Goal: Task Accomplishment & Management: Manage account settings

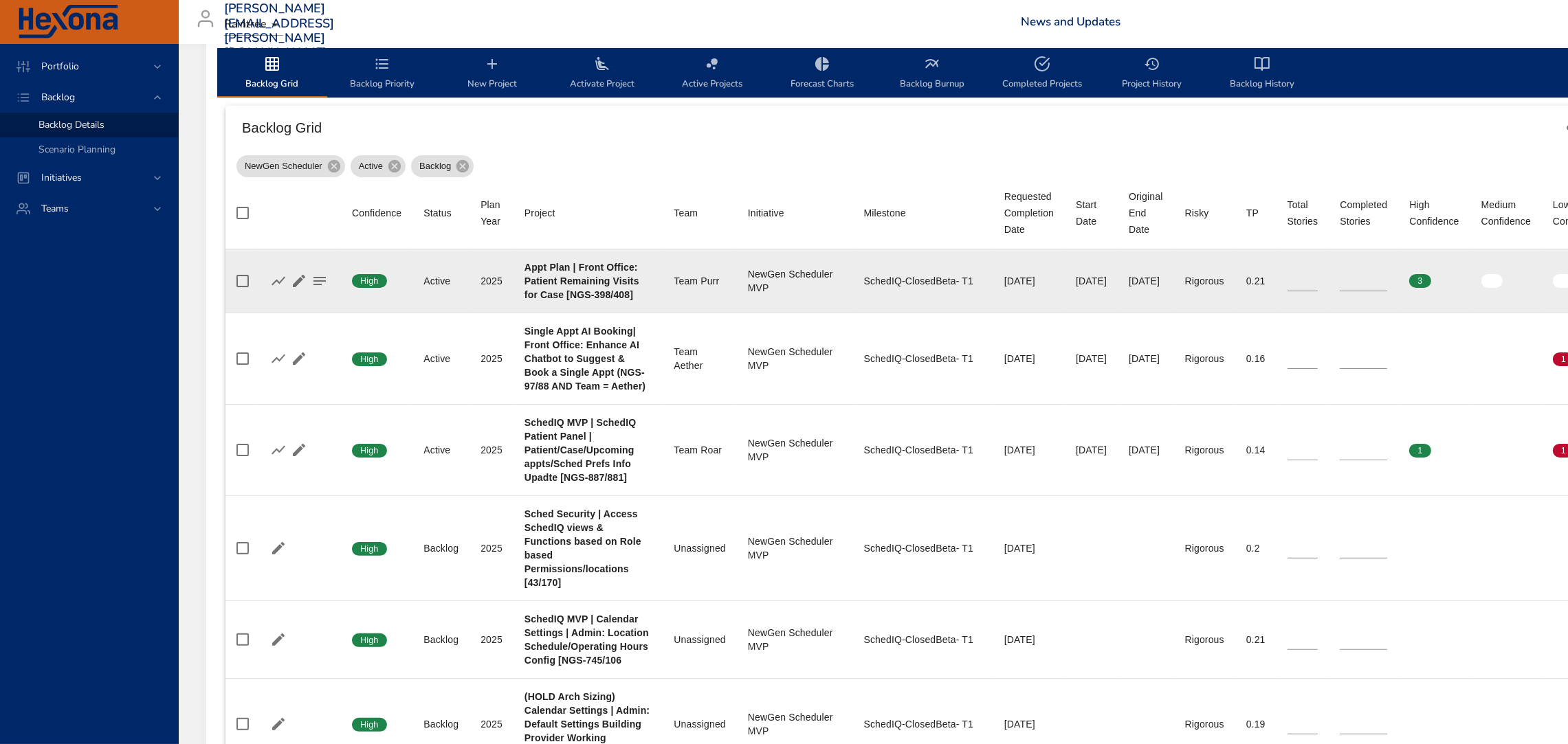
scroll to position [430, 0]
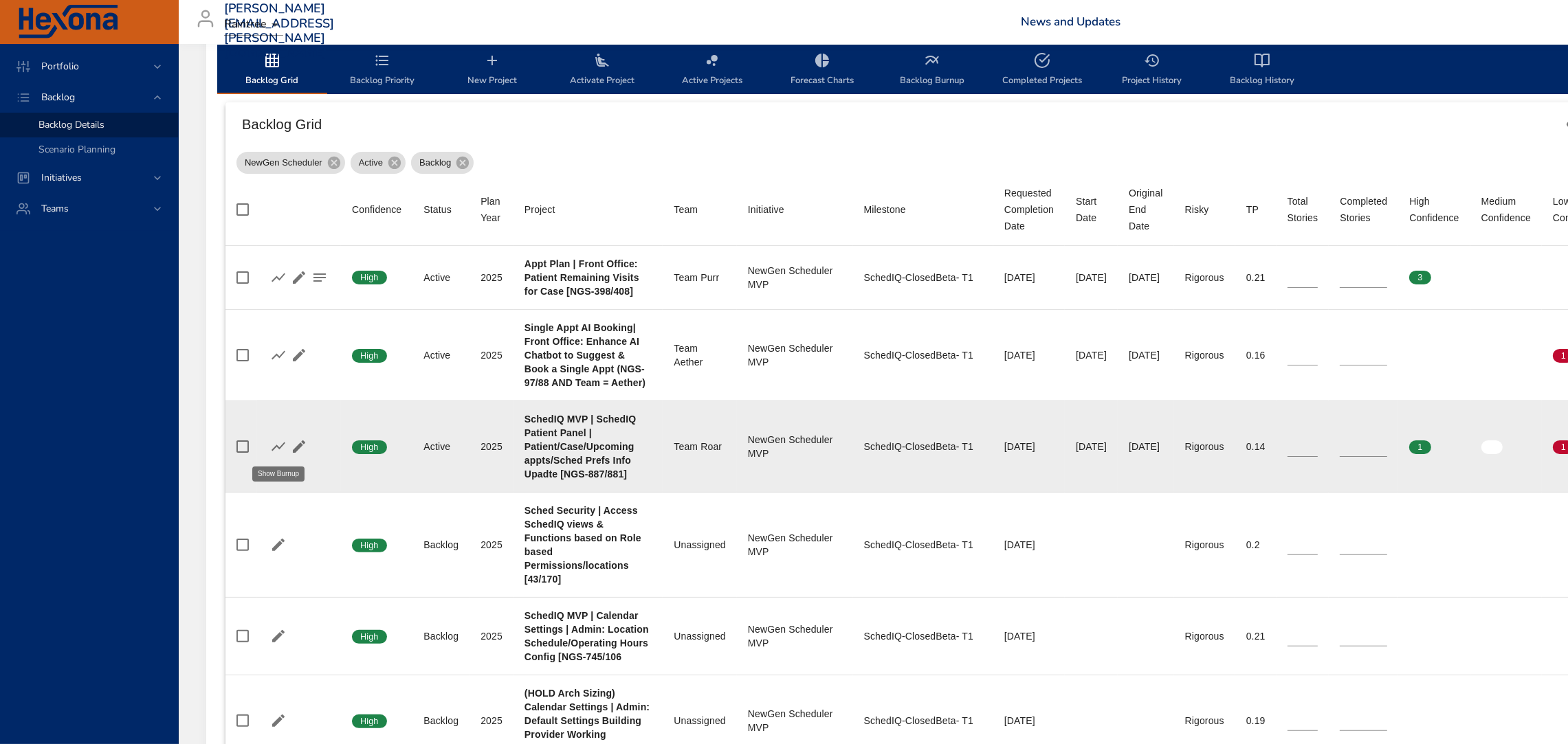
click at [275, 447] on icon "button" at bounding box center [278, 446] width 14 height 9
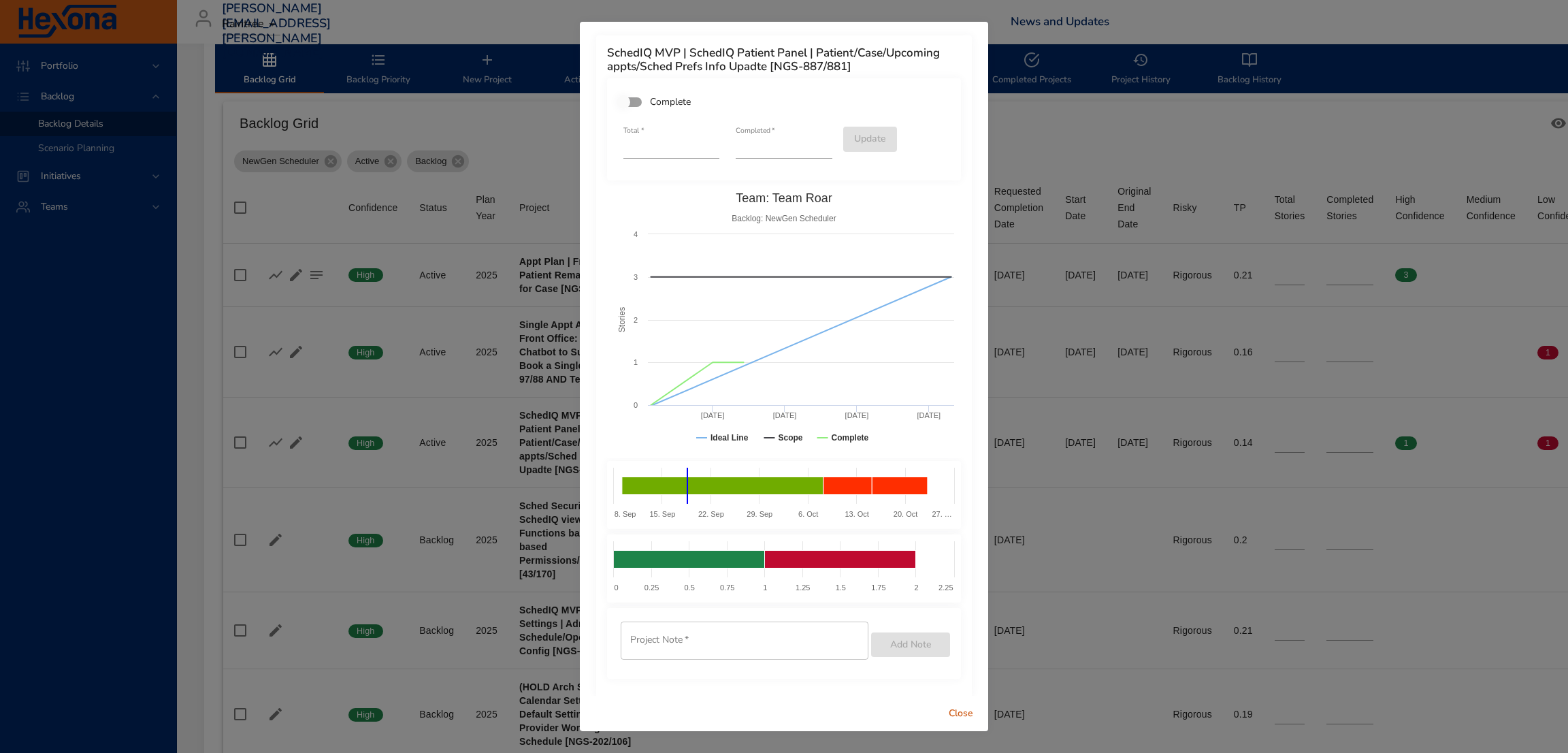
click at [814, 143] on input "*" at bounding box center [784, 148] width 96 height 22
type input "*"
click at [814, 143] on input "*" at bounding box center [784, 148] width 96 height 22
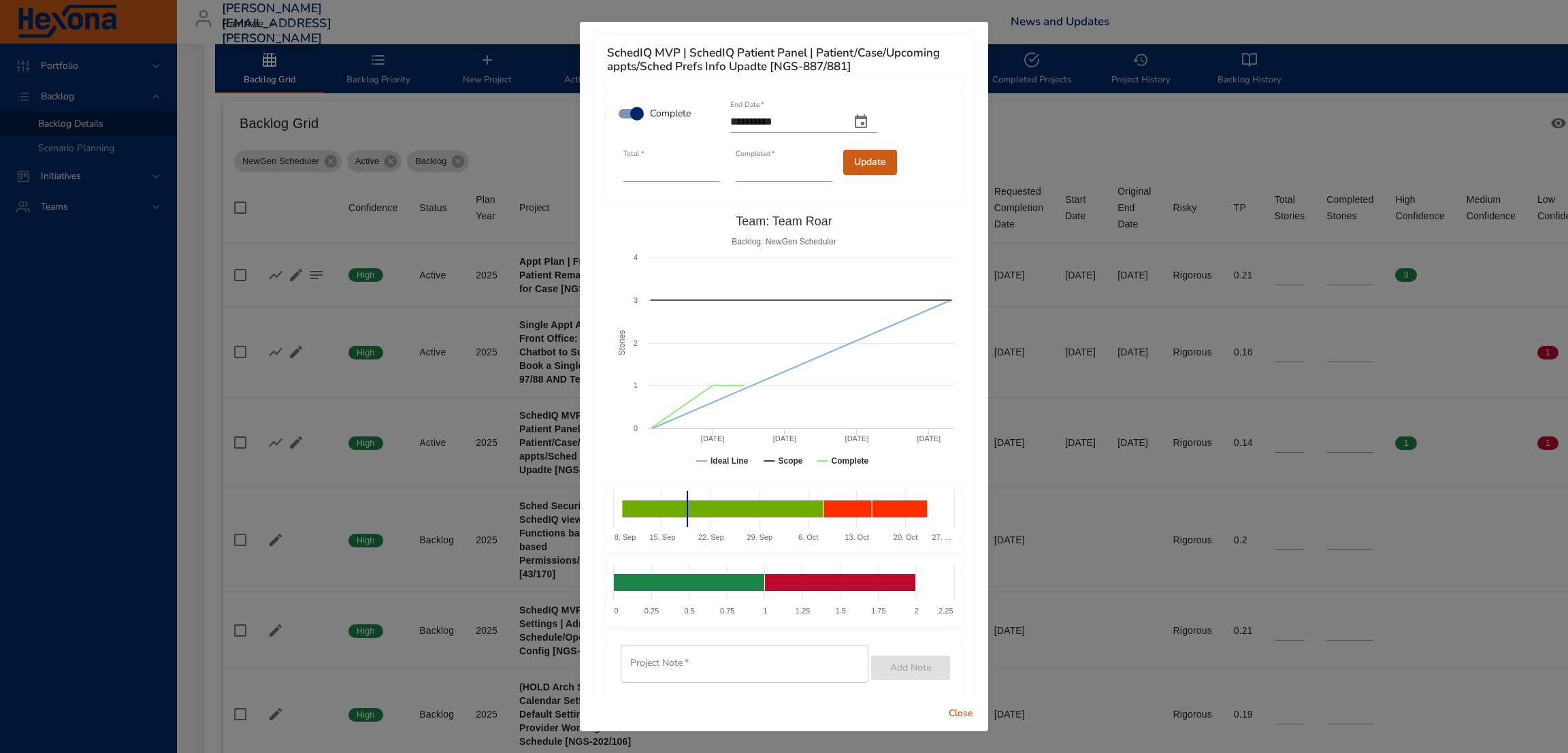
click at [855, 156] on span "Update" at bounding box center [870, 162] width 32 height 17
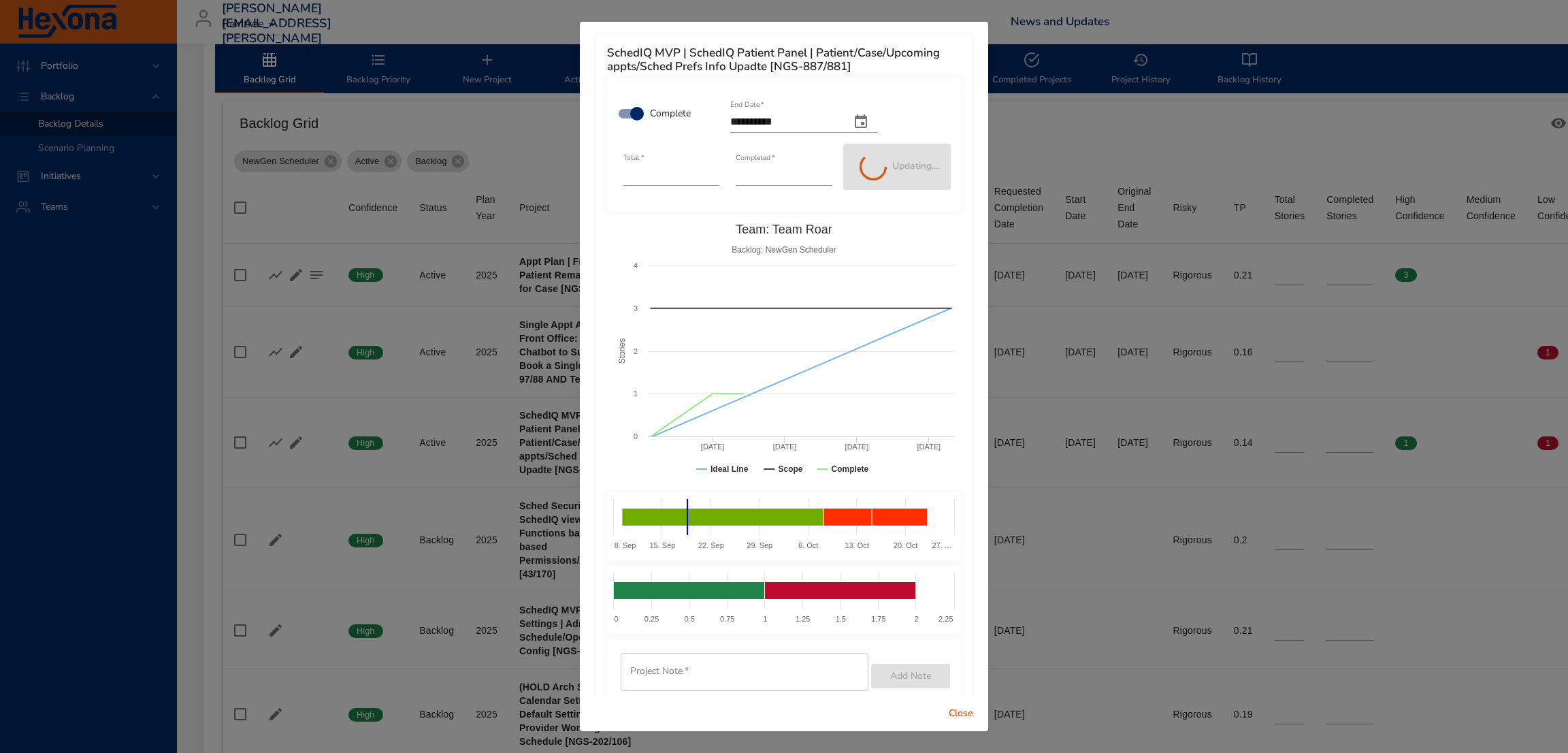
type input "*"
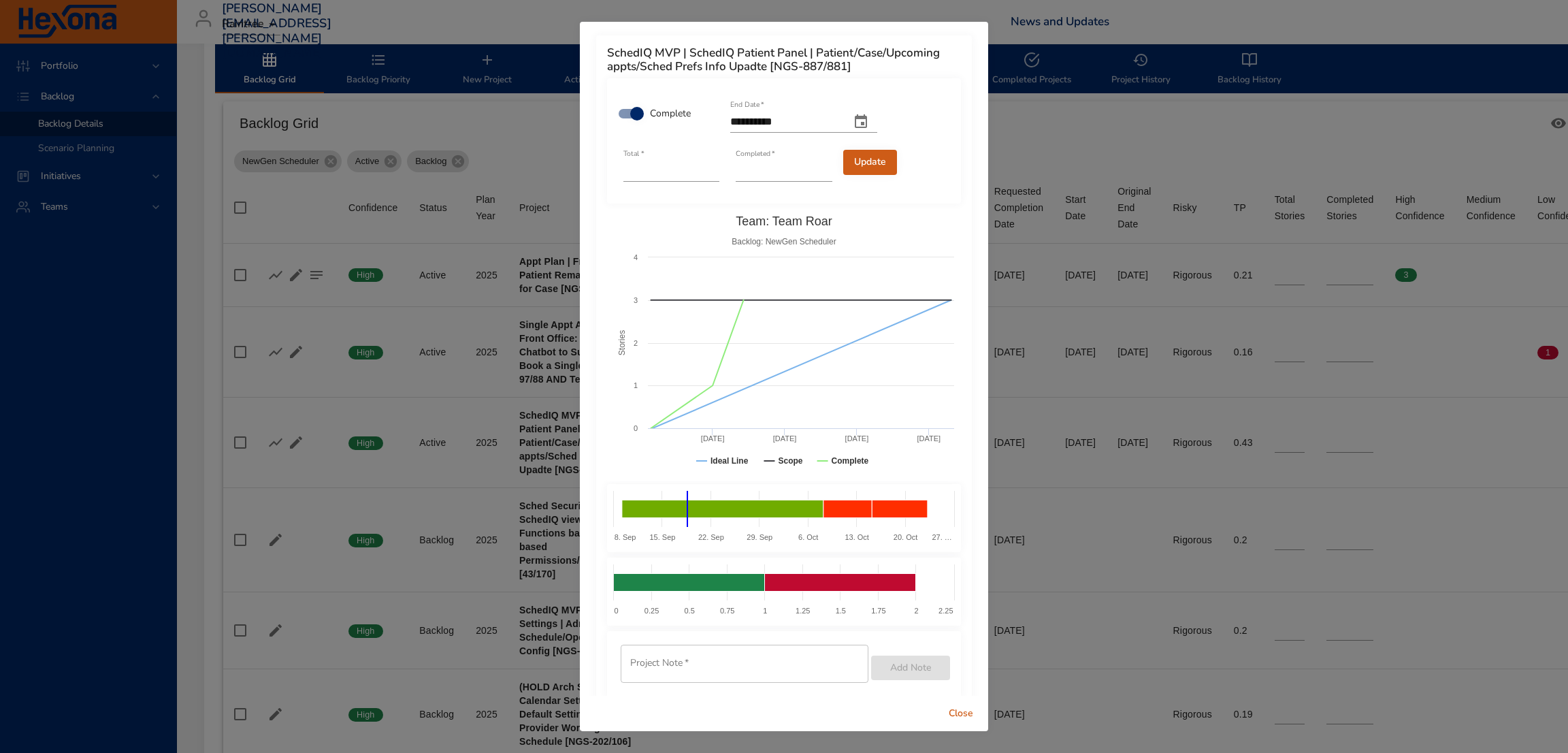
click at [964, 715] on span "Close" at bounding box center [961, 713] width 33 height 17
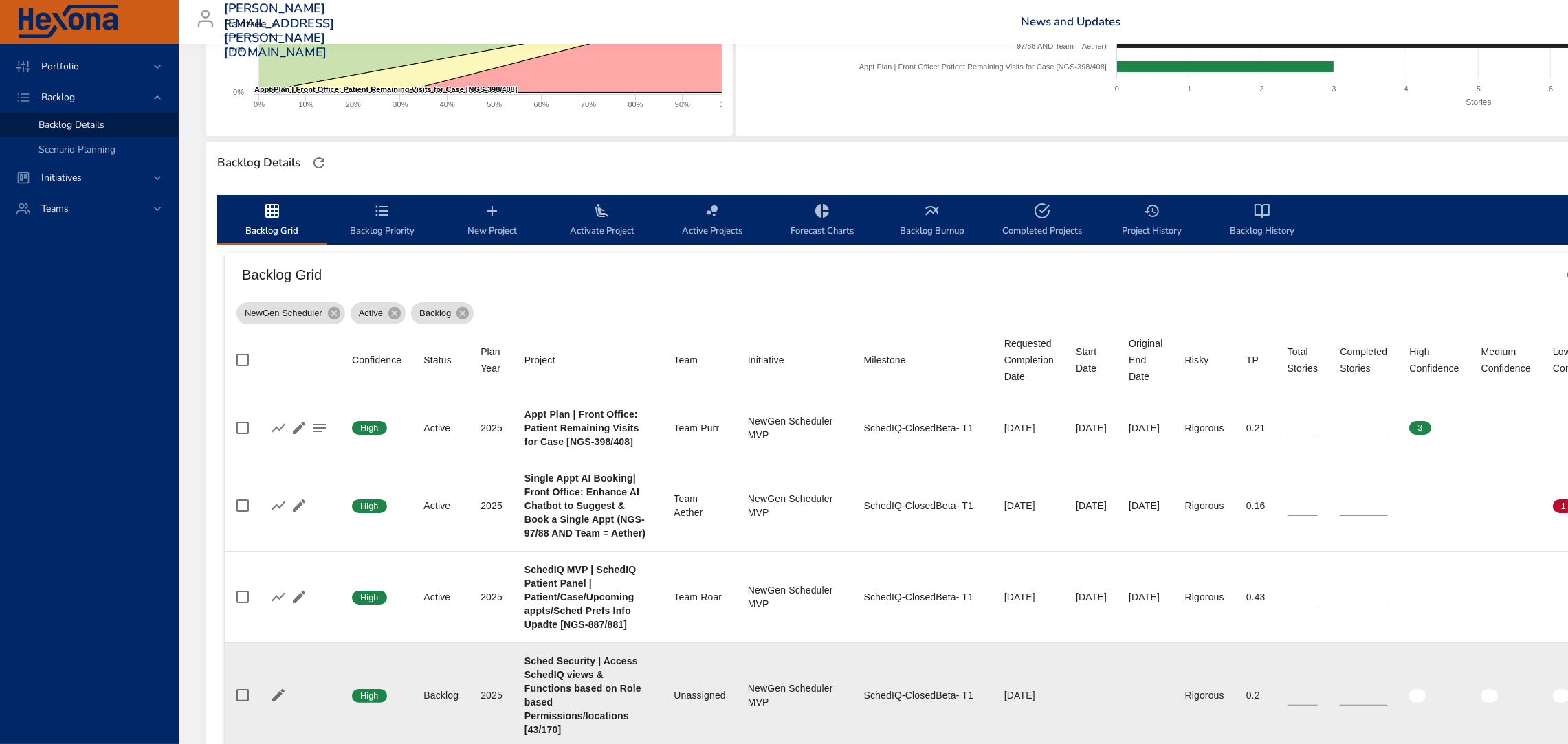
scroll to position [0, 0]
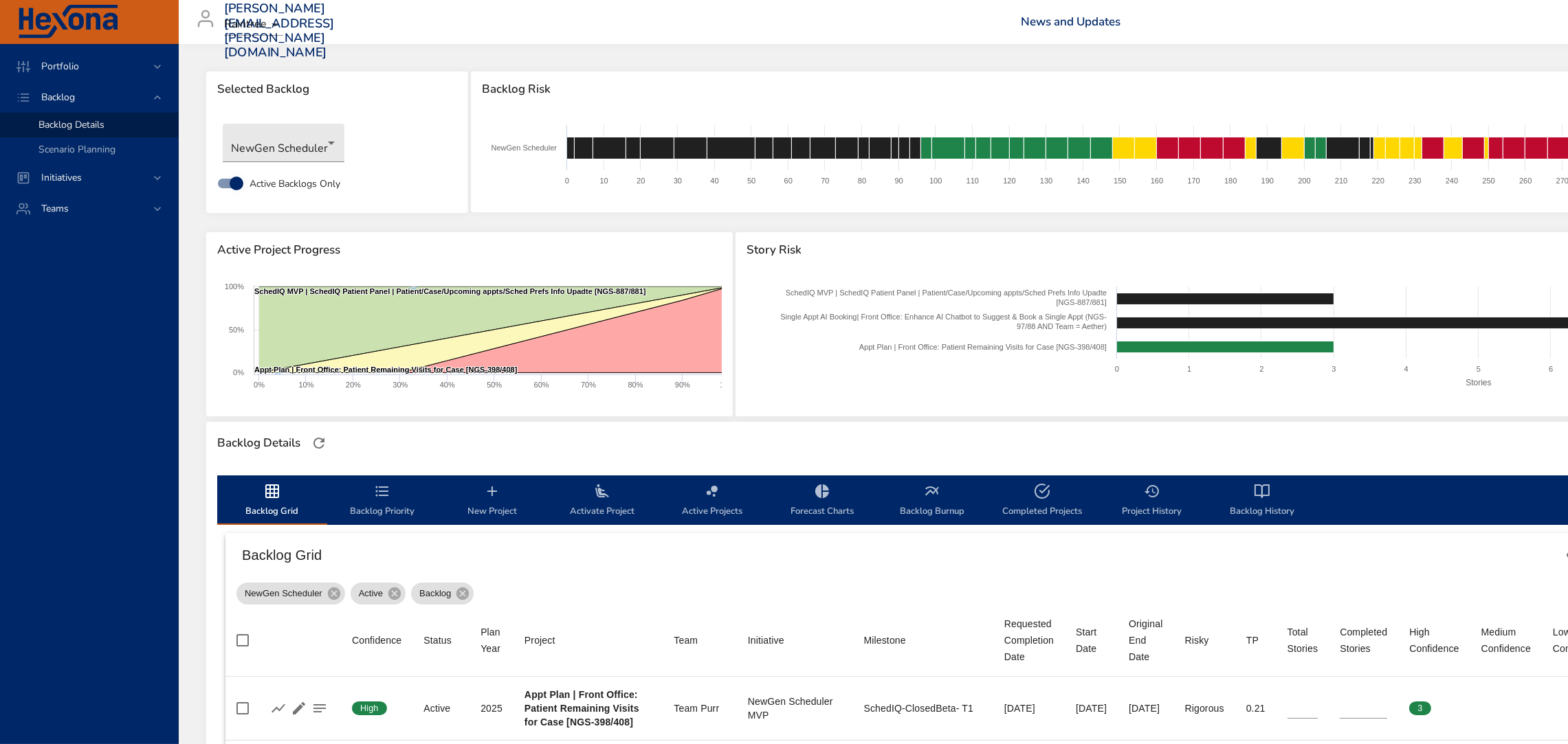
click at [594, 503] on span "Activate Project" at bounding box center [603, 502] width 93 height 37
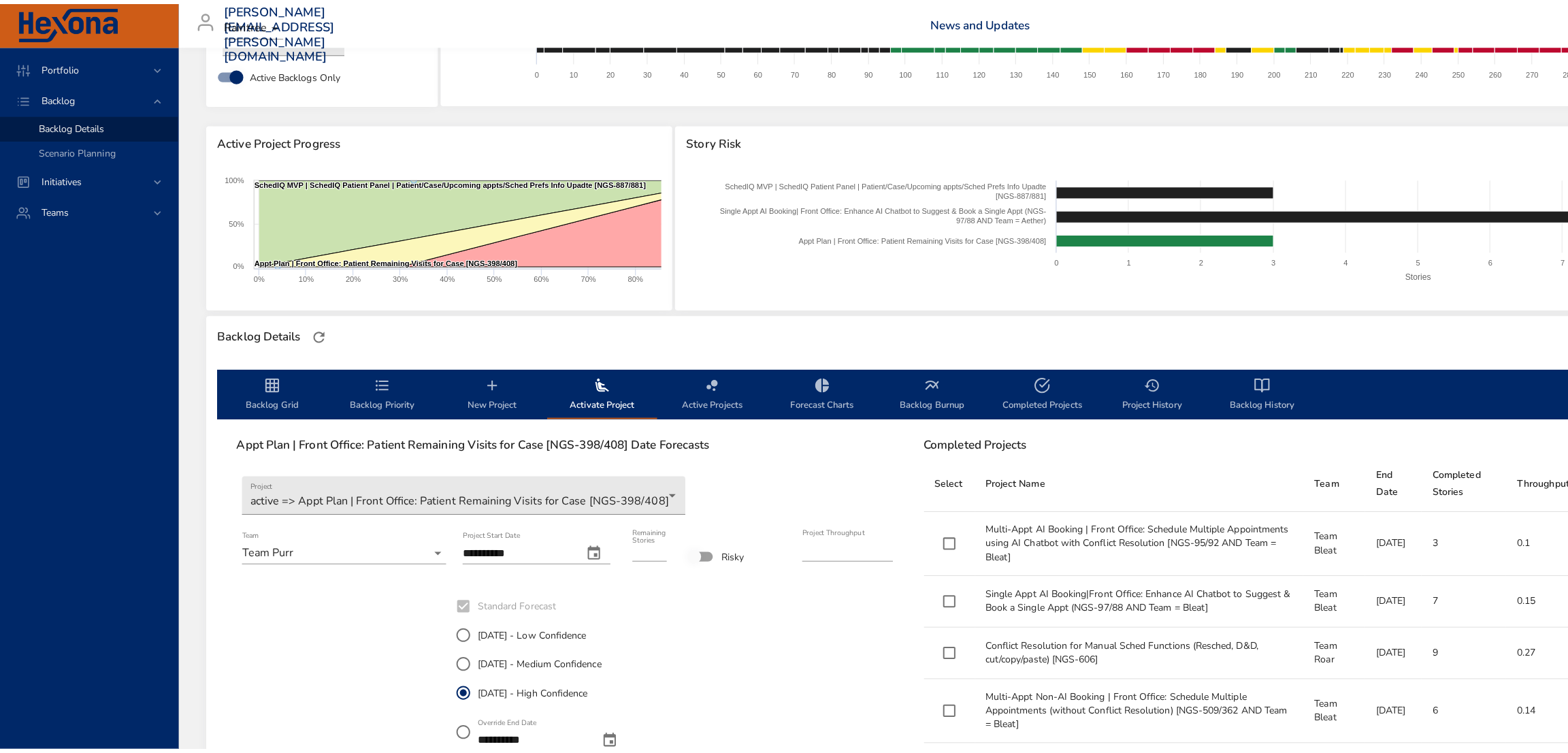
scroll to position [76, 0]
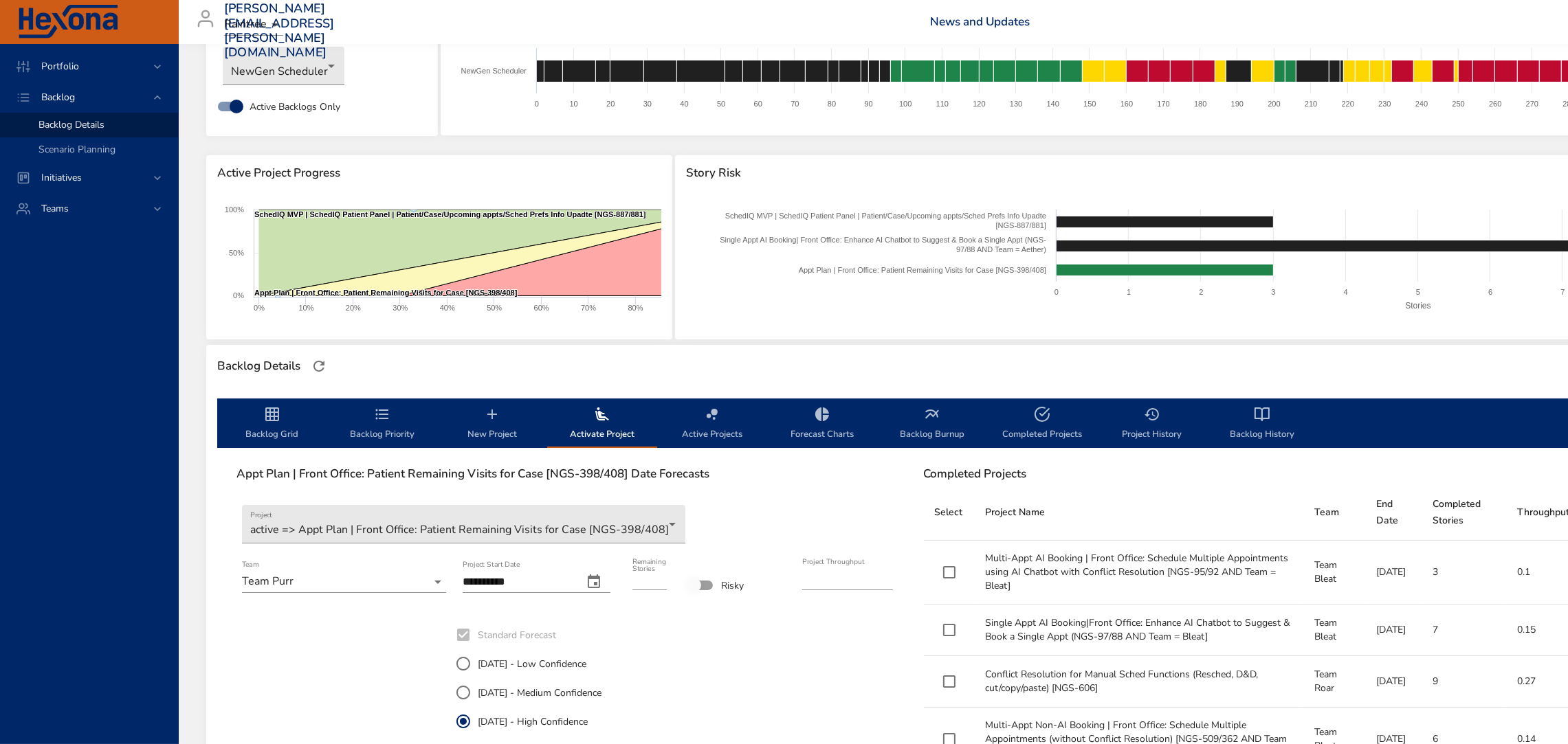
click at [599, 427] on span "Activate Project" at bounding box center [603, 424] width 93 height 37
click at [496, 542] on body "Portfolio Backlog Backlog Details Scenario Planning Initiatives Teams jose.mira…" at bounding box center [784, 295] width 1568 height 744
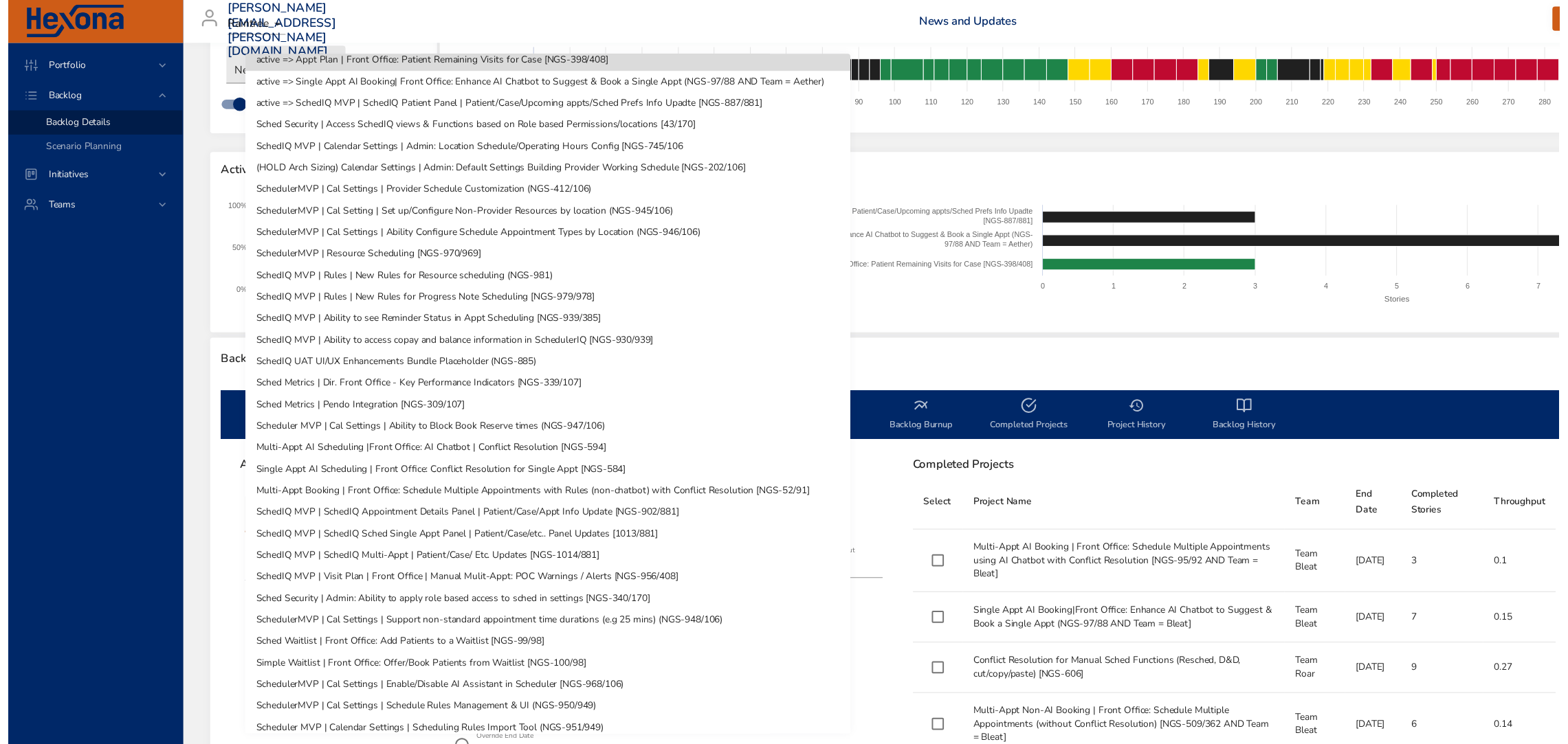
scroll to position [13, 0]
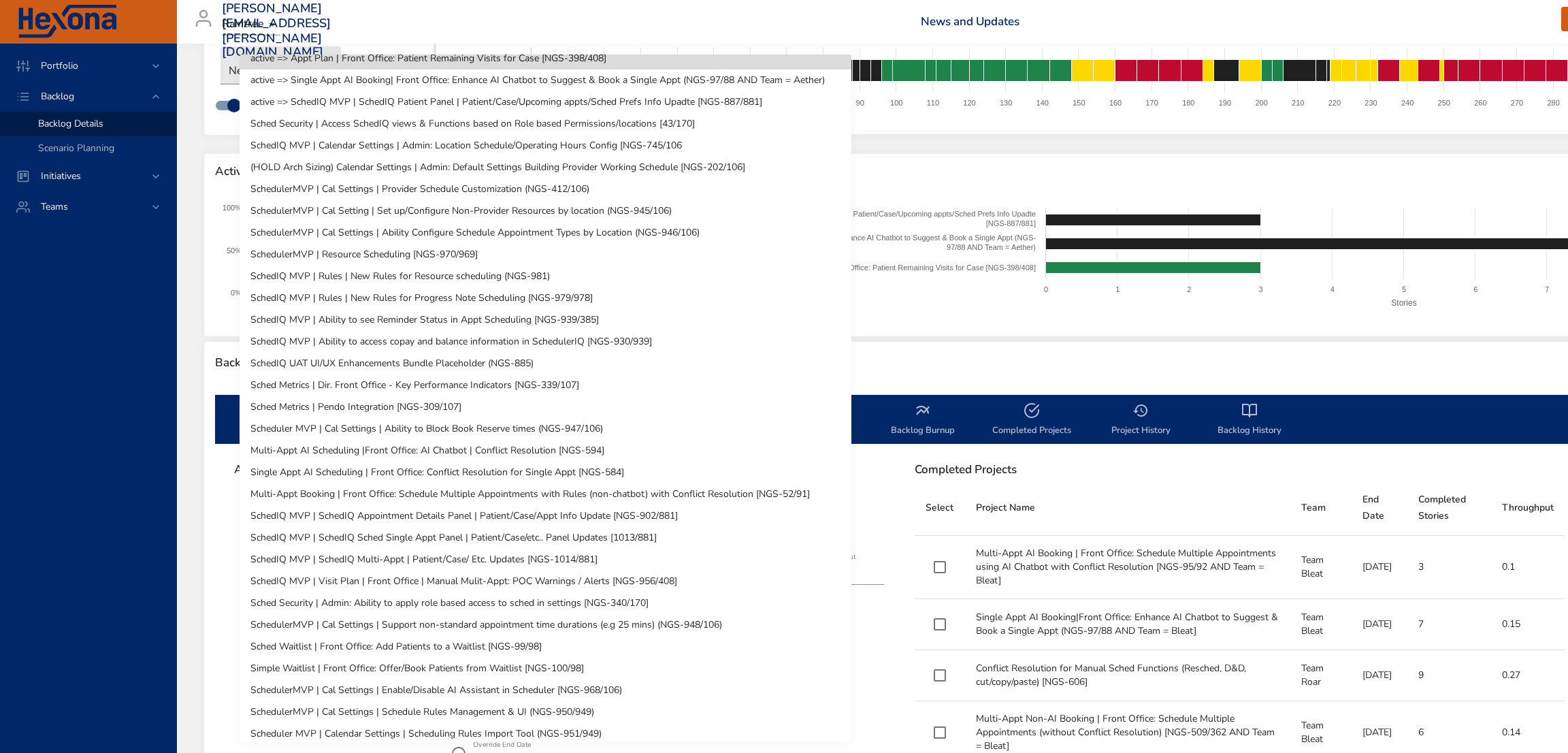
click at [590, 470] on li "Single Appt AI Scheduling | Front Office: Conflict Resolution for Single Appt […" at bounding box center [546, 472] width 612 height 22
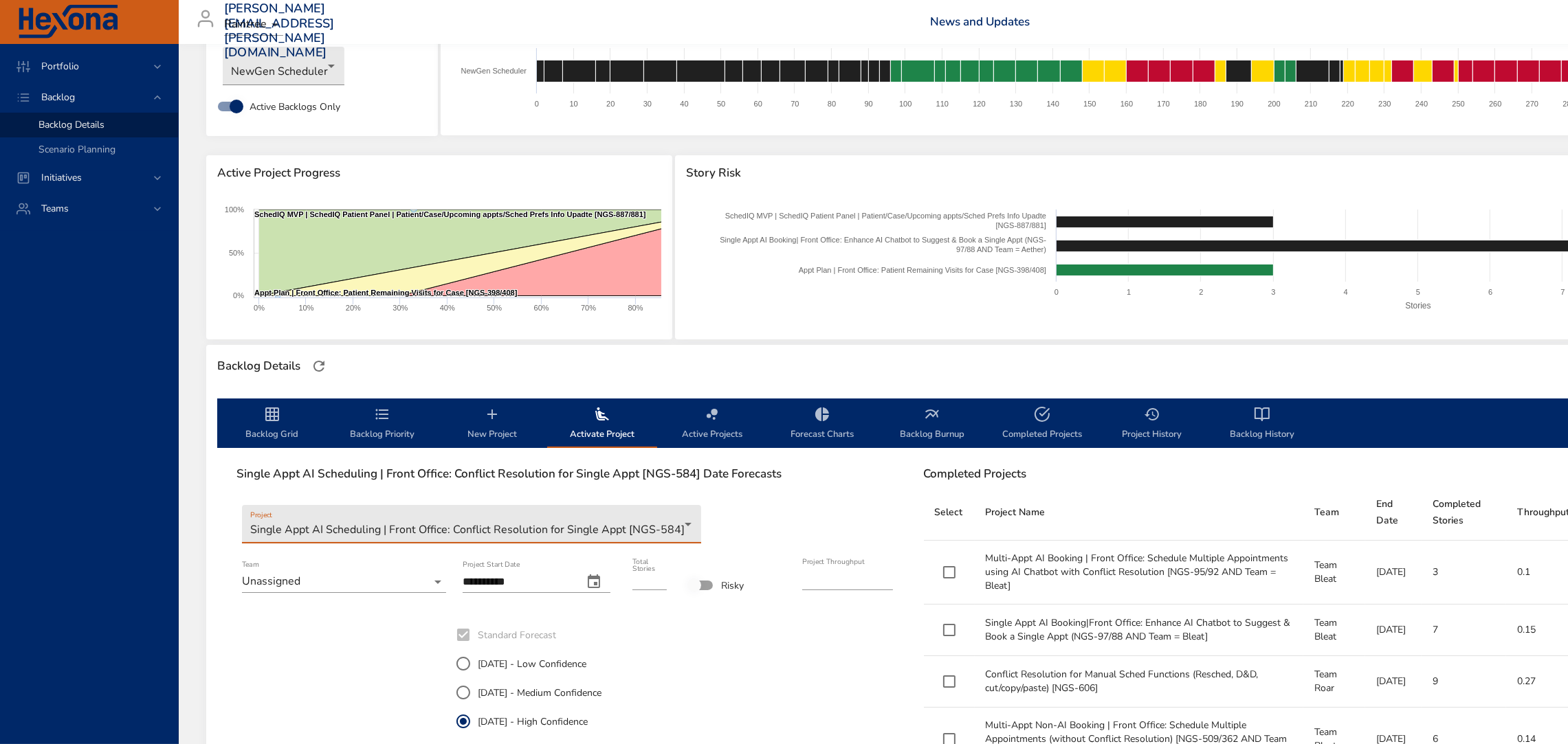
click at [336, 579] on body "Portfolio Backlog Backlog Details Scenario Planning Initiatives Teams jose.mira…" at bounding box center [784, 295] width 1568 height 744
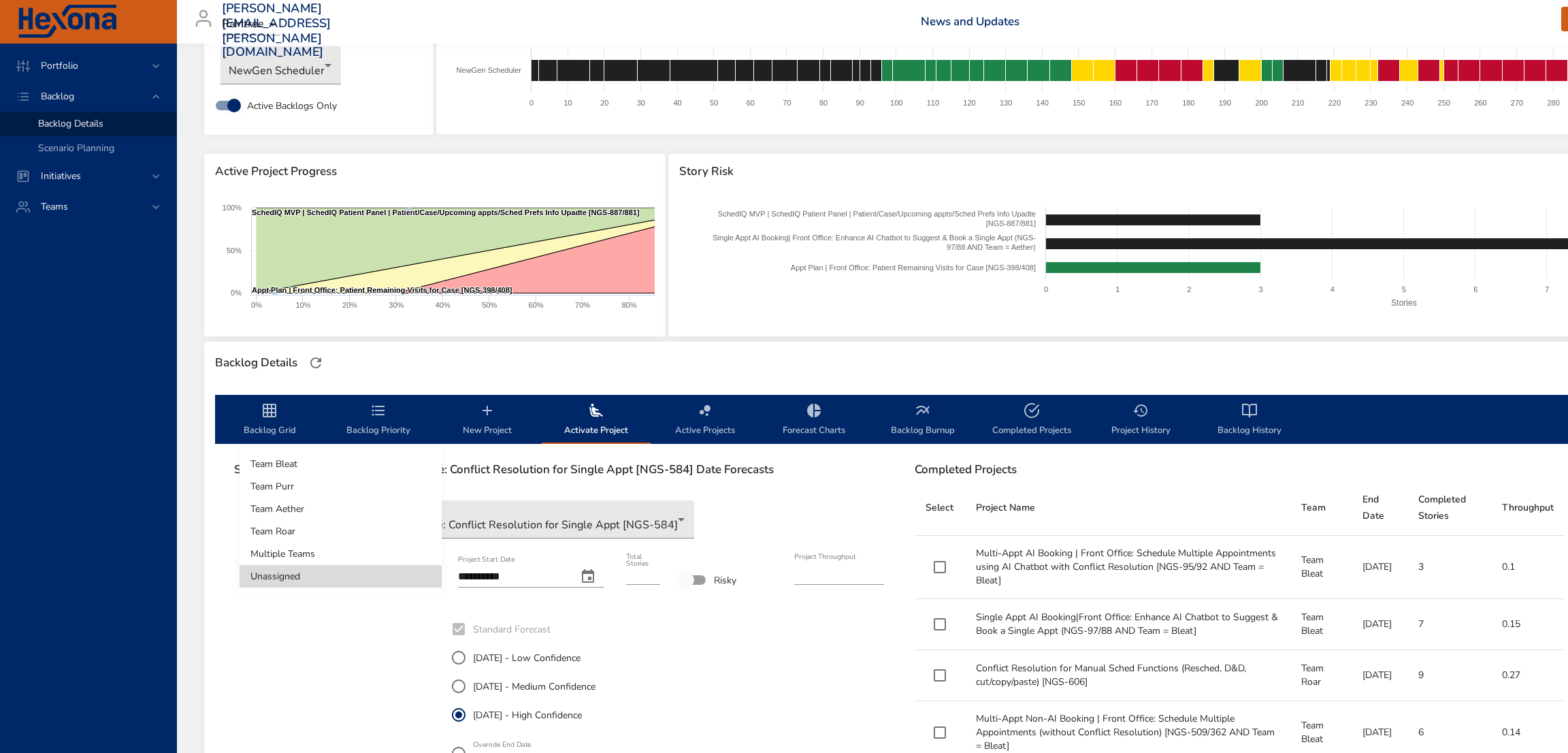
click at [330, 506] on li "Team Aether" at bounding box center [340, 509] width 202 height 23
type input "****"
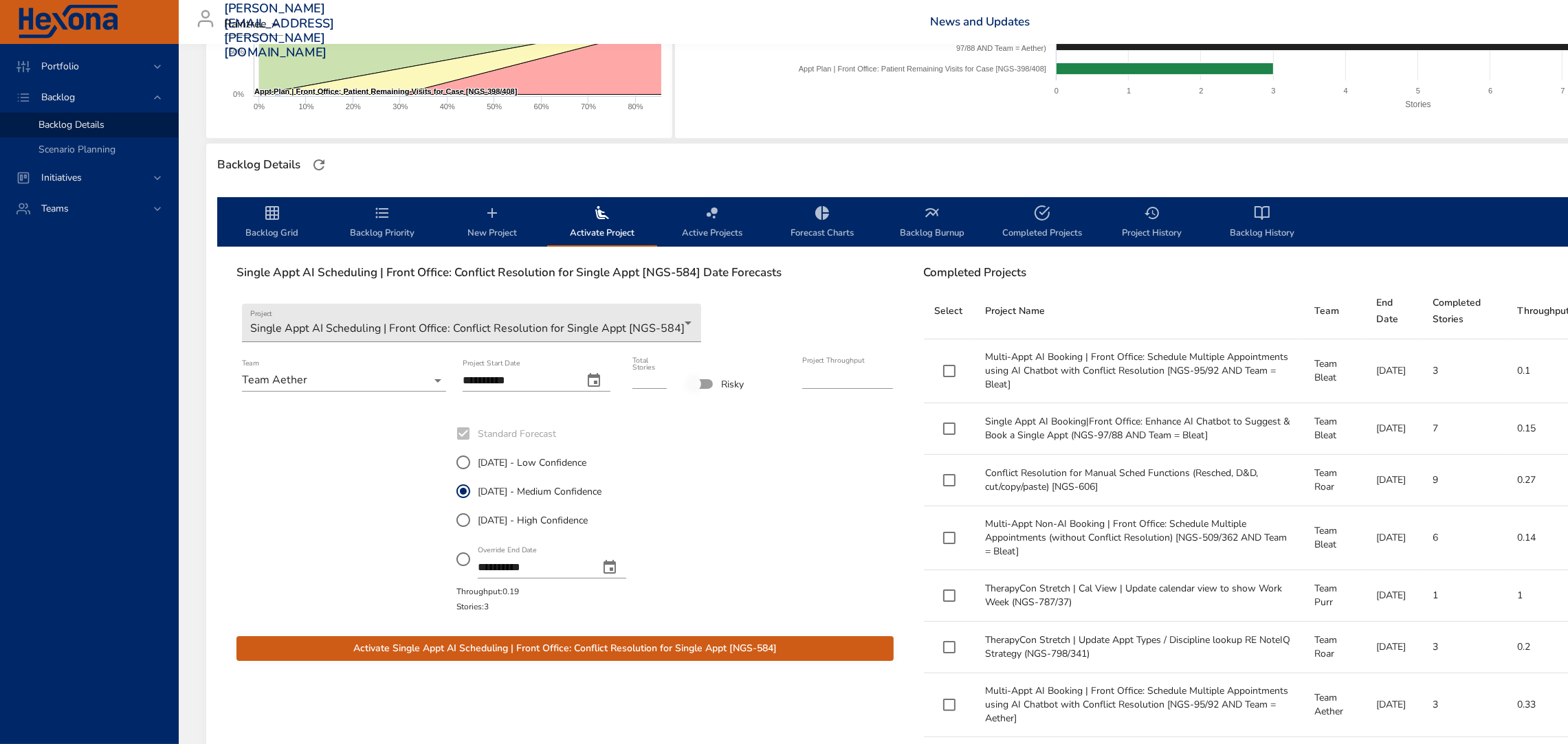
scroll to position [279, 0]
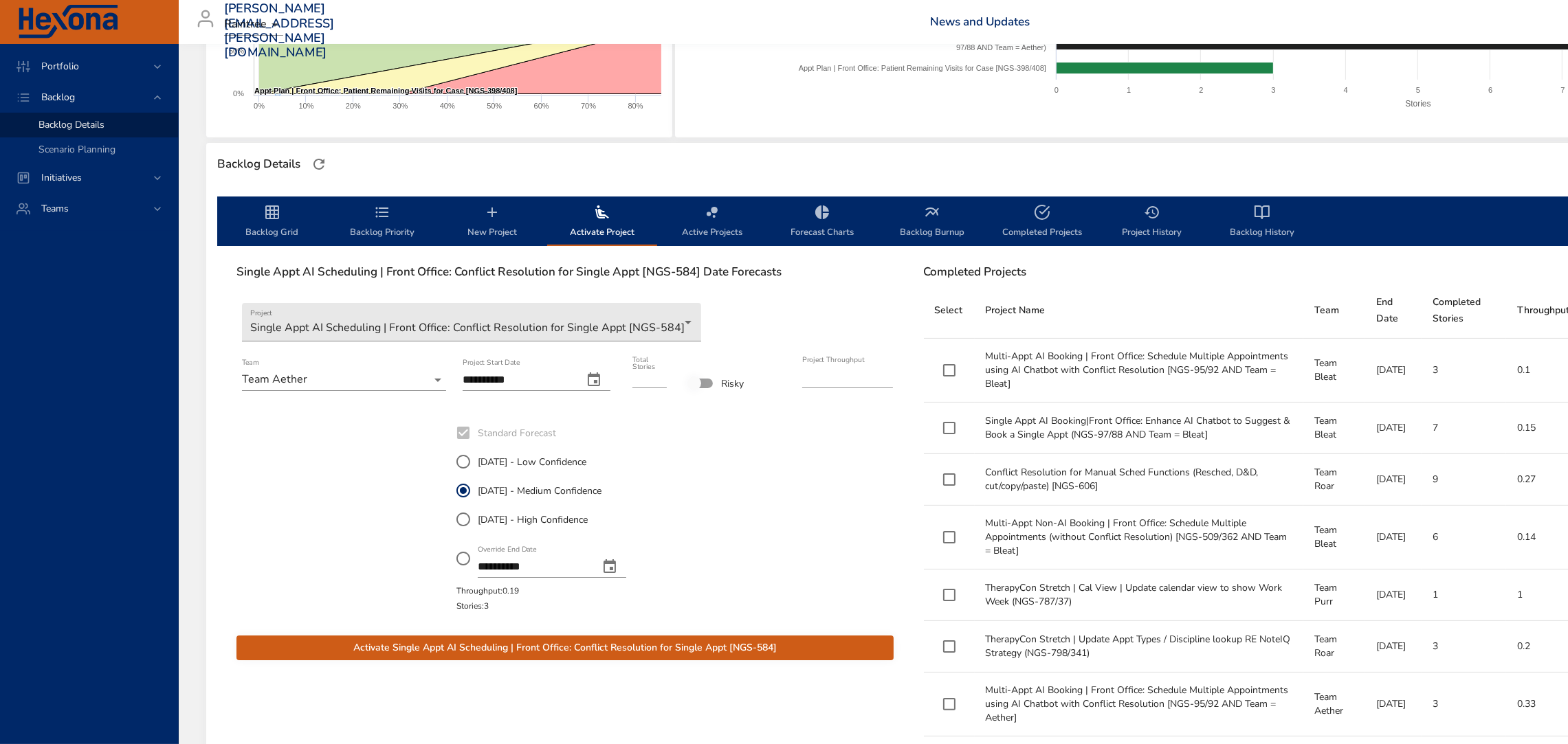
click at [518, 644] on span "Activate Single Appt AI Scheduling | Front Office: Conflict Resolution for Sing…" at bounding box center [565, 648] width 635 height 17
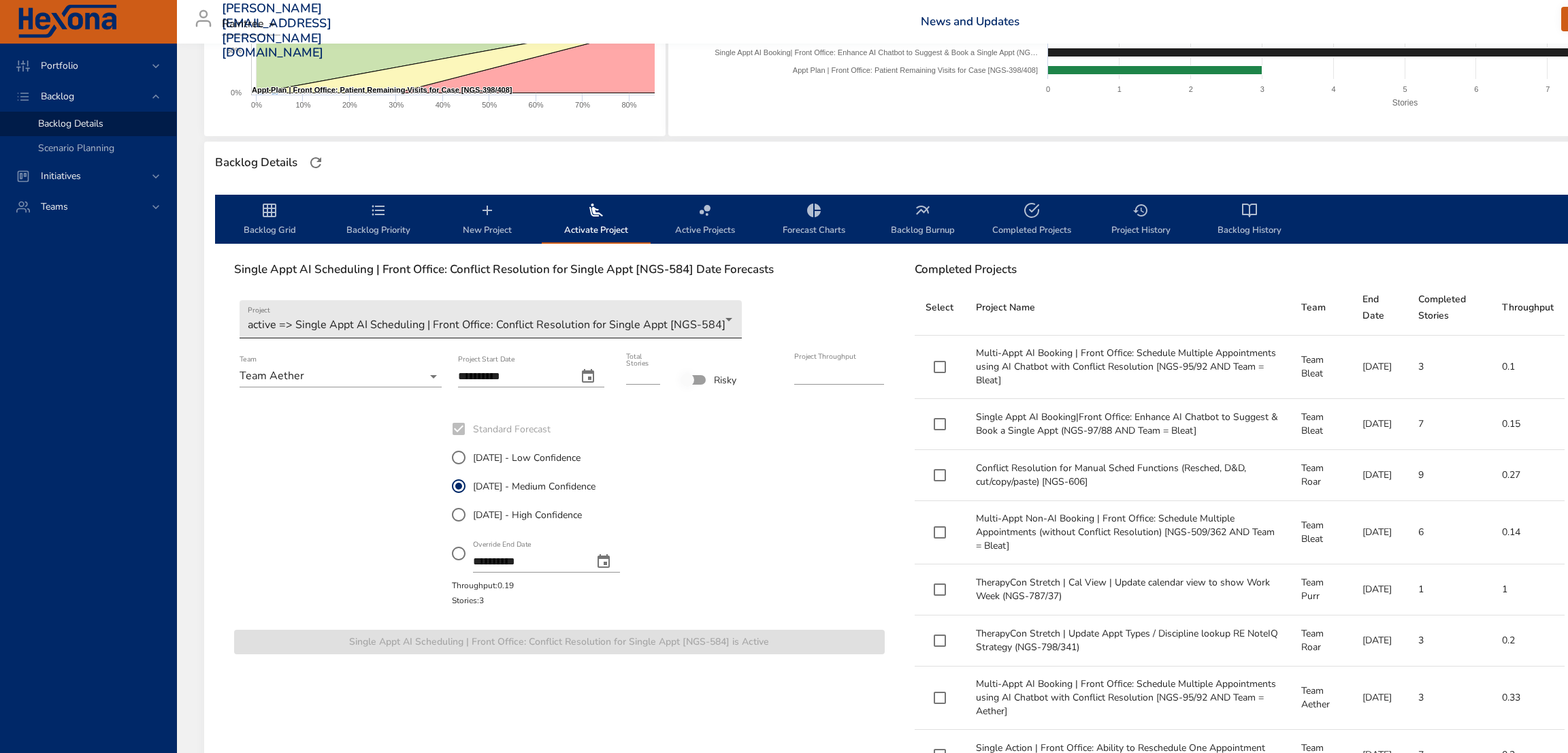
click at [553, 314] on body "Portfolio Backlog Backlog Details Scenario Planning Initiatives Teams jose.mira…" at bounding box center [784, 100] width 1568 height 753
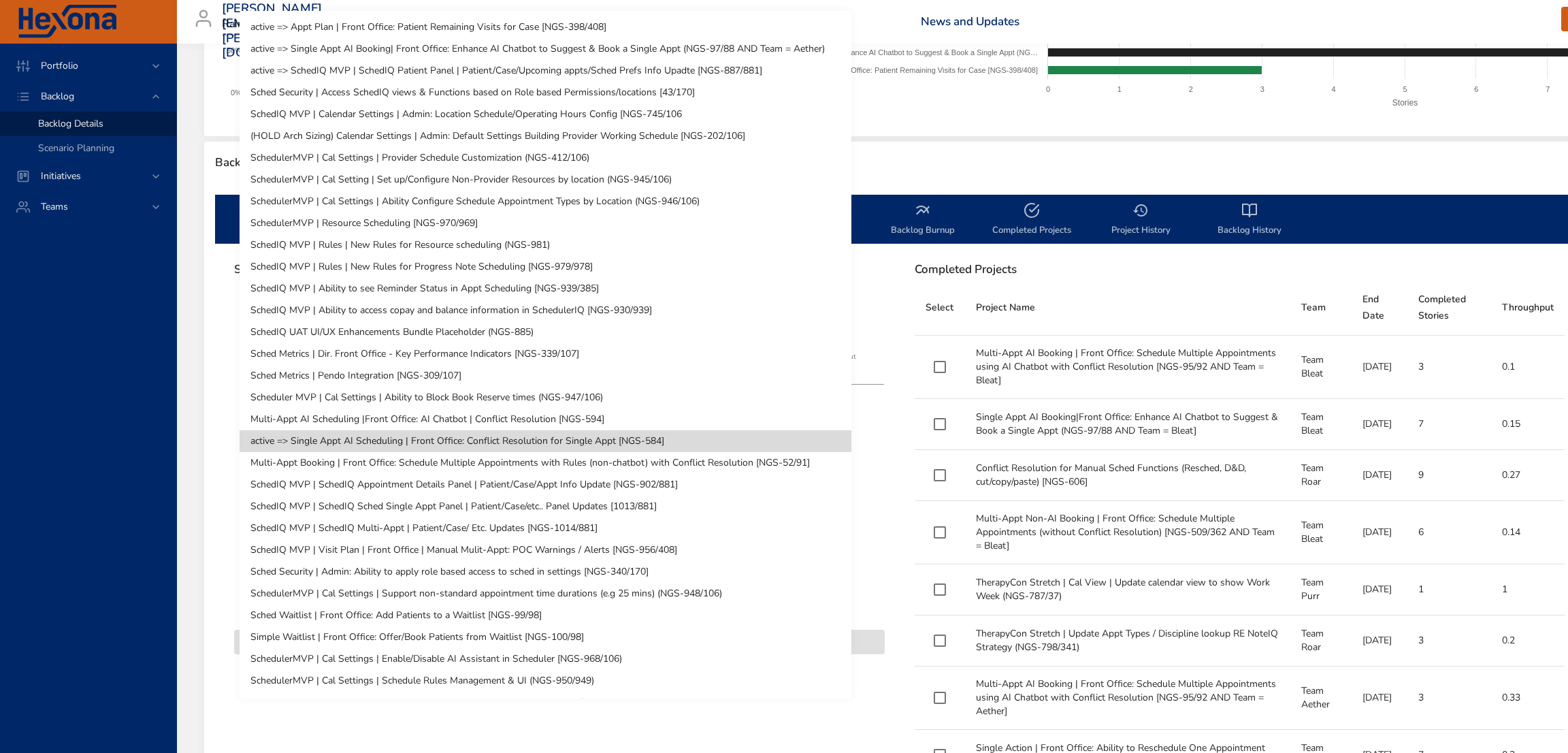
click at [471, 514] on li "SchedIQ MVP | SchedIQ Sched Single Appt Panel | Patient/Case/etc.. Panel Update…" at bounding box center [546, 506] width 612 height 22
type input "*"
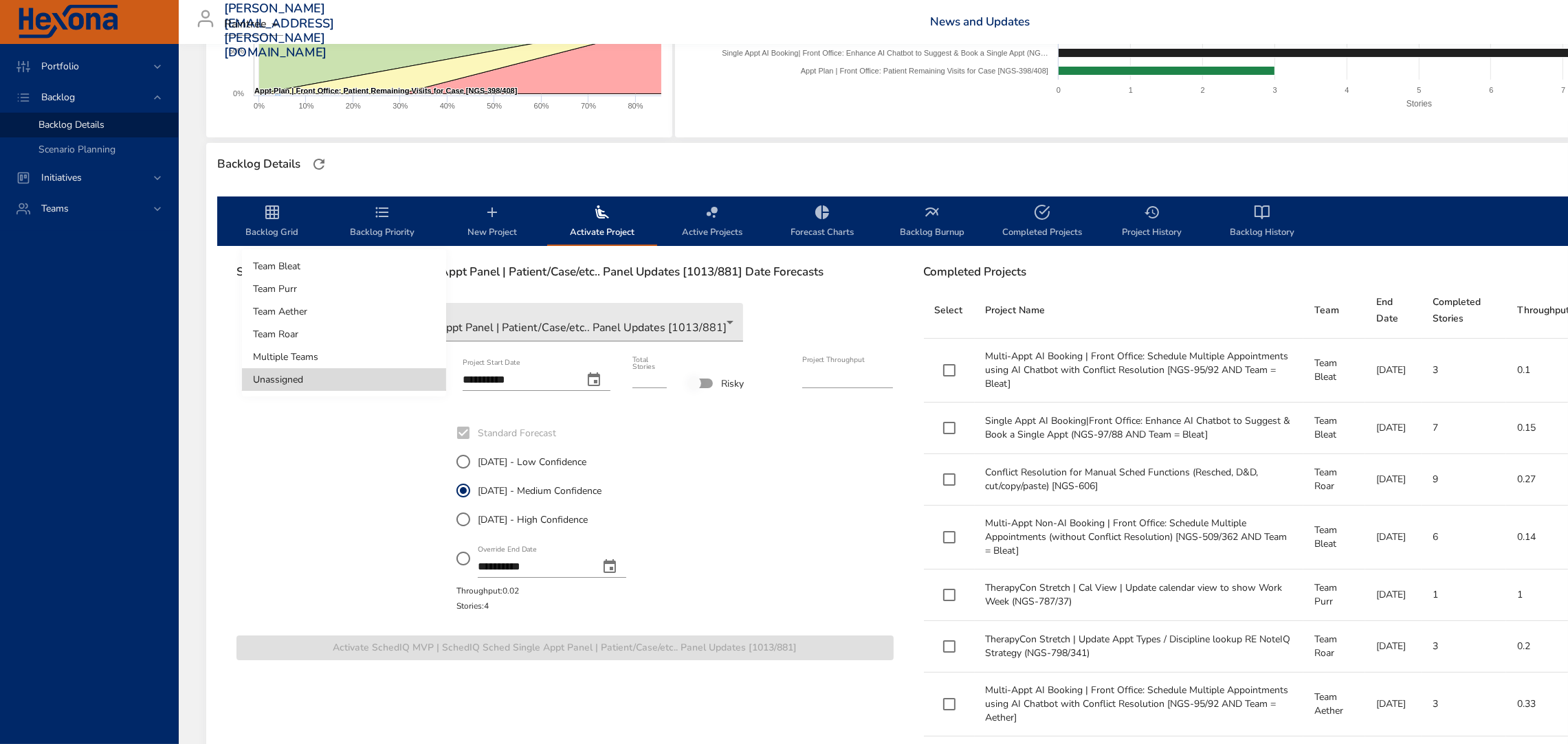
click at [320, 378] on body "Portfolio Backlog Backlog Details Scenario Planning Initiatives Teams jose.mira…" at bounding box center [784, 93] width 1568 height 744
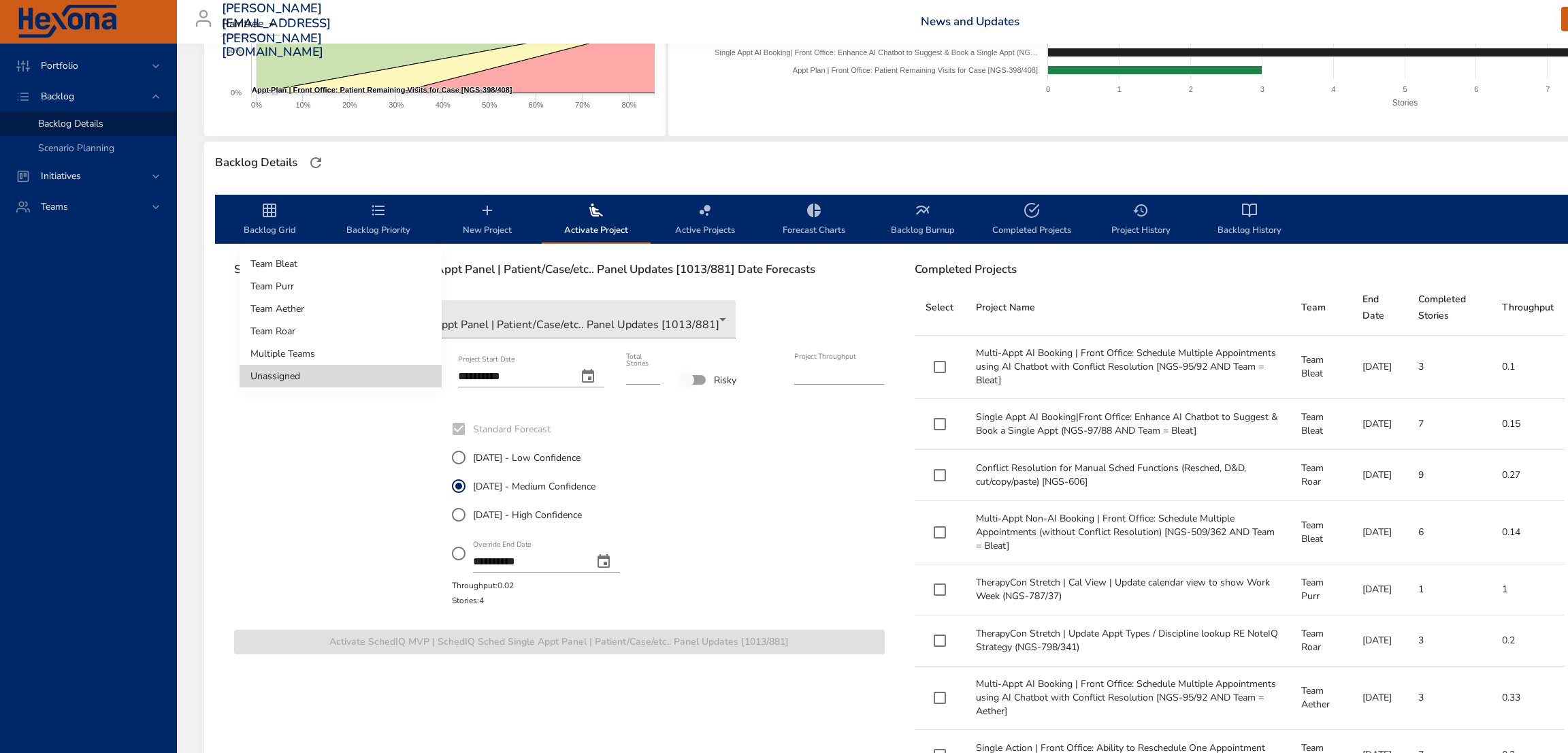
click at [339, 285] on li "Team Purr" at bounding box center [340, 286] width 202 height 23
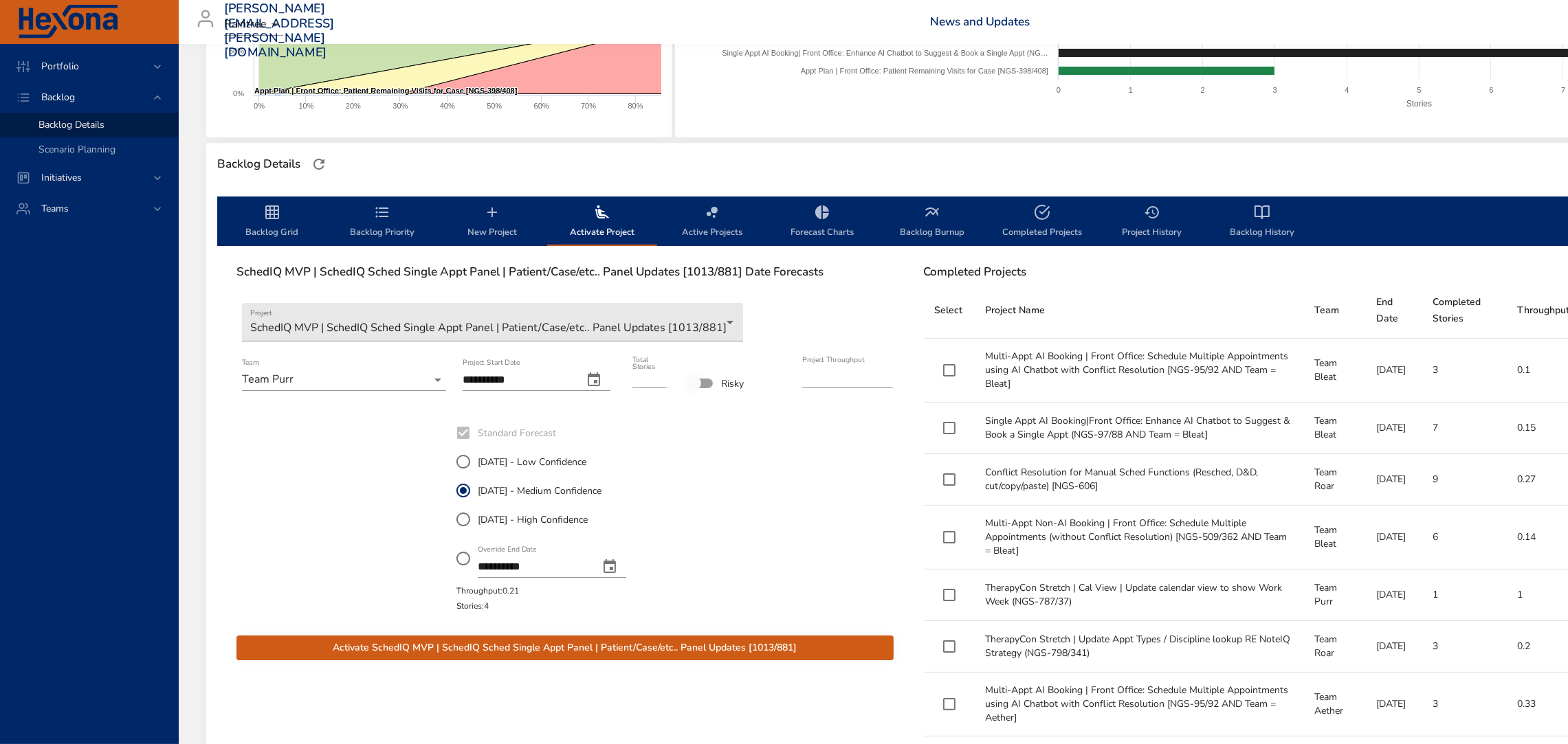
click at [529, 642] on span "Activate SchedIQ MVP | SchedIQ Sched Single Appt Panel | Patient/Case/etc.. Pan…" at bounding box center [565, 648] width 635 height 17
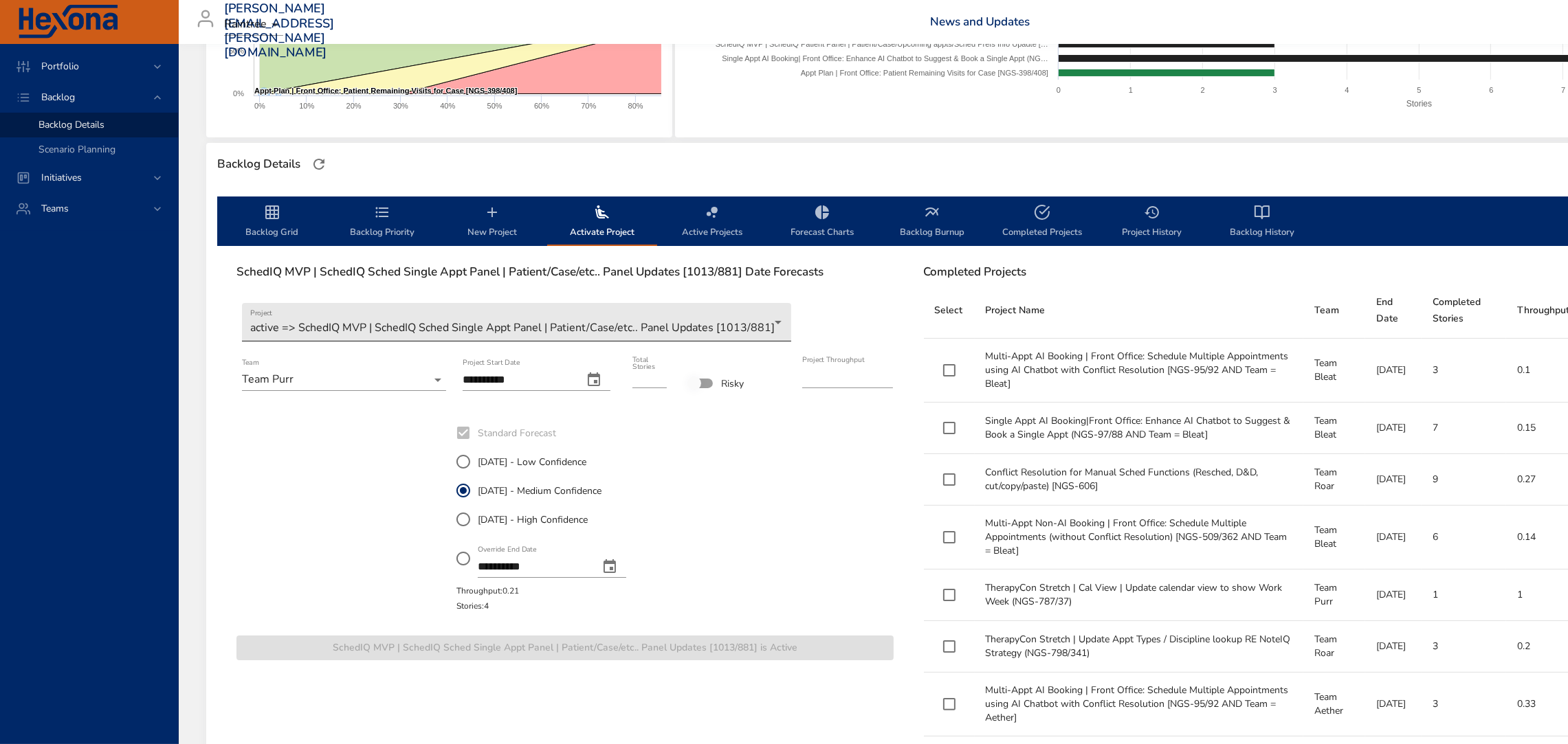
click at [563, 325] on body "Portfolio Backlog Backlog Details Scenario Planning Initiatives Teams jose.mira…" at bounding box center [784, 93] width 1568 height 744
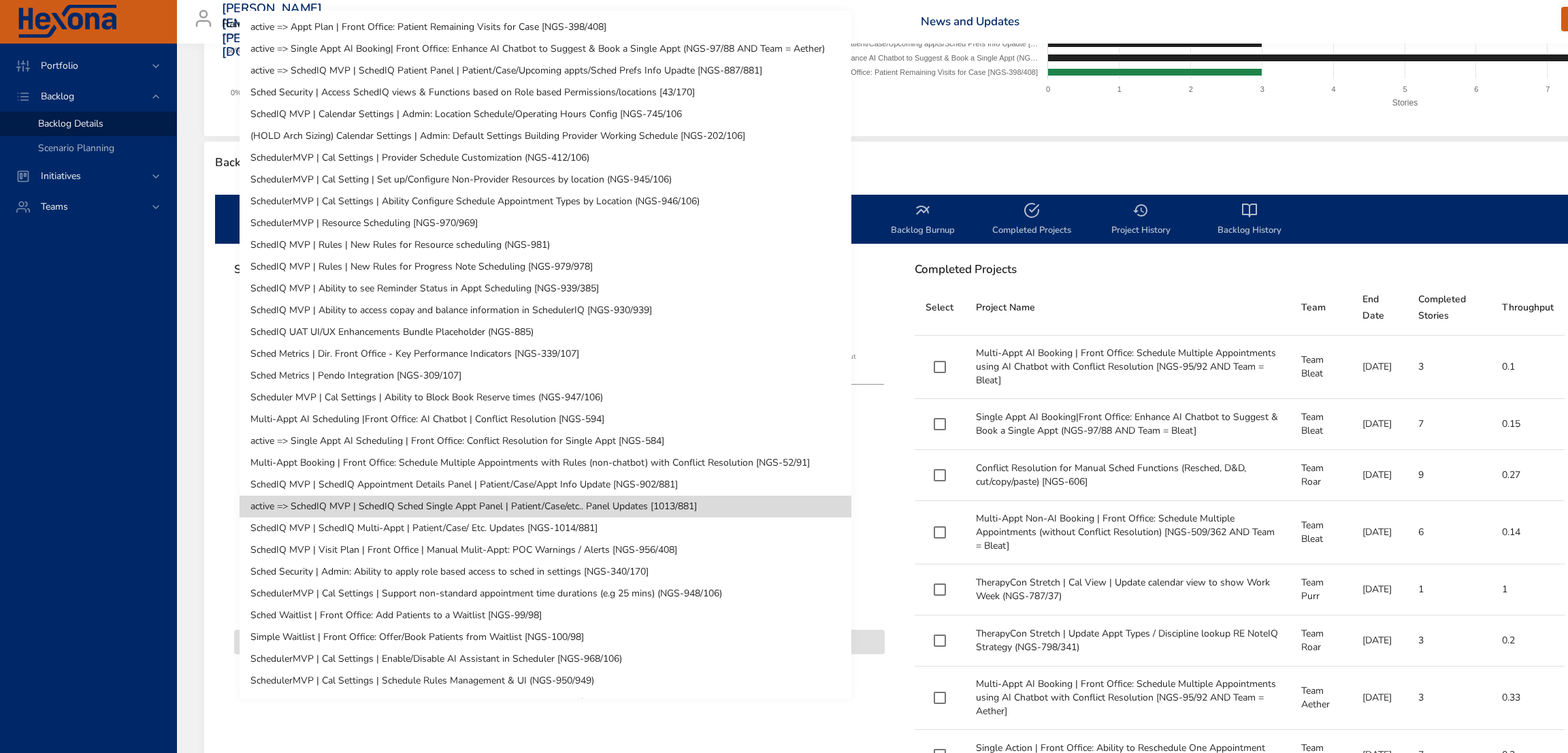
click at [524, 488] on li "SchedIQ MVP | SchedIQ Appointment Details Panel | Patient/Case/Appt Info Update…" at bounding box center [546, 484] width 612 height 22
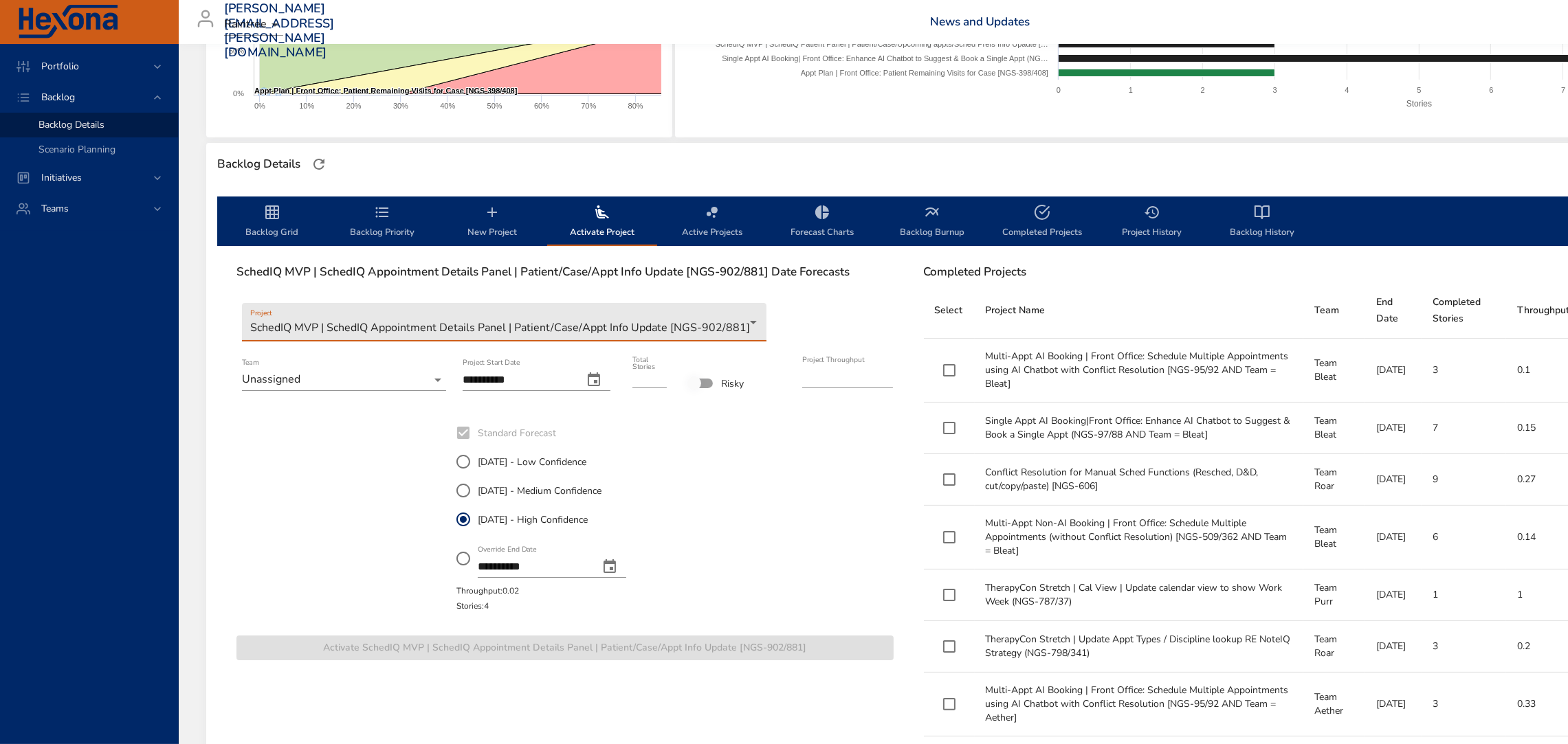
click at [312, 373] on body "Portfolio Backlog Backlog Details Scenario Planning Initiatives Teams jose.mira…" at bounding box center [784, 93] width 1568 height 744
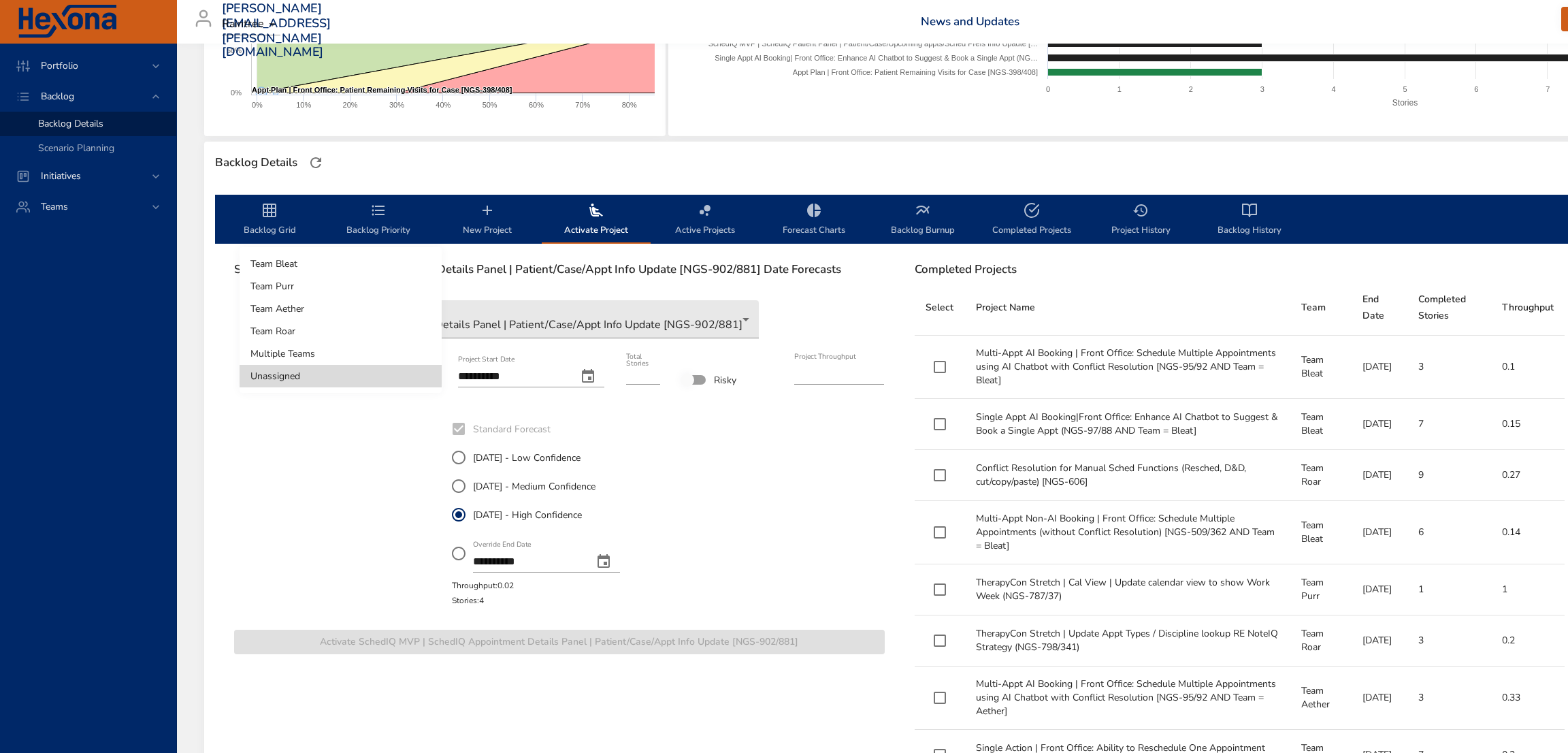
click at [336, 337] on li "Team Roar" at bounding box center [340, 330] width 202 height 23
type input "***"
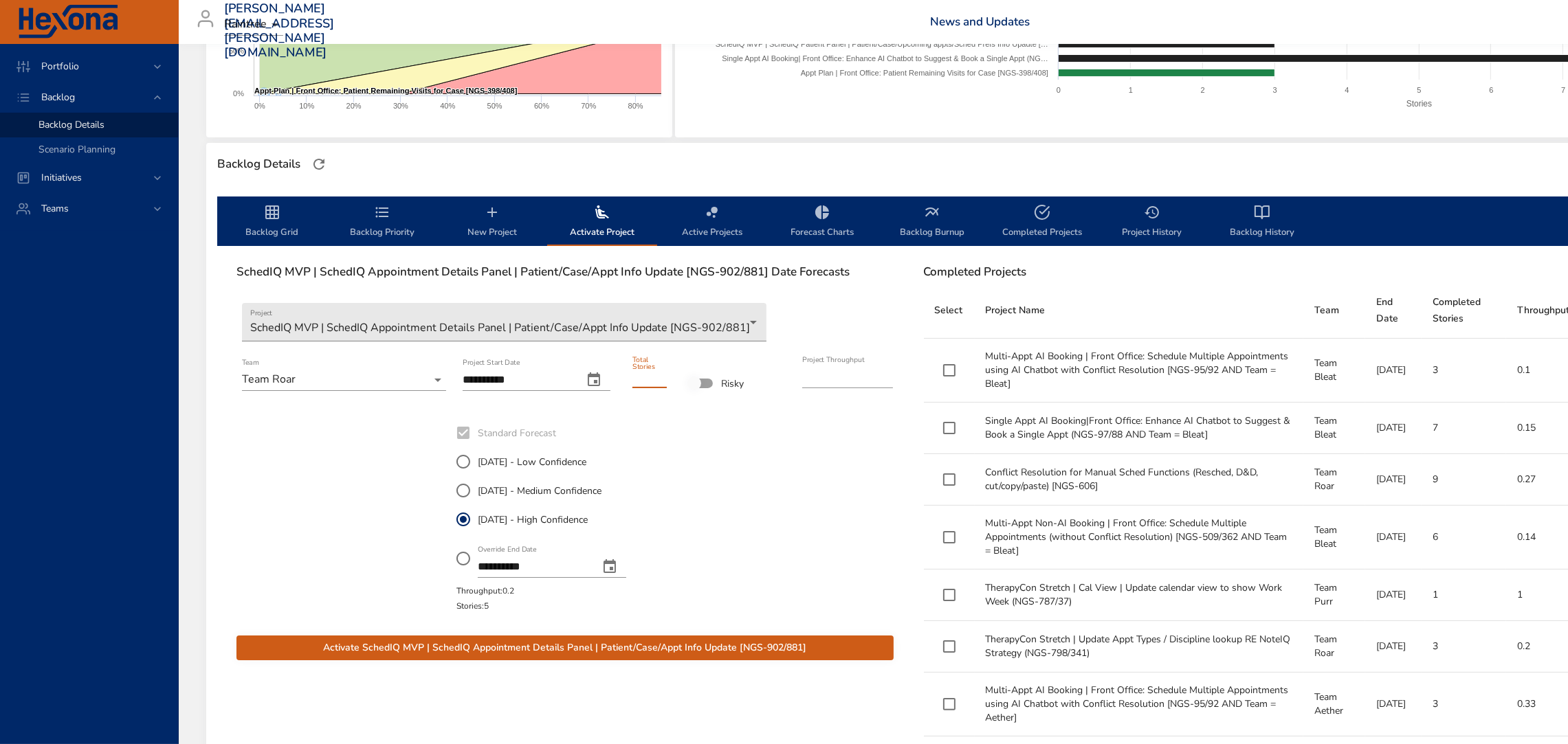
click at [663, 371] on input "*" at bounding box center [650, 377] width 35 height 22
click at [661, 380] on input "*" at bounding box center [650, 377] width 35 height 22
type input "*"
click at [661, 380] on input "*" at bounding box center [650, 377] width 35 height 22
click at [681, 453] on div at bounding box center [730, 515] width 110 height 198
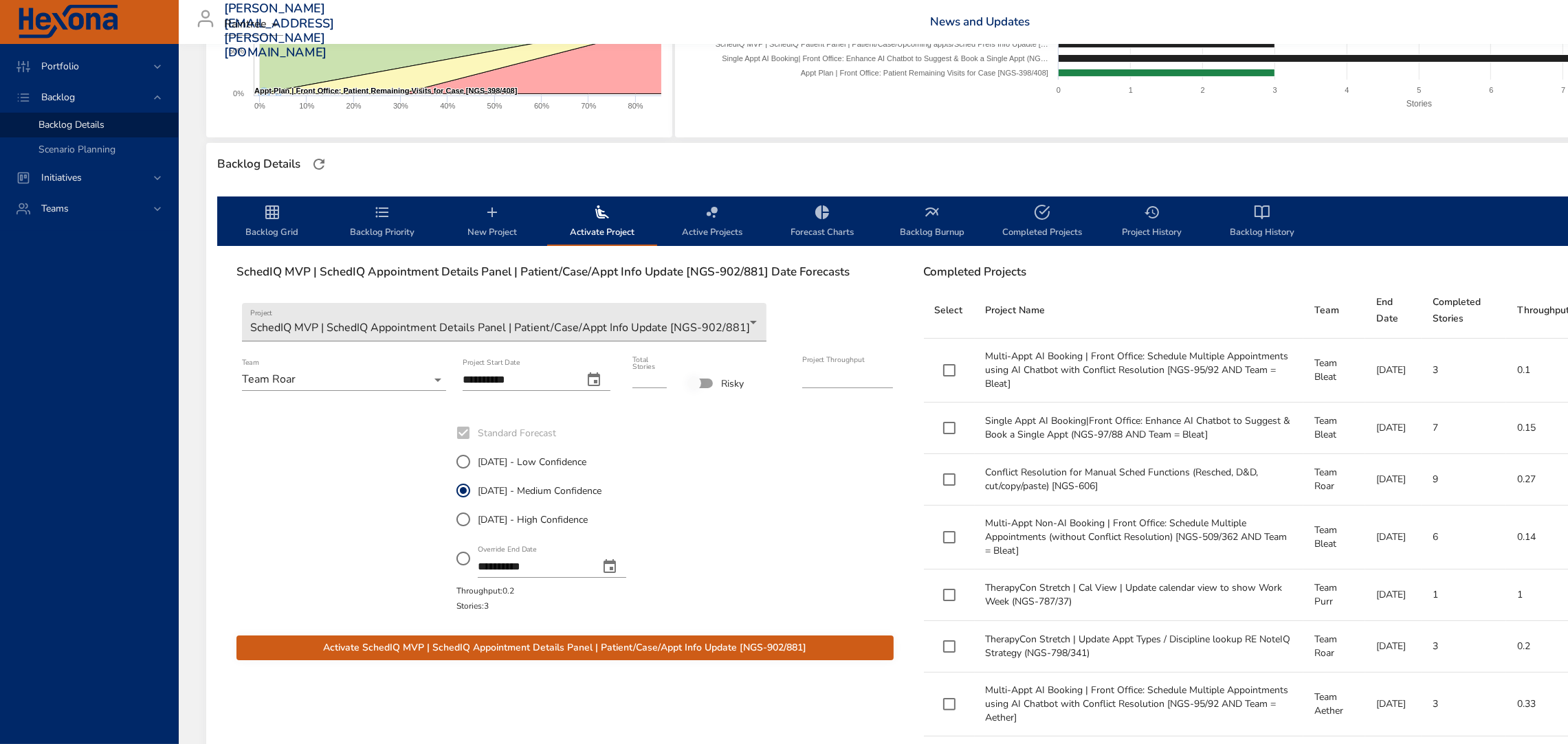
click at [635, 647] on span "Activate SchedIQ MVP | SchedIQ Appointment Details Panel | Patient/Case/Appt In…" at bounding box center [565, 648] width 635 height 17
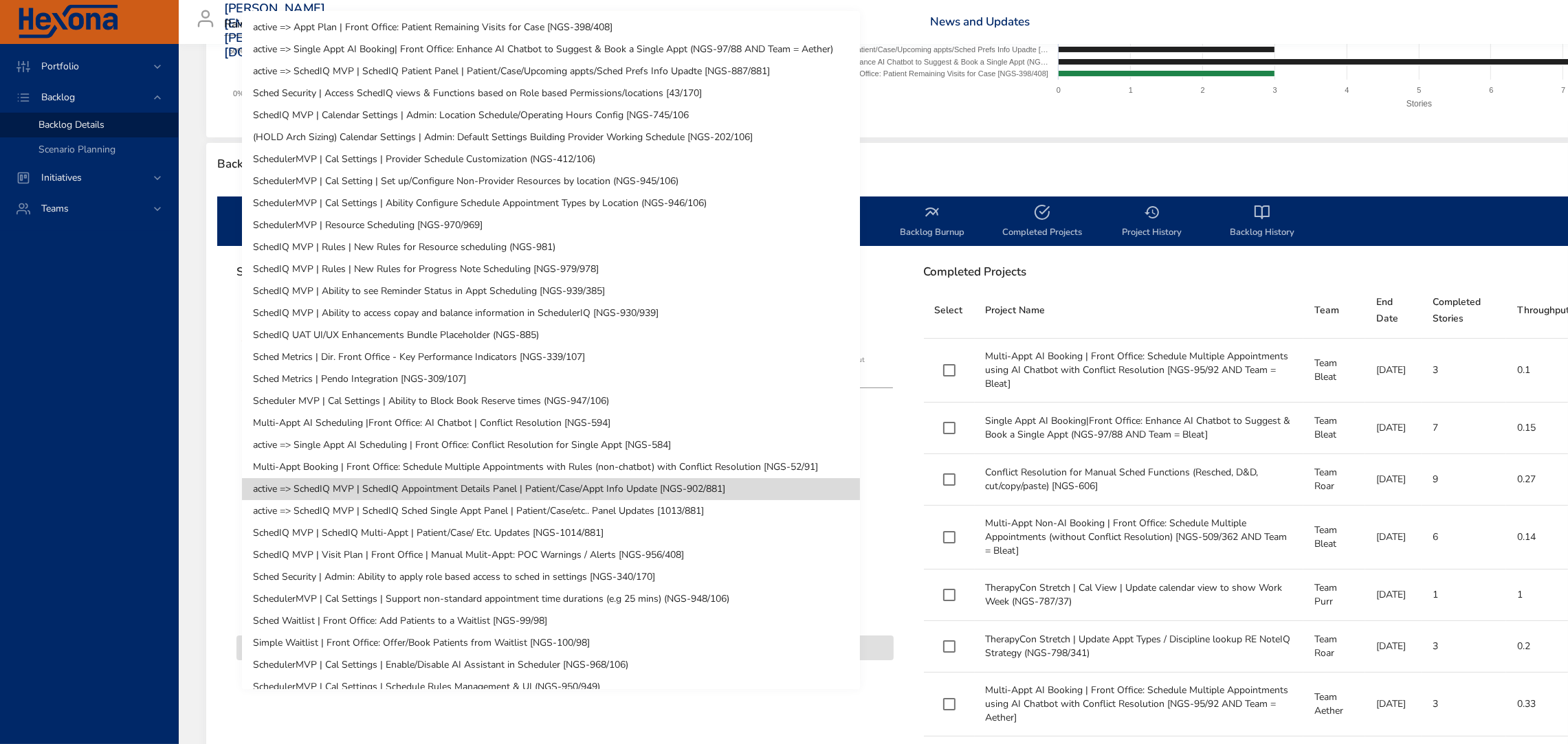
click at [567, 320] on body "Portfolio Backlog Backlog Details Scenario Planning Initiatives Teams jose.mira…" at bounding box center [784, 93] width 1568 height 744
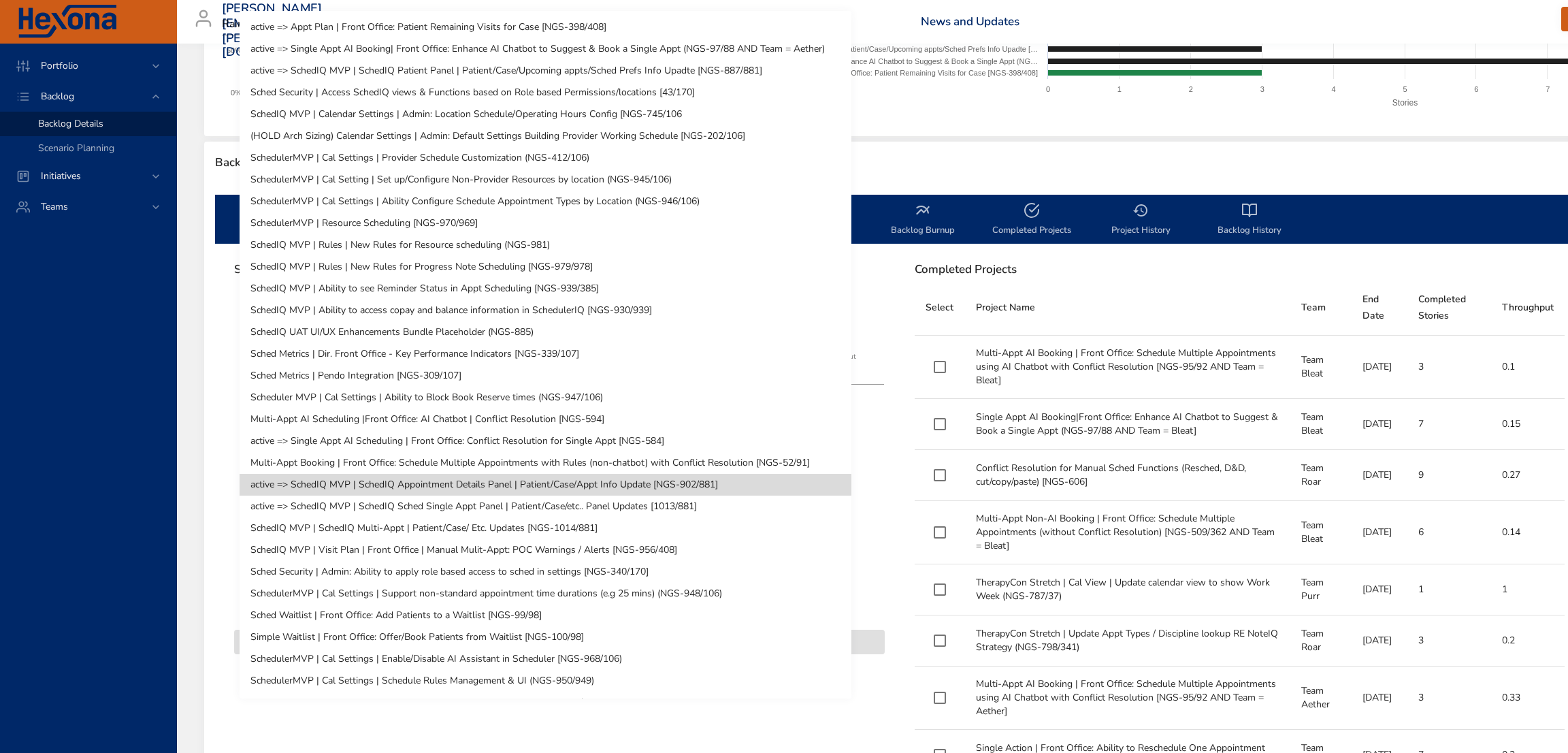
click at [583, 416] on li "Multi-Appt AI Scheduling |Front Office: AI Chatbot | Conflict Resolution [NGS-5…" at bounding box center [546, 419] width 612 height 22
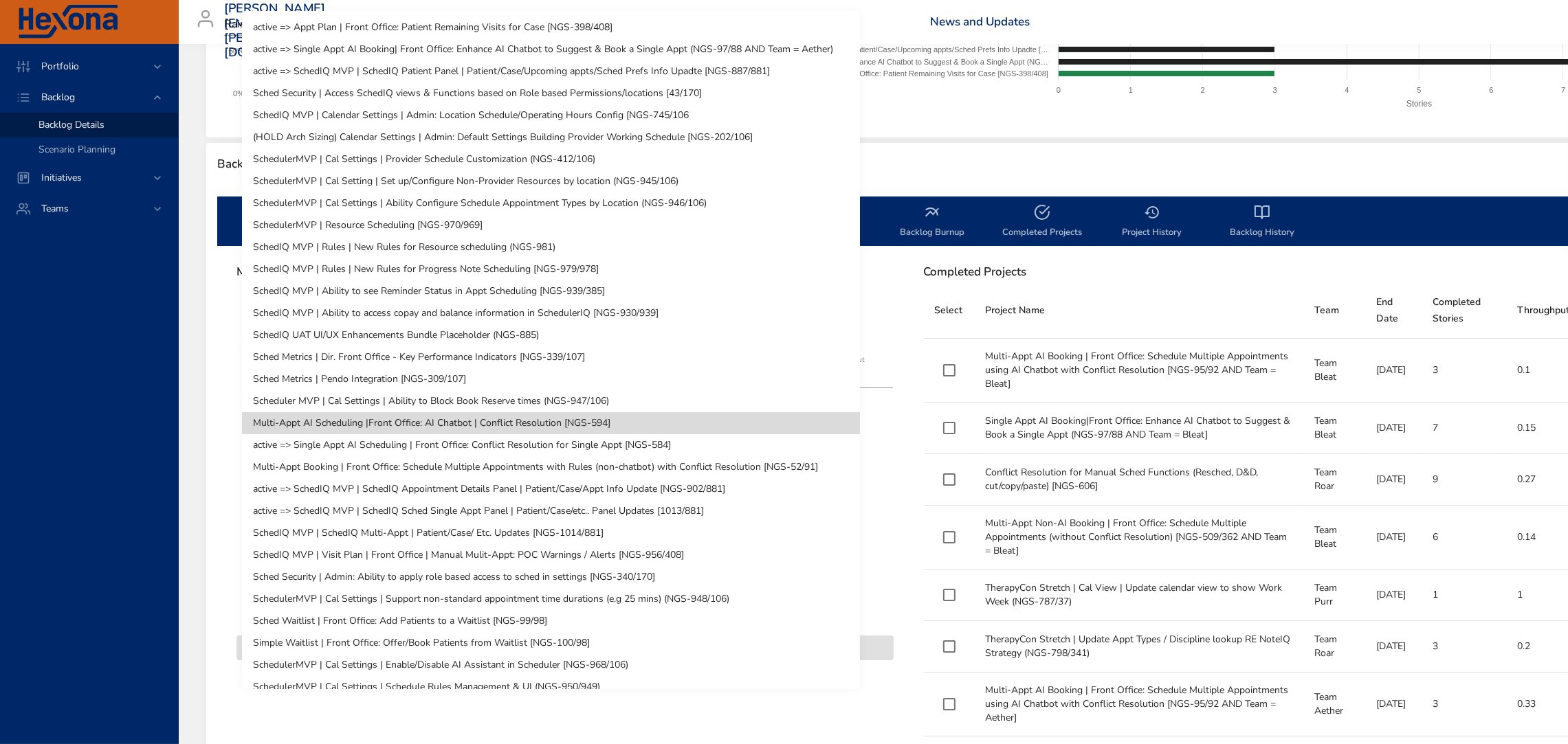
click at [376, 312] on body "Portfolio Backlog Backlog Details Scenario Planning Initiatives Teams jose.mira…" at bounding box center [784, 93] width 1568 height 744
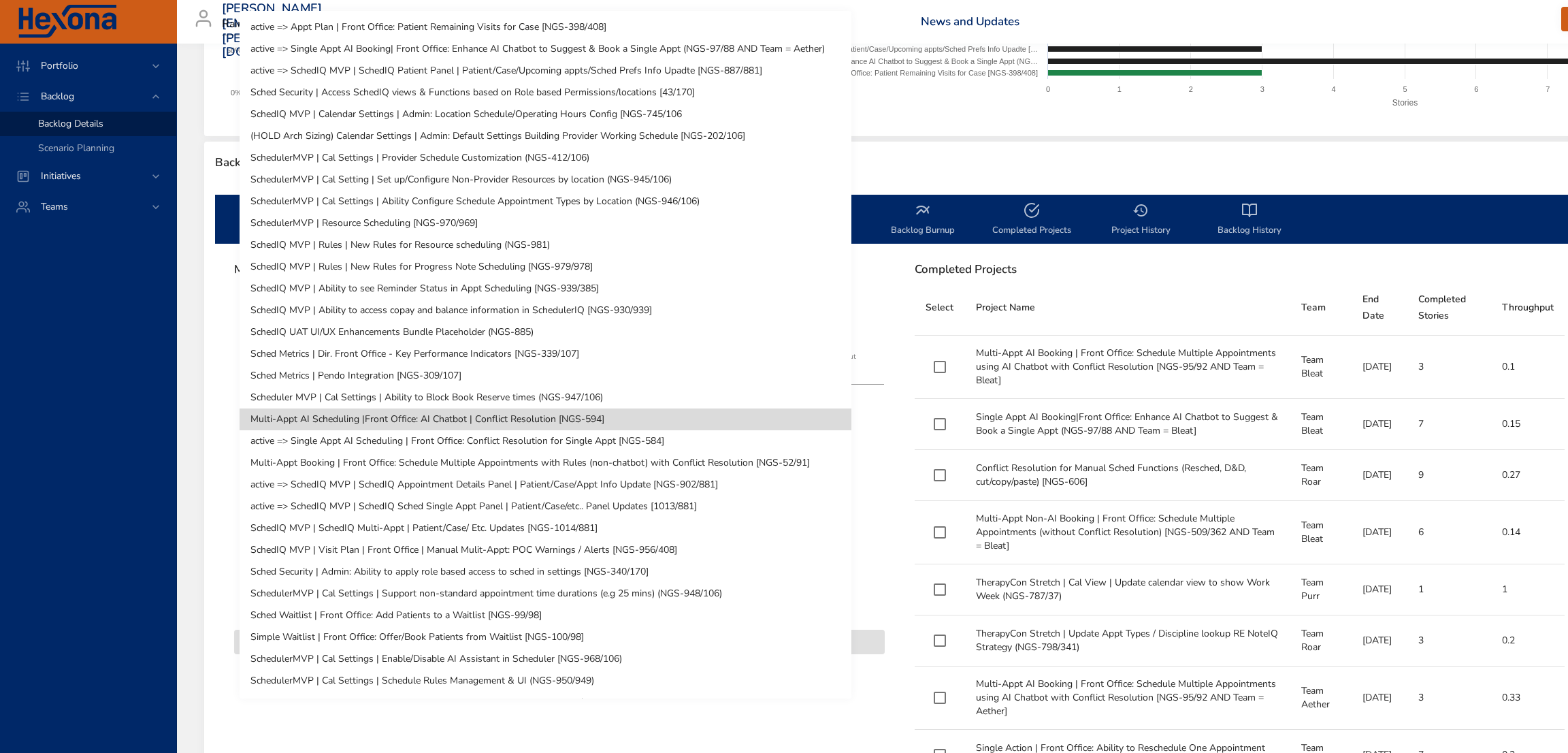
click at [589, 413] on li "Multi-Appt AI Scheduling |Front Office: AI Chatbot | Conflict Resolution [NGS-5…" at bounding box center [546, 419] width 612 height 22
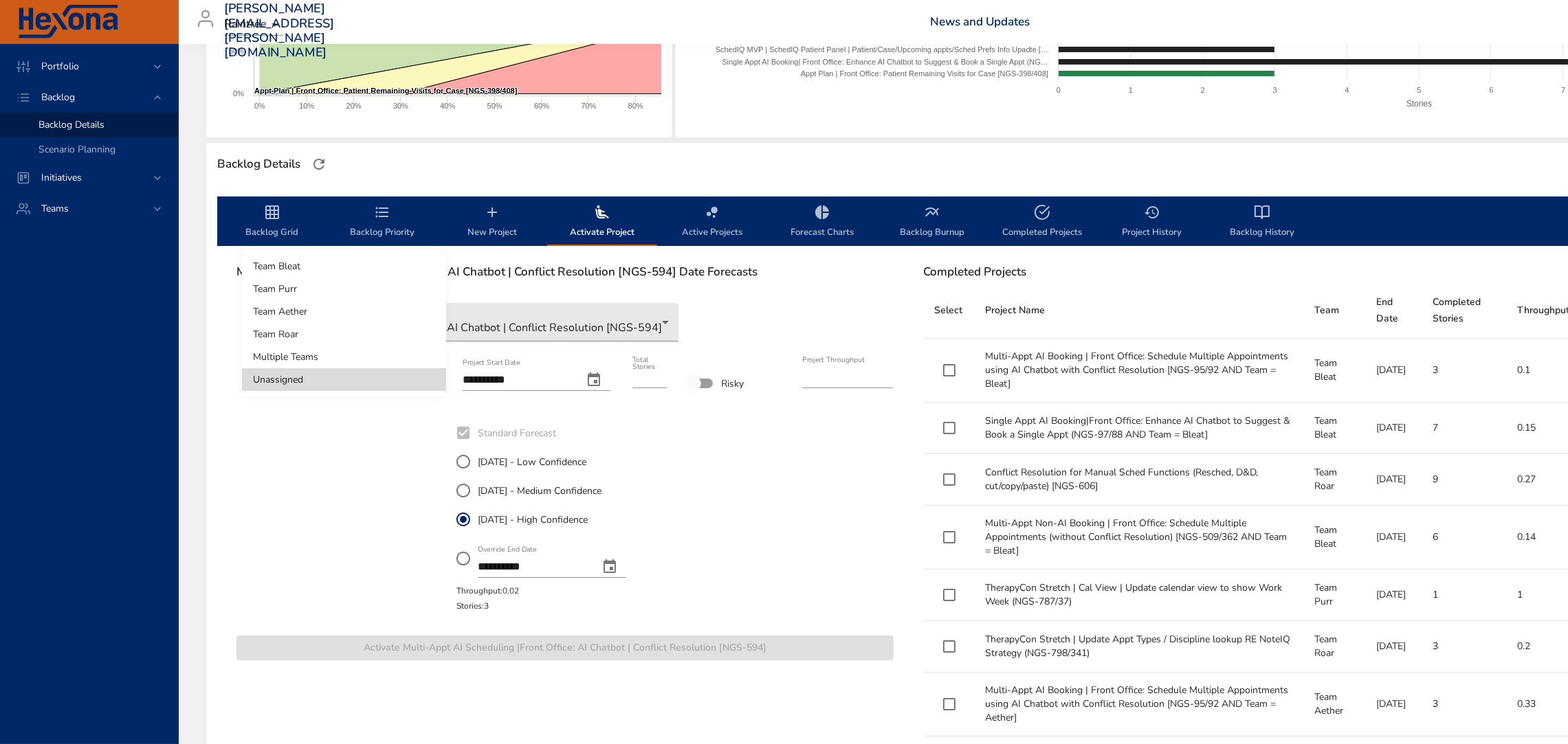
click at [339, 371] on body "Portfolio Backlog Backlog Details Scenario Planning Initiatives Teams jose.mira…" at bounding box center [784, 93] width 1568 height 744
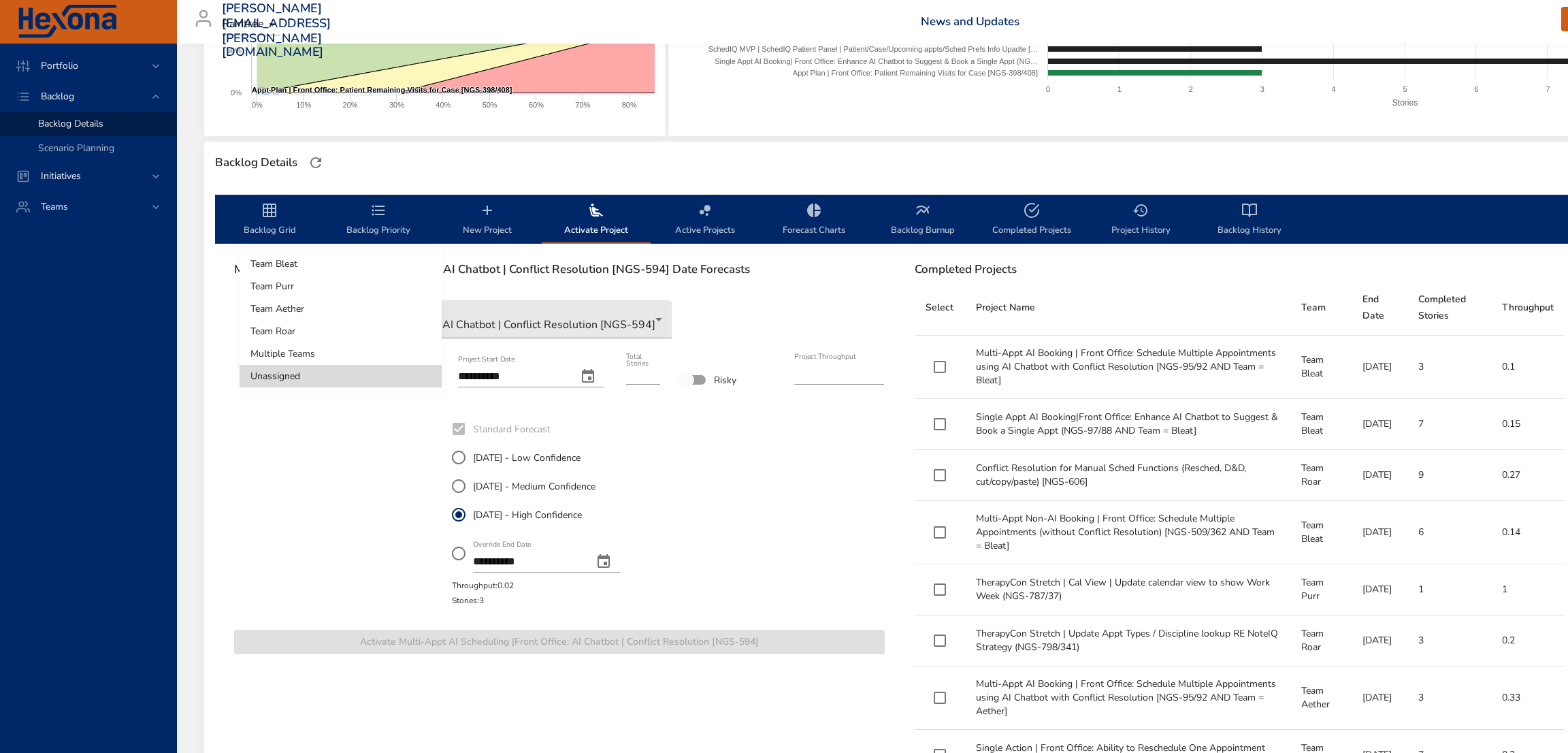
click at [315, 257] on li "Team Bleat" at bounding box center [340, 263] width 202 height 23
type input "****"
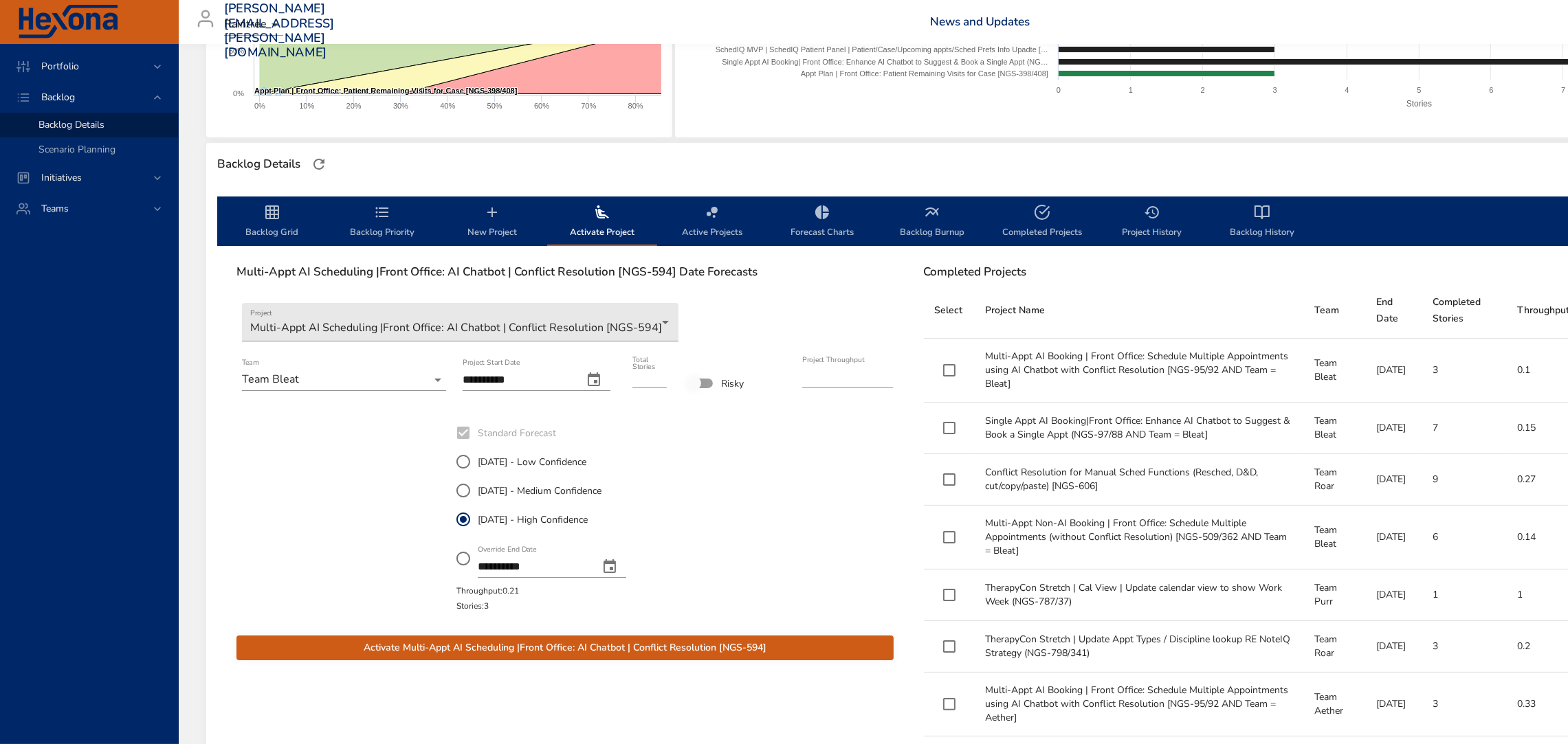
click at [590, 644] on span "Activate Multi-Appt AI Scheduling |Front Office: AI Chatbot | Conflict Resoluti…" at bounding box center [565, 648] width 635 height 17
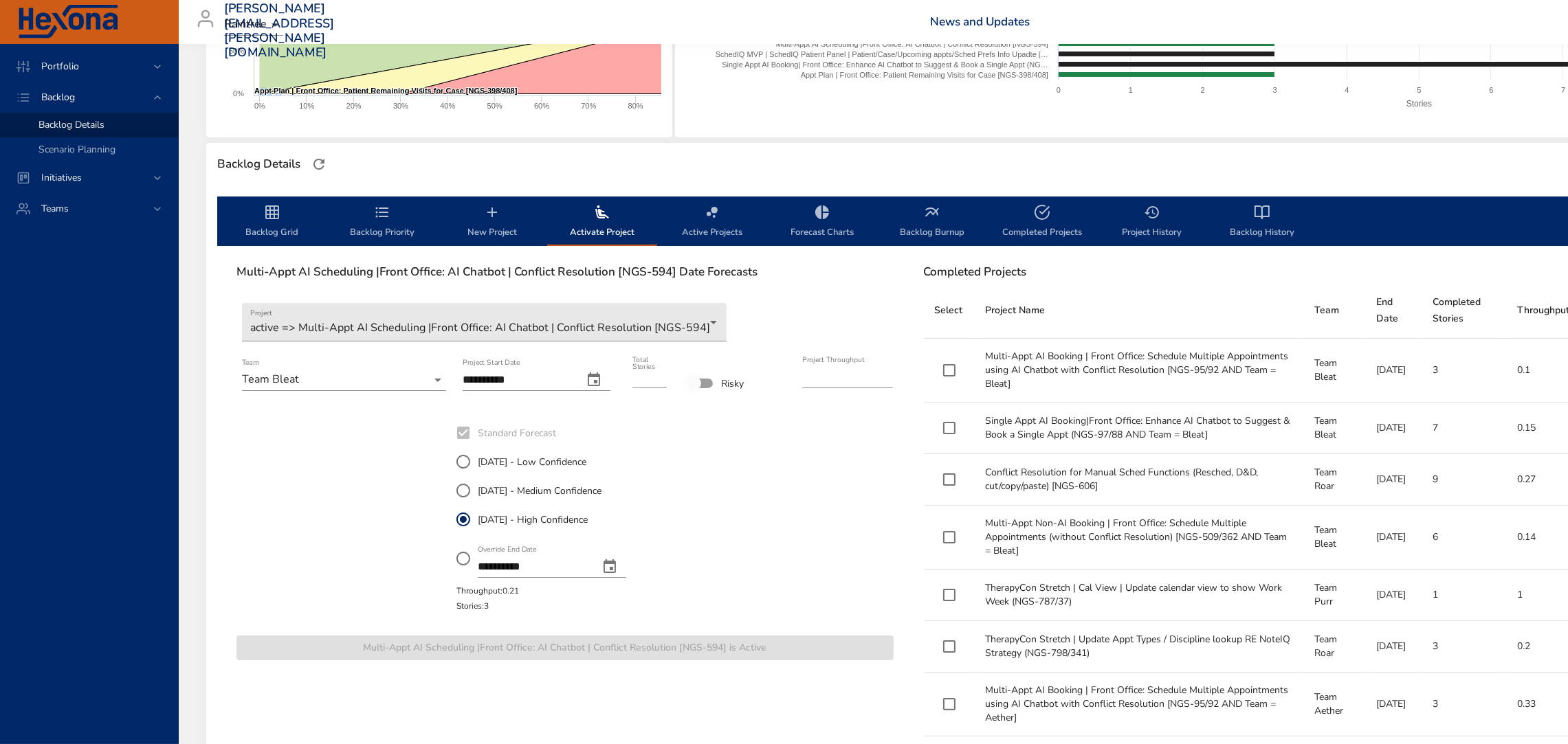
click at [565, 614] on div "**********" at bounding box center [565, 516] width 679 height 218
click at [702, 636] on div "Multi-Appt AI Scheduling |Front Office: AI Chatbot | Conflict Resolution [NGS-5…" at bounding box center [565, 652] width 657 height 31
click at [275, 216] on icon "backlog-tab" at bounding box center [272, 212] width 16 height 16
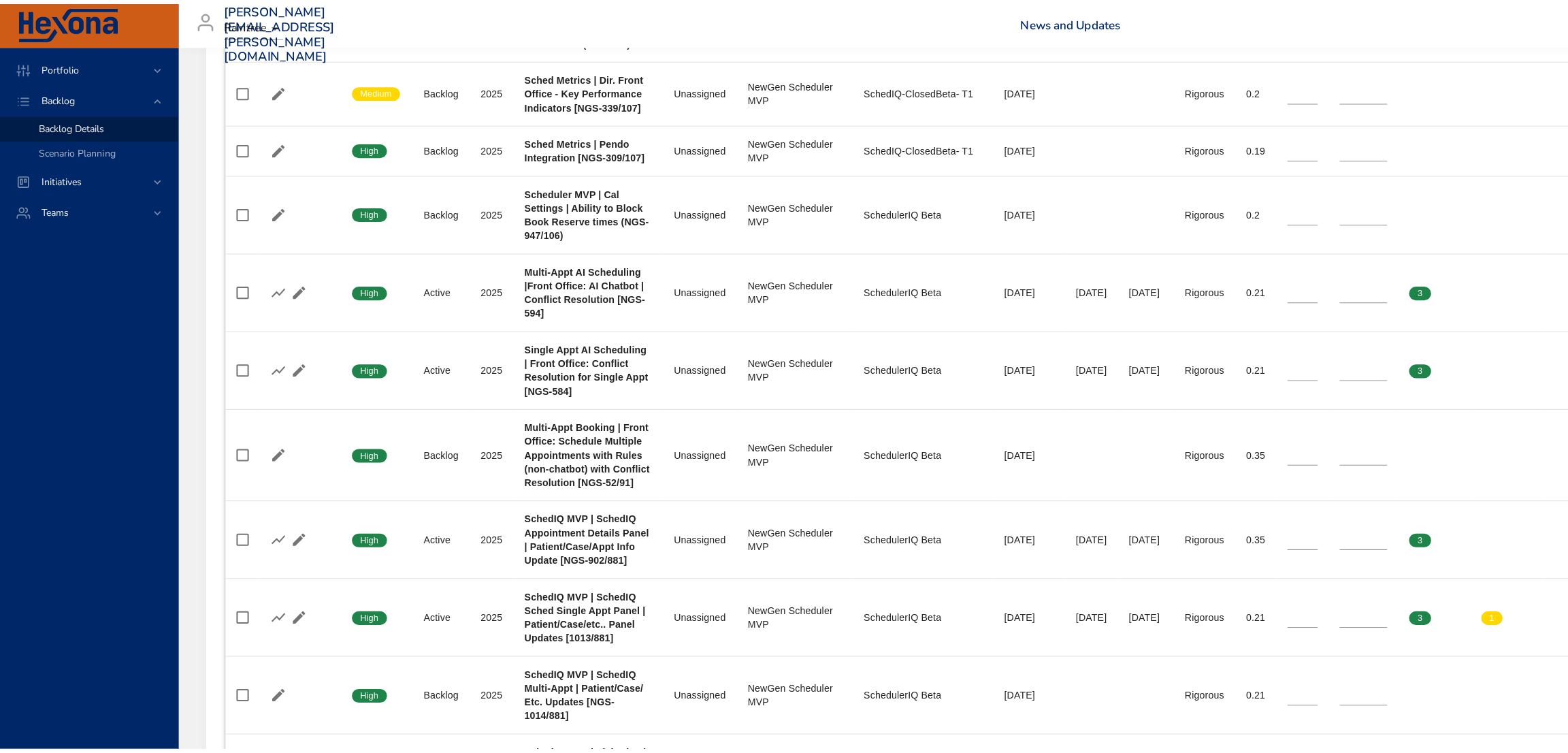
scroll to position [1768, 0]
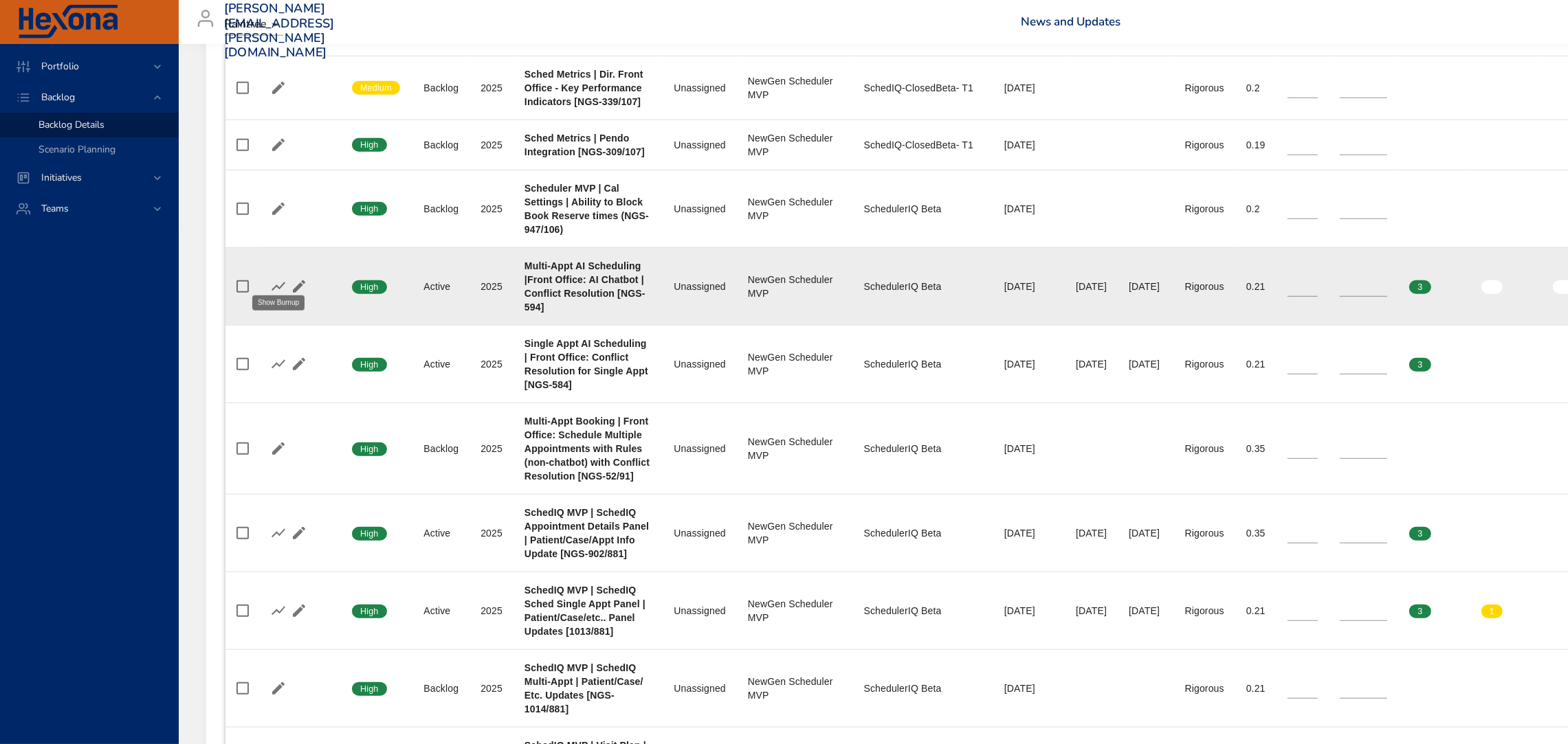
click at [273, 282] on icon "button" at bounding box center [278, 286] width 14 height 9
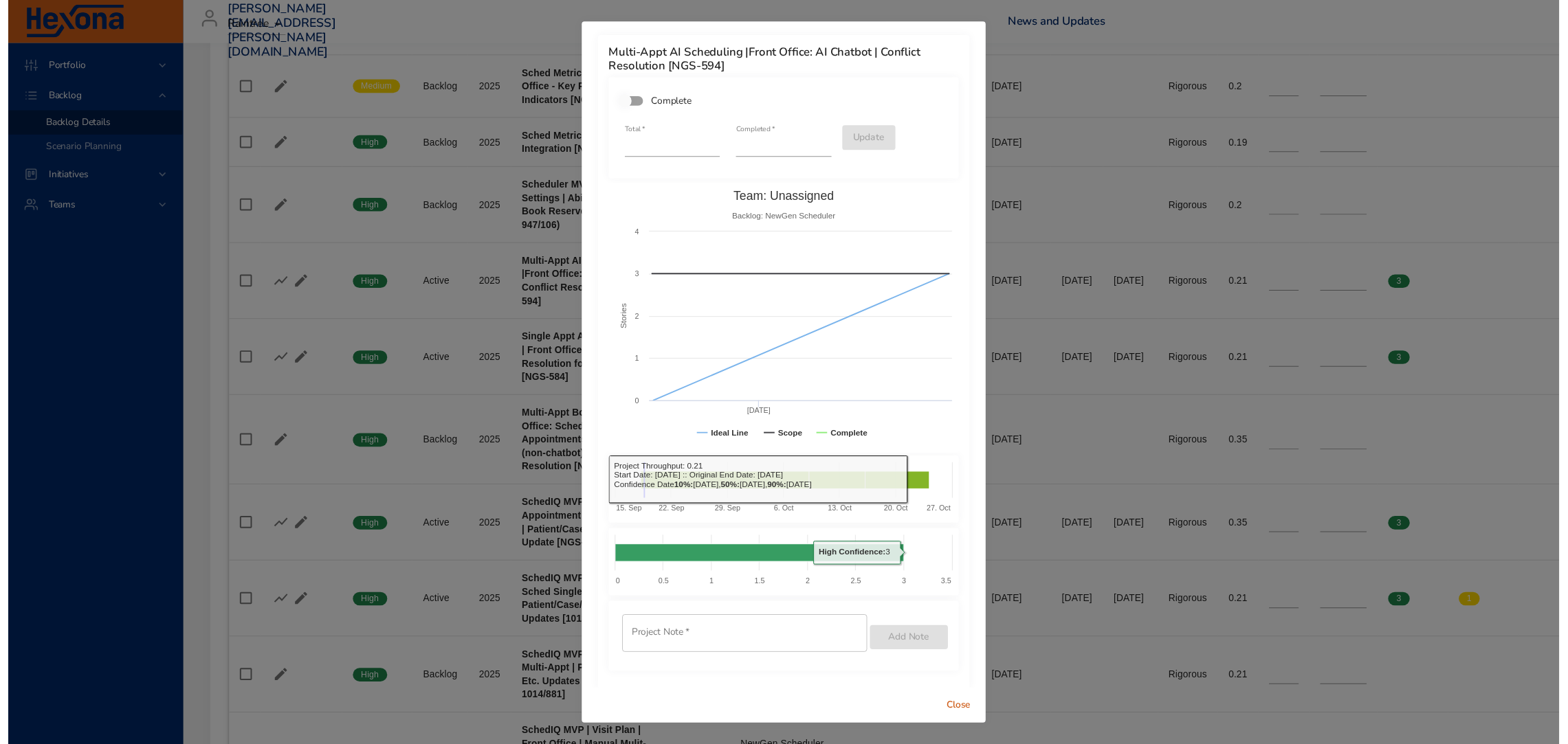
scroll to position [10, 0]
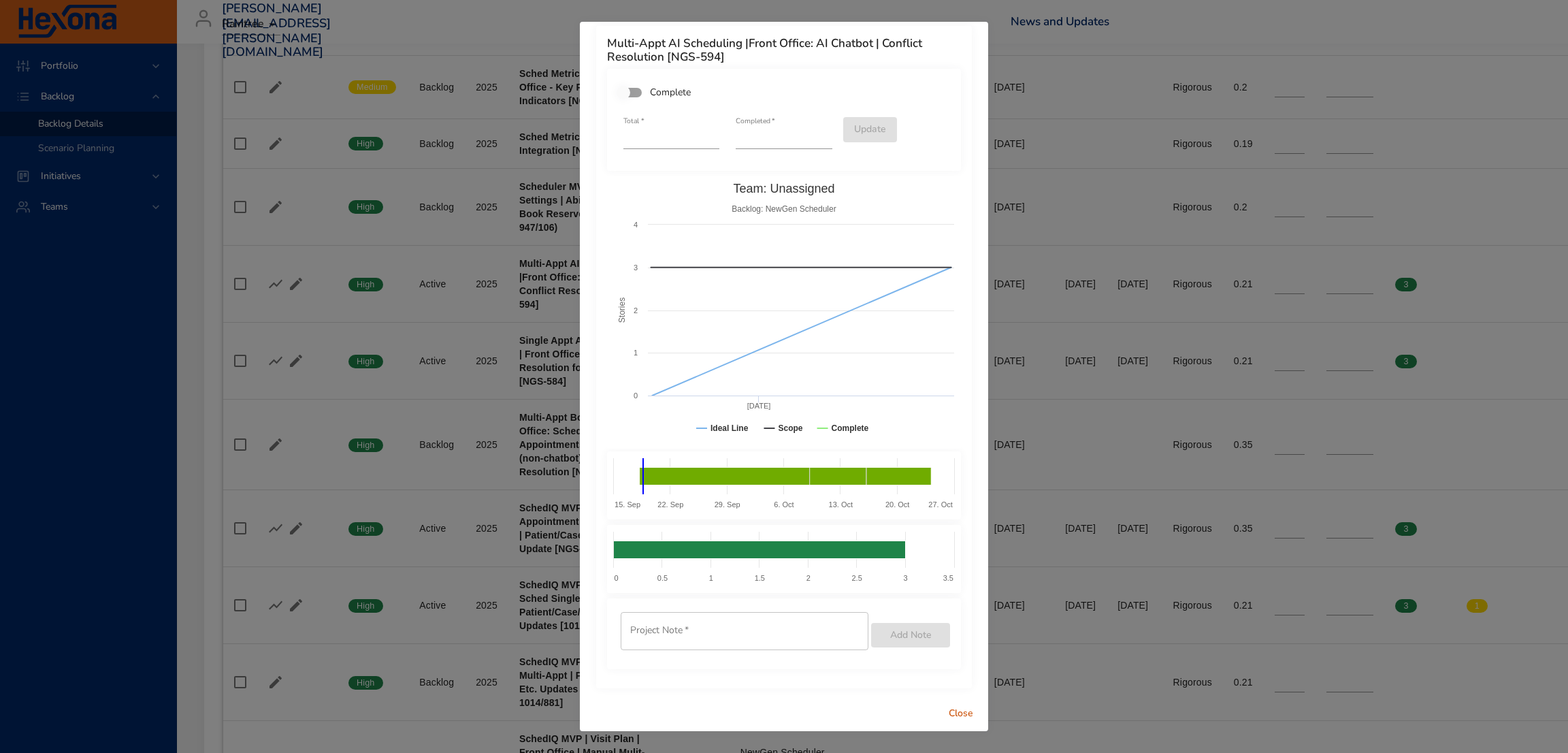
click at [954, 707] on span "Close" at bounding box center [961, 713] width 33 height 17
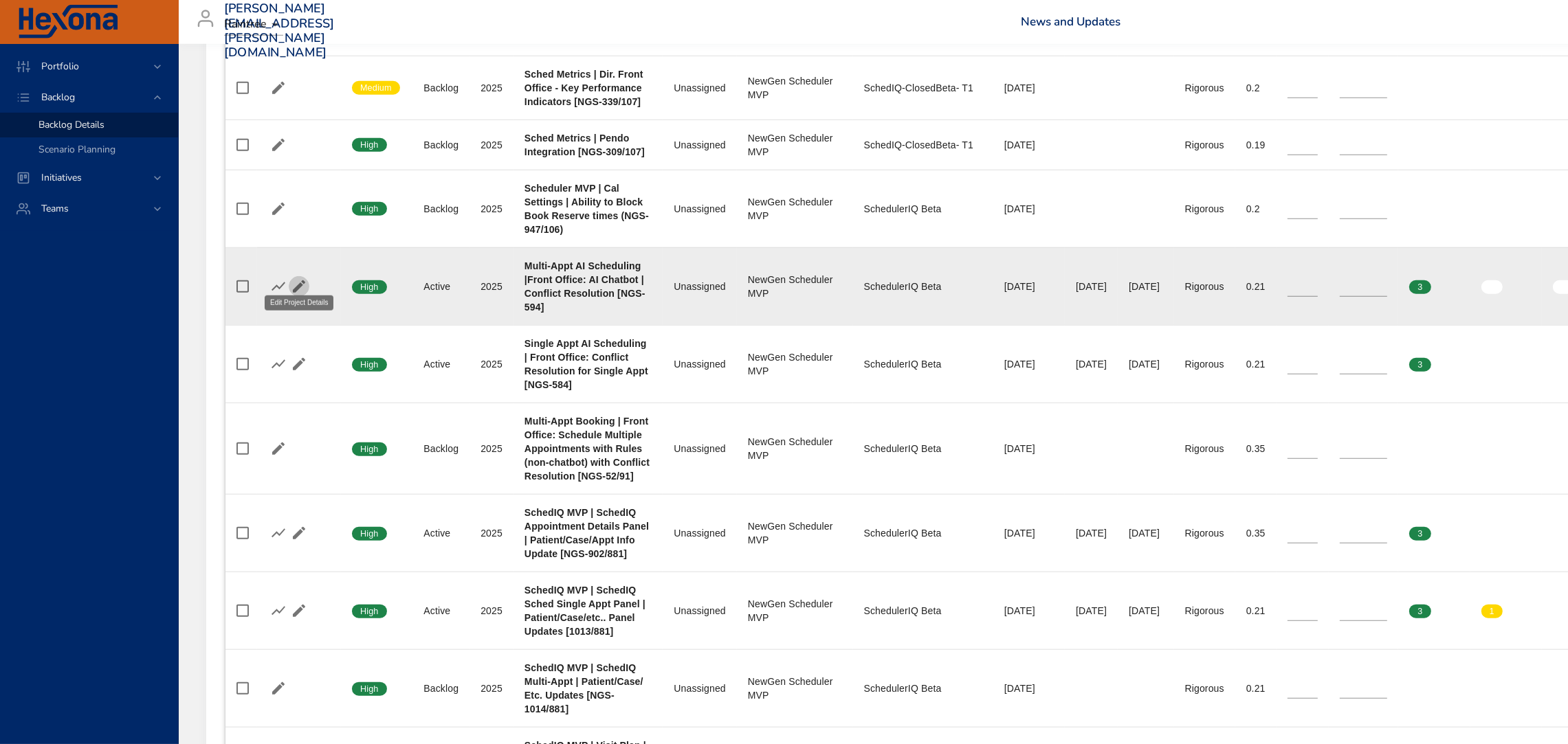
click at [298, 279] on icon "button" at bounding box center [299, 287] width 16 height 16
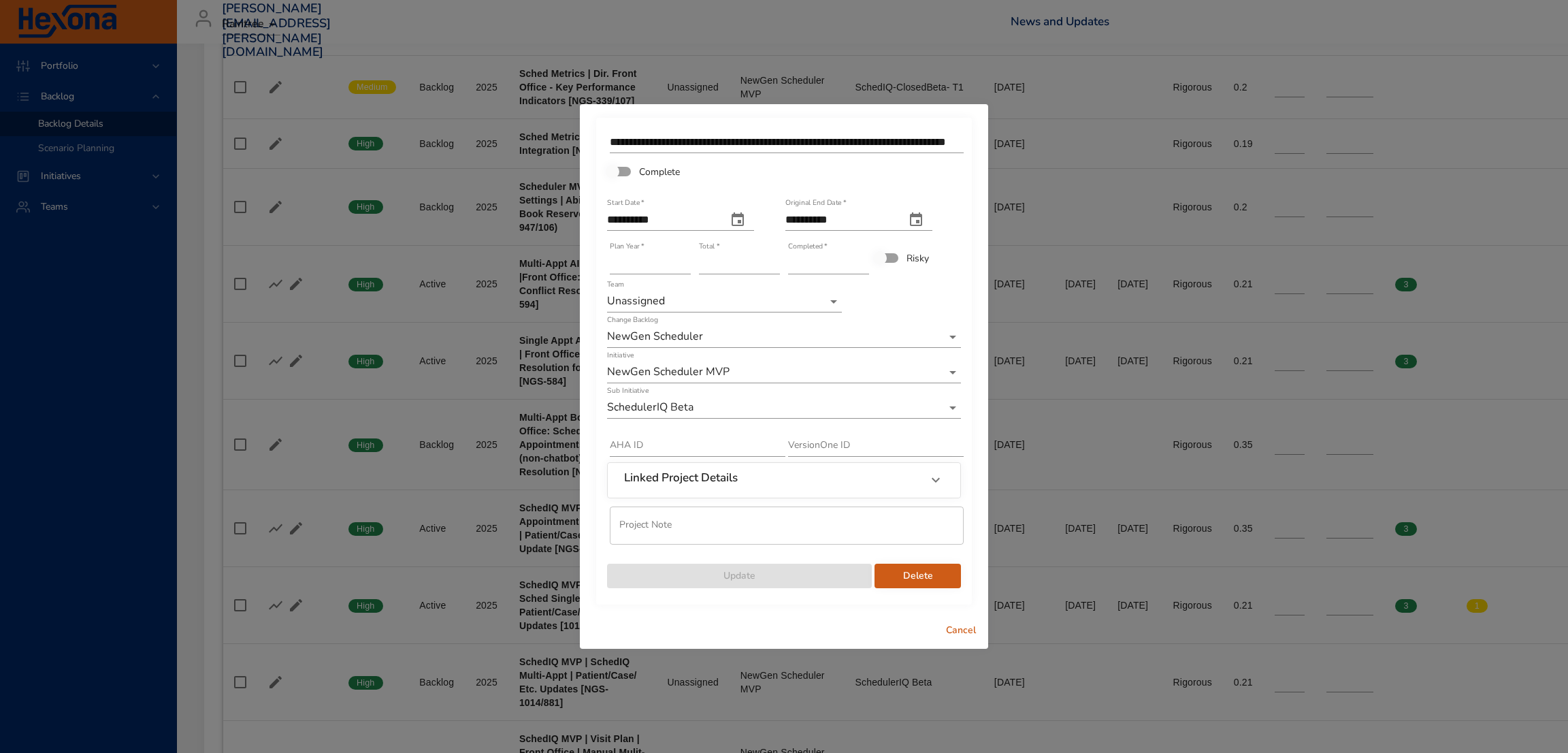
click at [962, 622] on span "Cancel" at bounding box center [961, 630] width 33 height 17
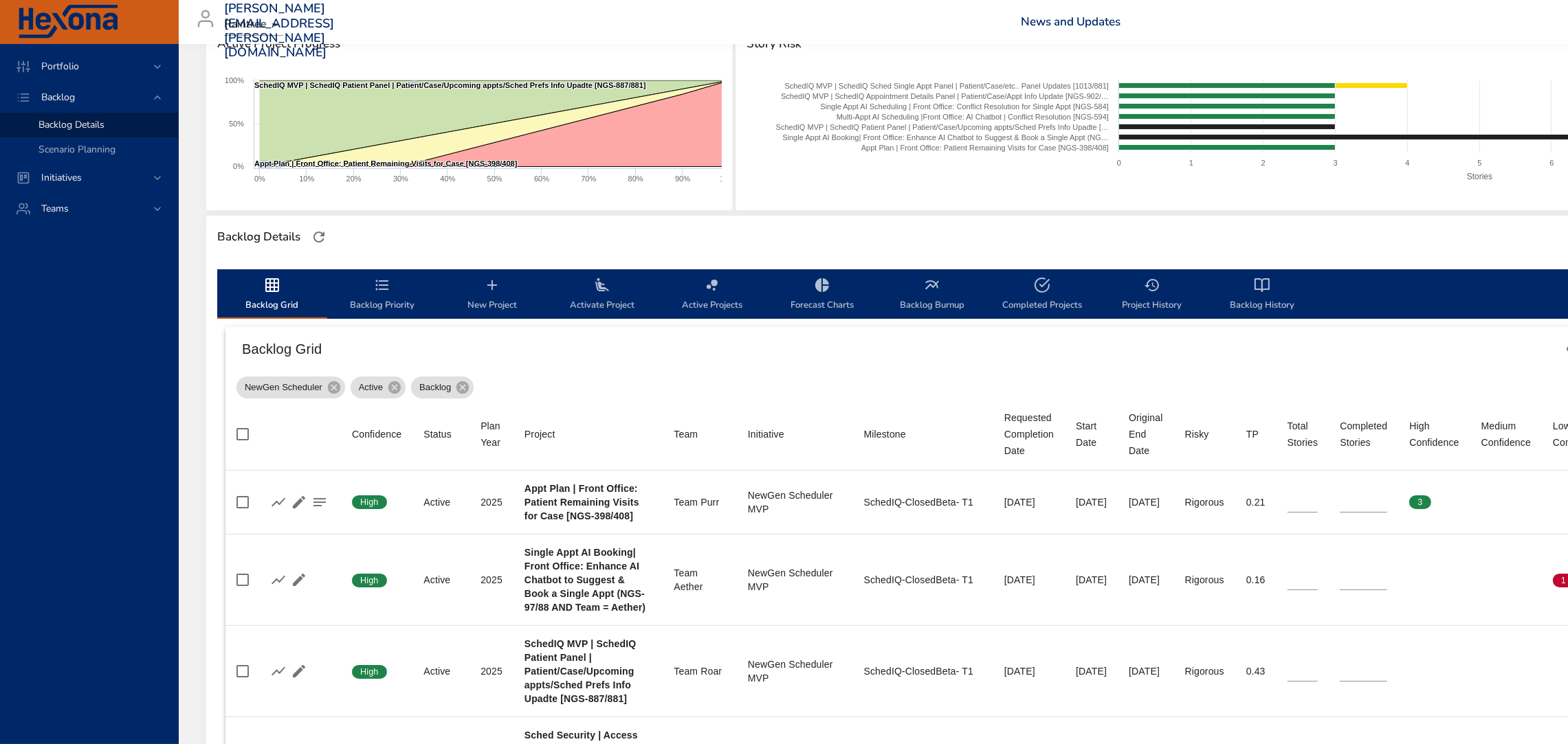
scroll to position [200, 0]
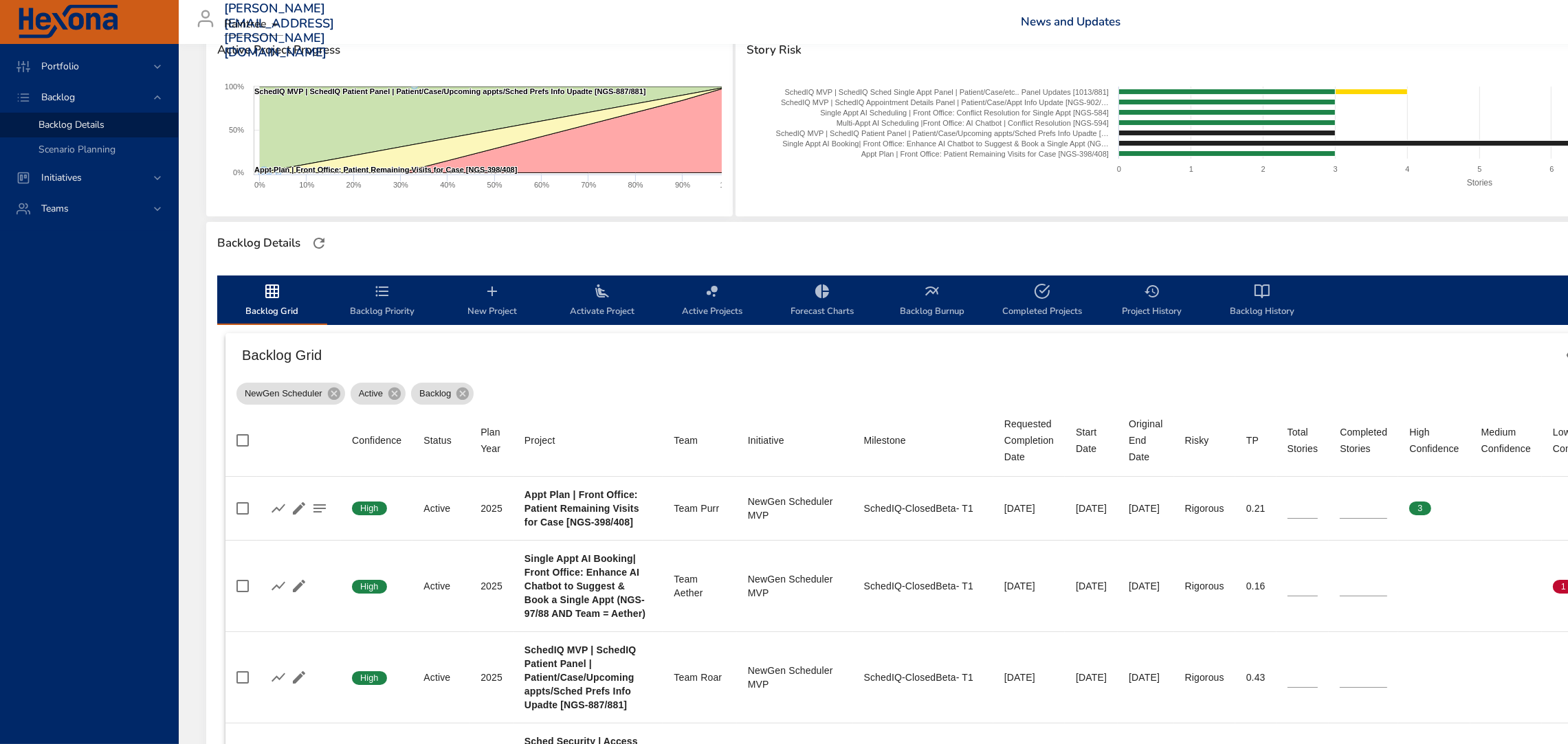
click at [592, 305] on span "Activate Project" at bounding box center [603, 302] width 93 height 37
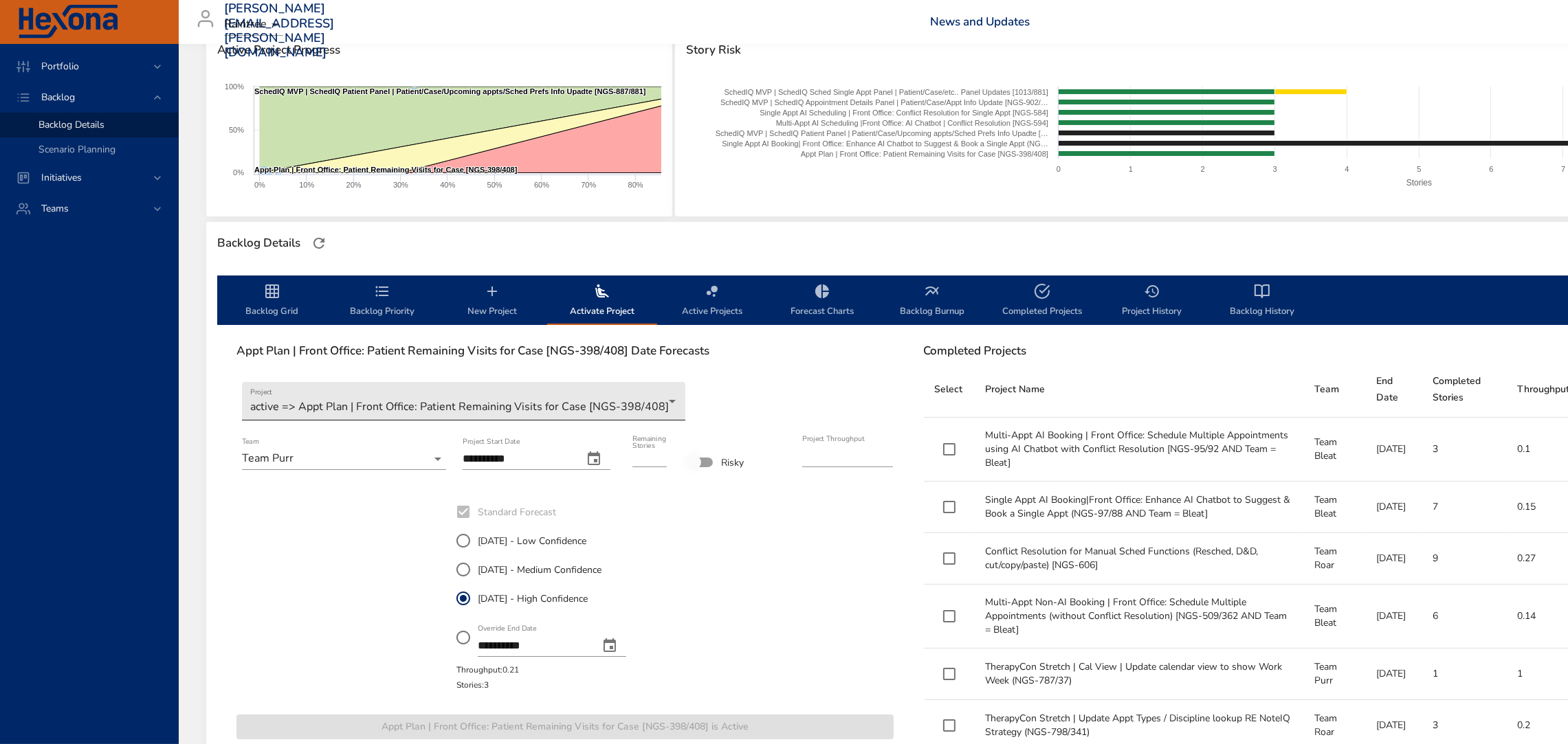
click at [545, 389] on body "Portfolio Backlog Backlog Details Scenario Planning Initiatives Teams jose.mira…" at bounding box center [784, 172] width 1568 height 744
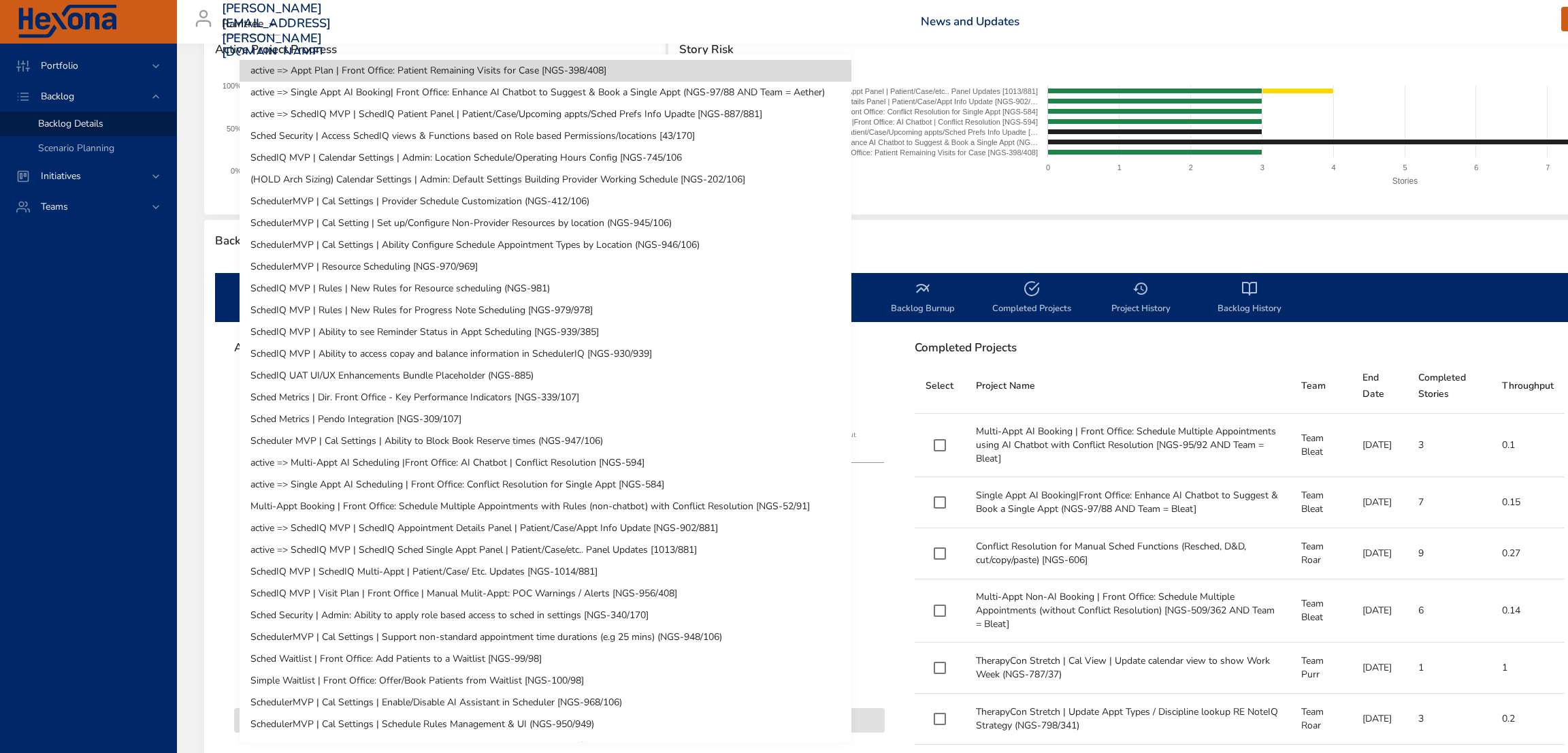
click at [553, 454] on li "active => Multi-Appt AI Scheduling |Front Office: AI Chatbot | Conflict Resolut…" at bounding box center [546, 462] width 612 height 22
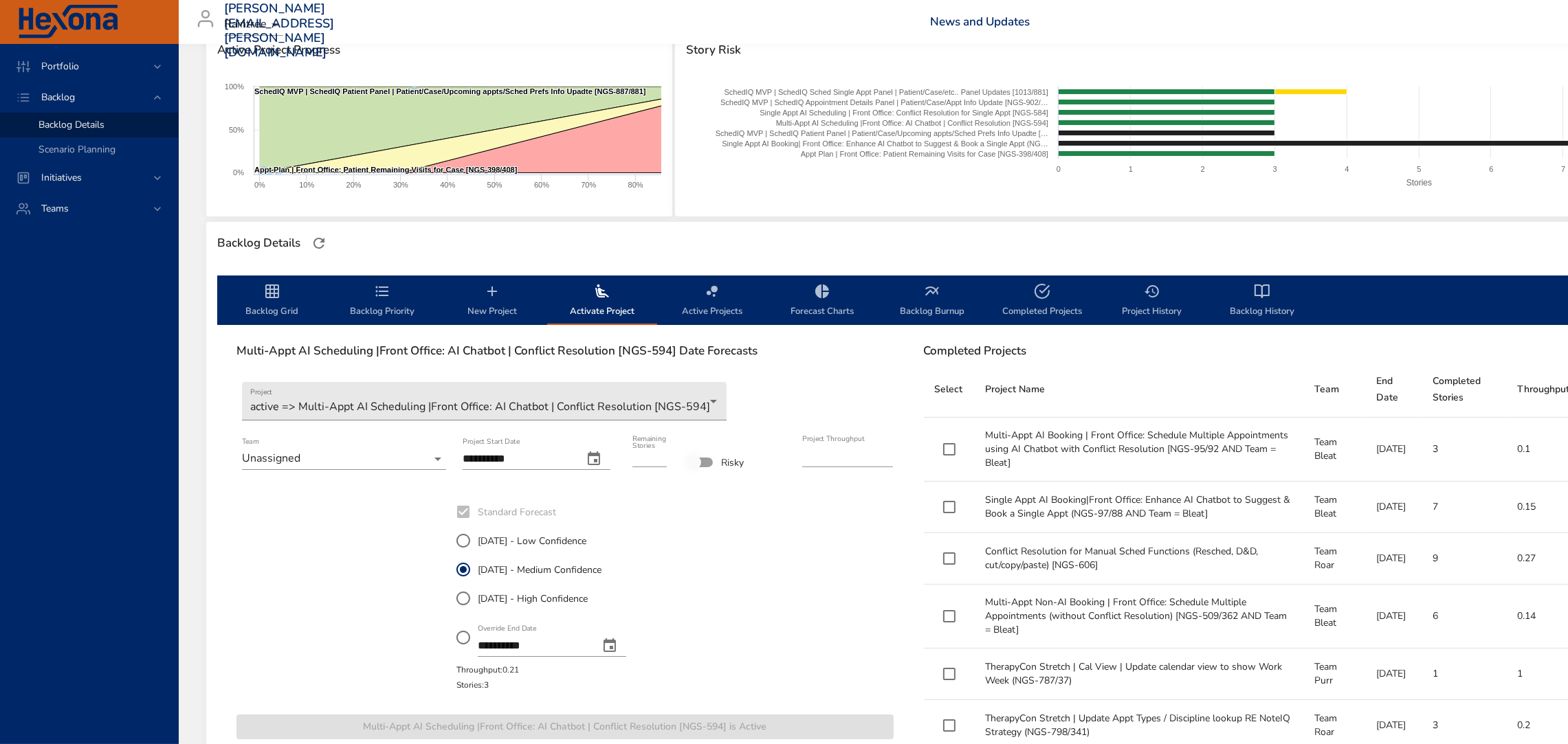
click at [271, 298] on icon "backlog-tab" at bounding box center [272, 292] width 16 height 16
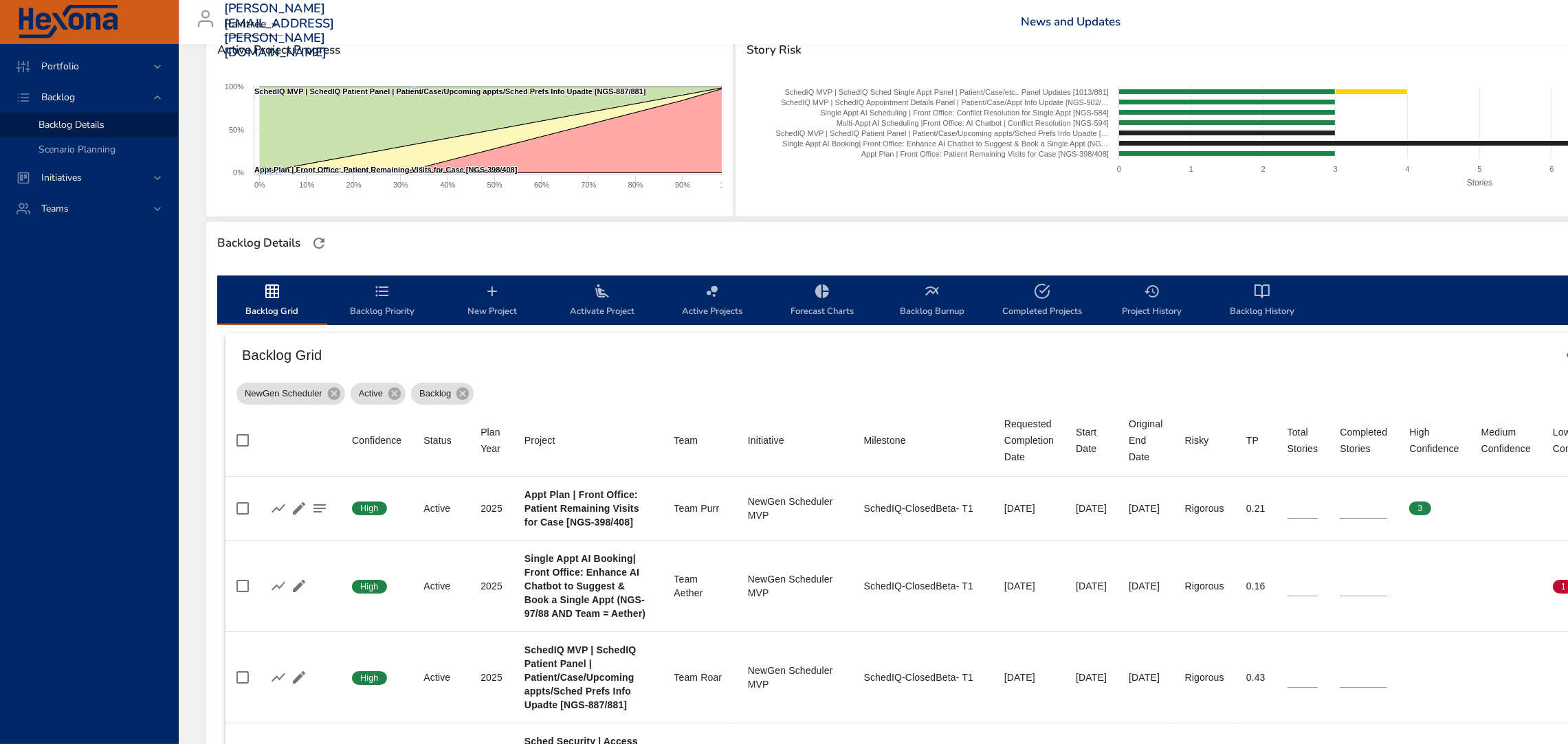
click at [276, 298] on icon "backlog-tab" at bounding box center [272, 292] width 16 height 16
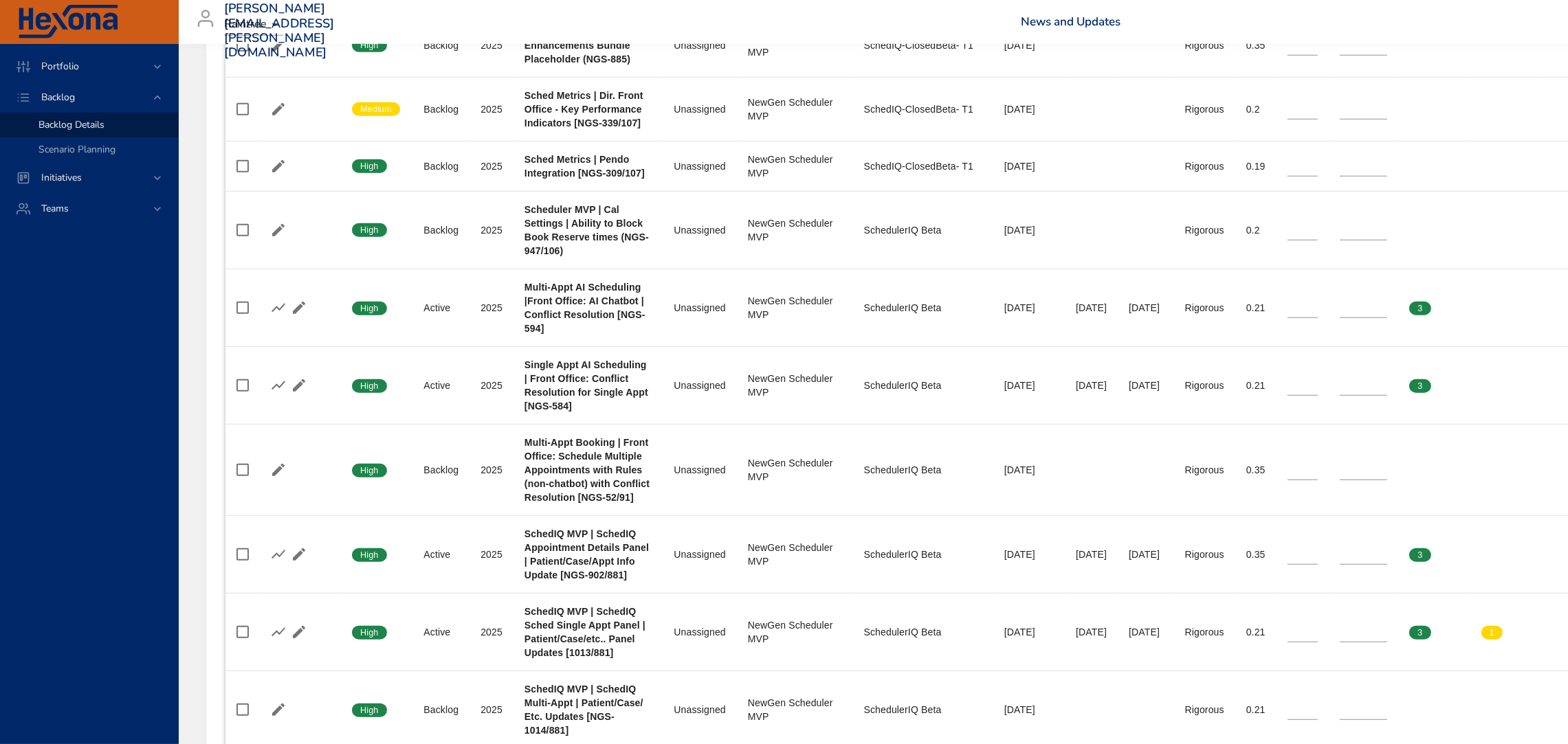
scroll to position [1766, 0]
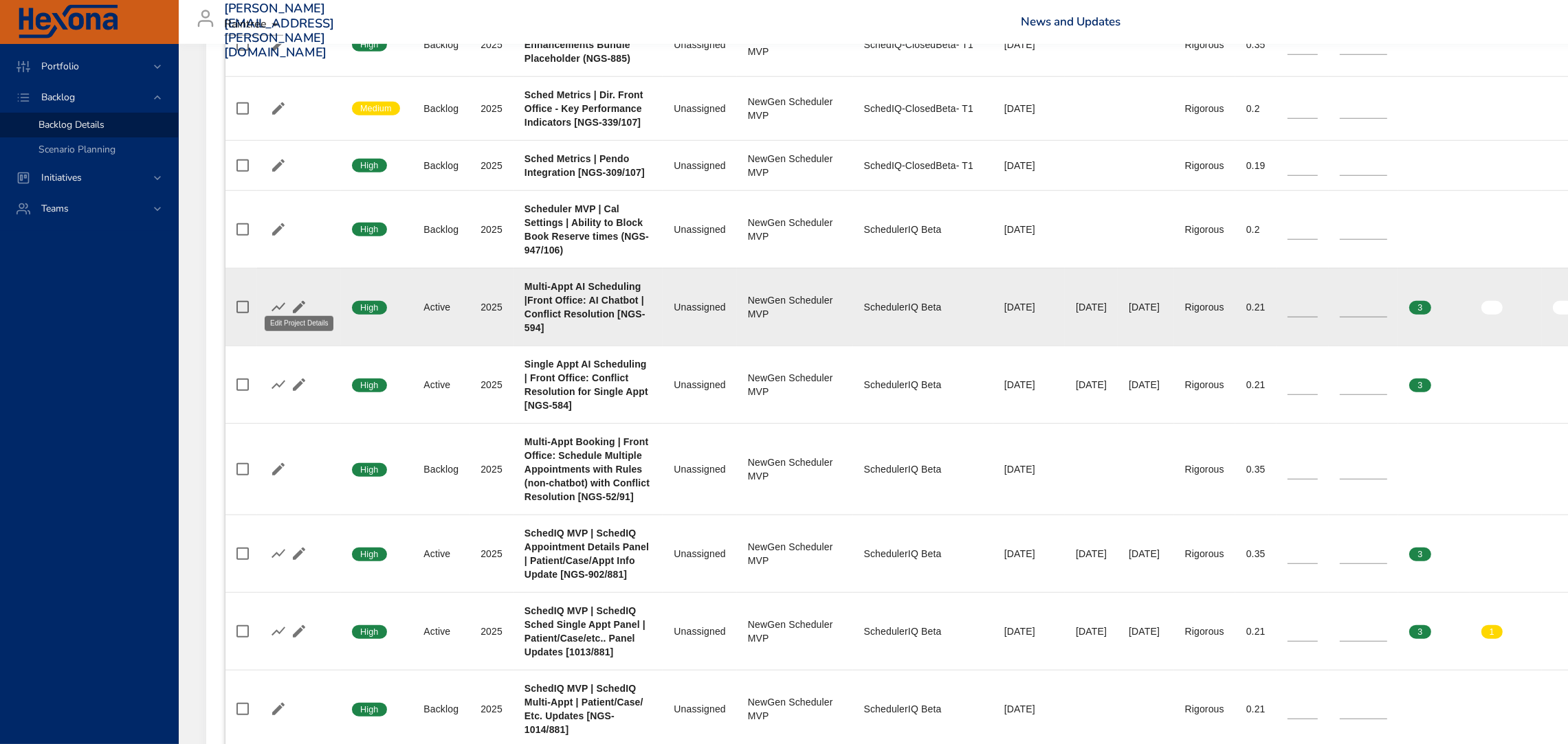
click at [295, 299] on icon "button" at bounding box center [299, 307] width 16 height 16
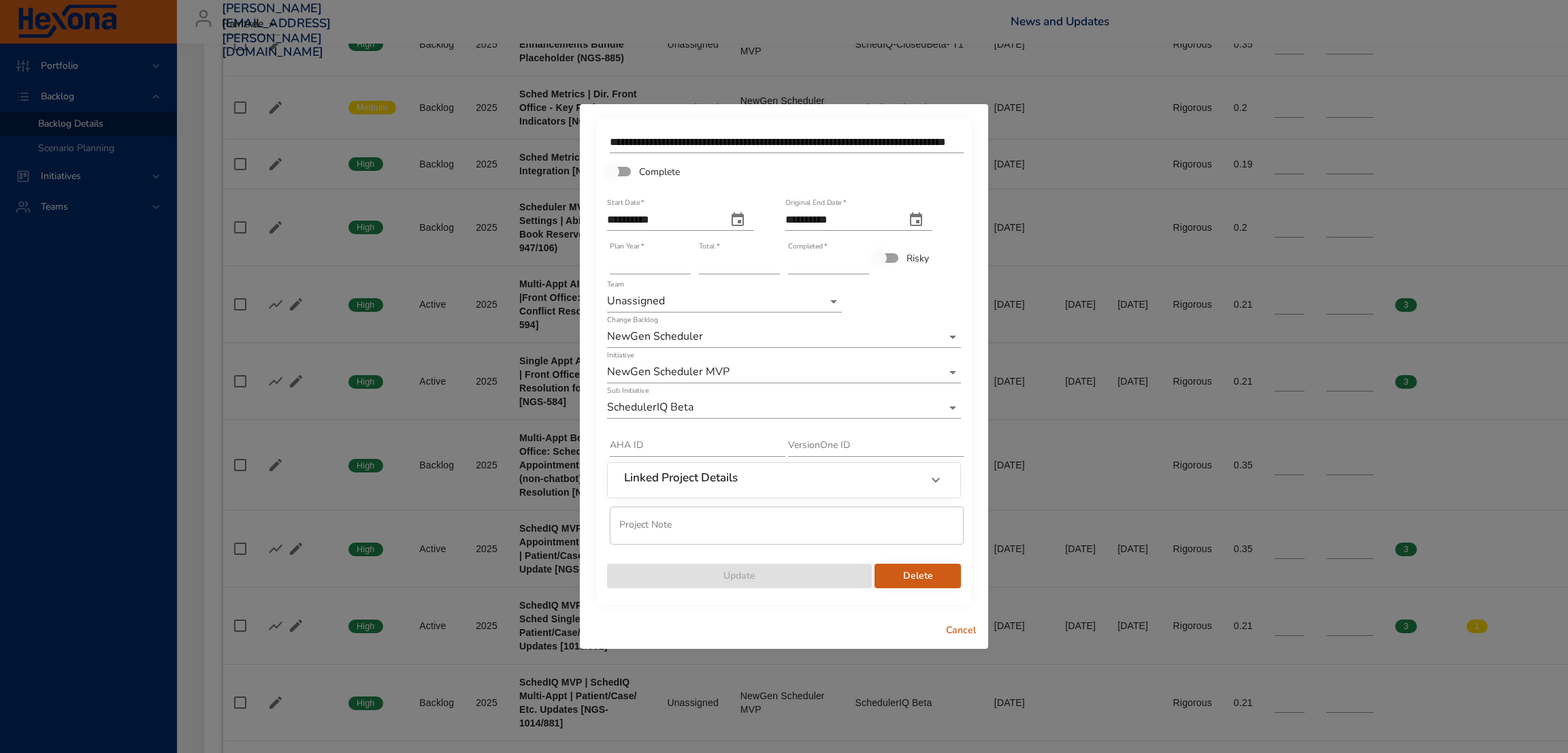
click at [923, 214] on icon "original end date" at bounding box center [916, 219] width 13 height 14
click at [873, 350] on p "16" at bounding box center [876, 348] width 11 height 14
type input "**********"
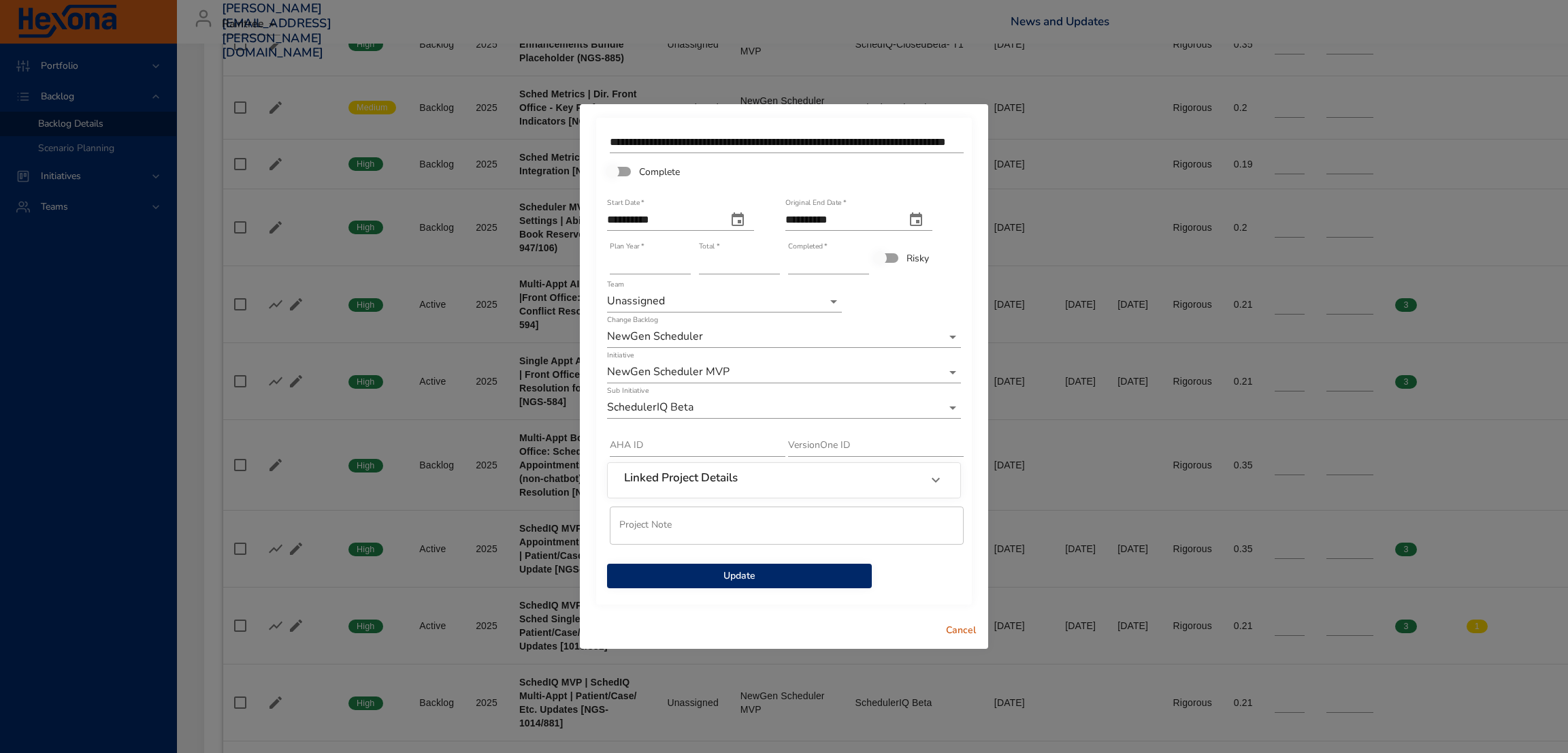
click at [687, 190] on li "Team Bleat" at bounding box center [724, 189] width 234 height 23
click at [786, 580] on span "Update" at bounding box center [740, 576] width 243 height 17
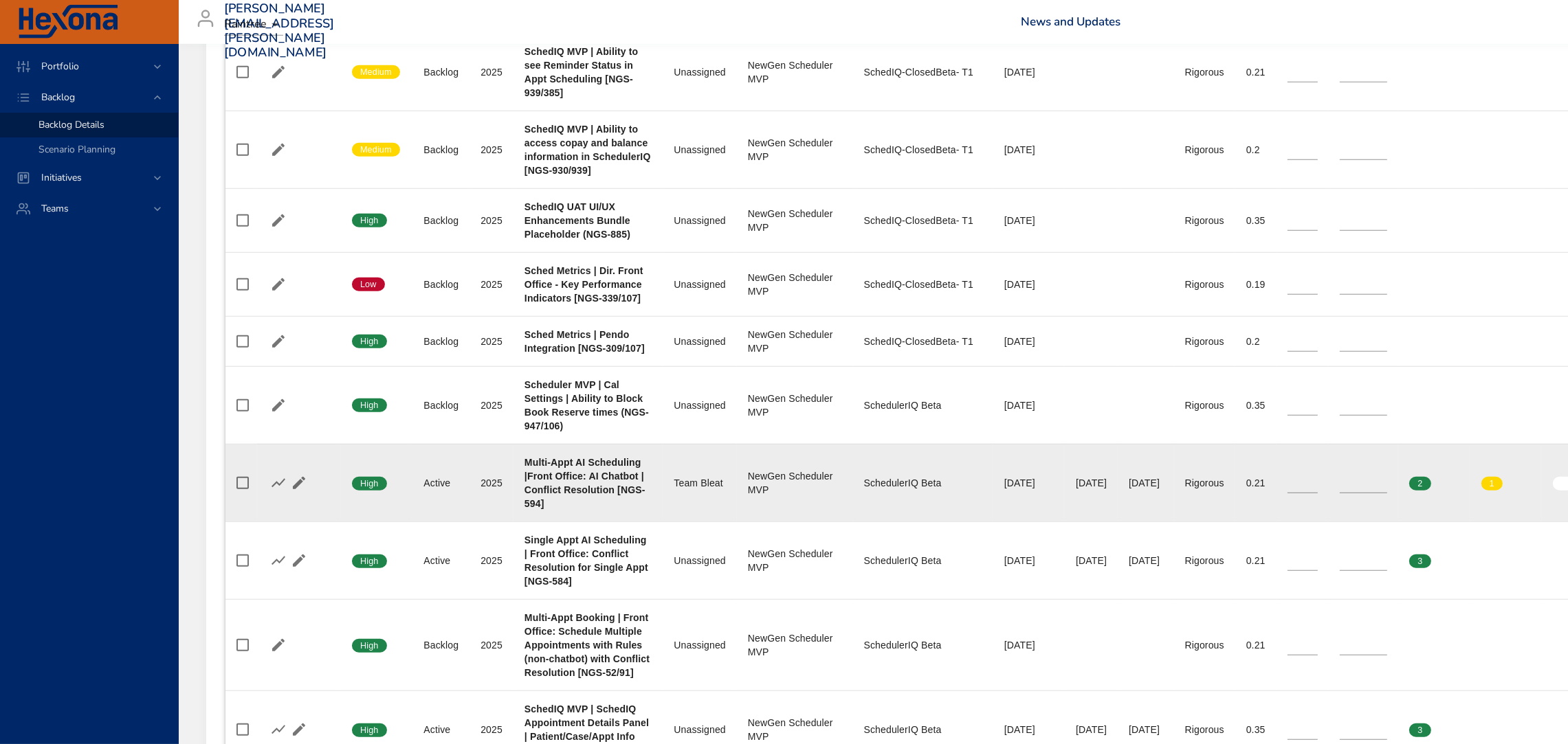
scroll to position [1586, 0]
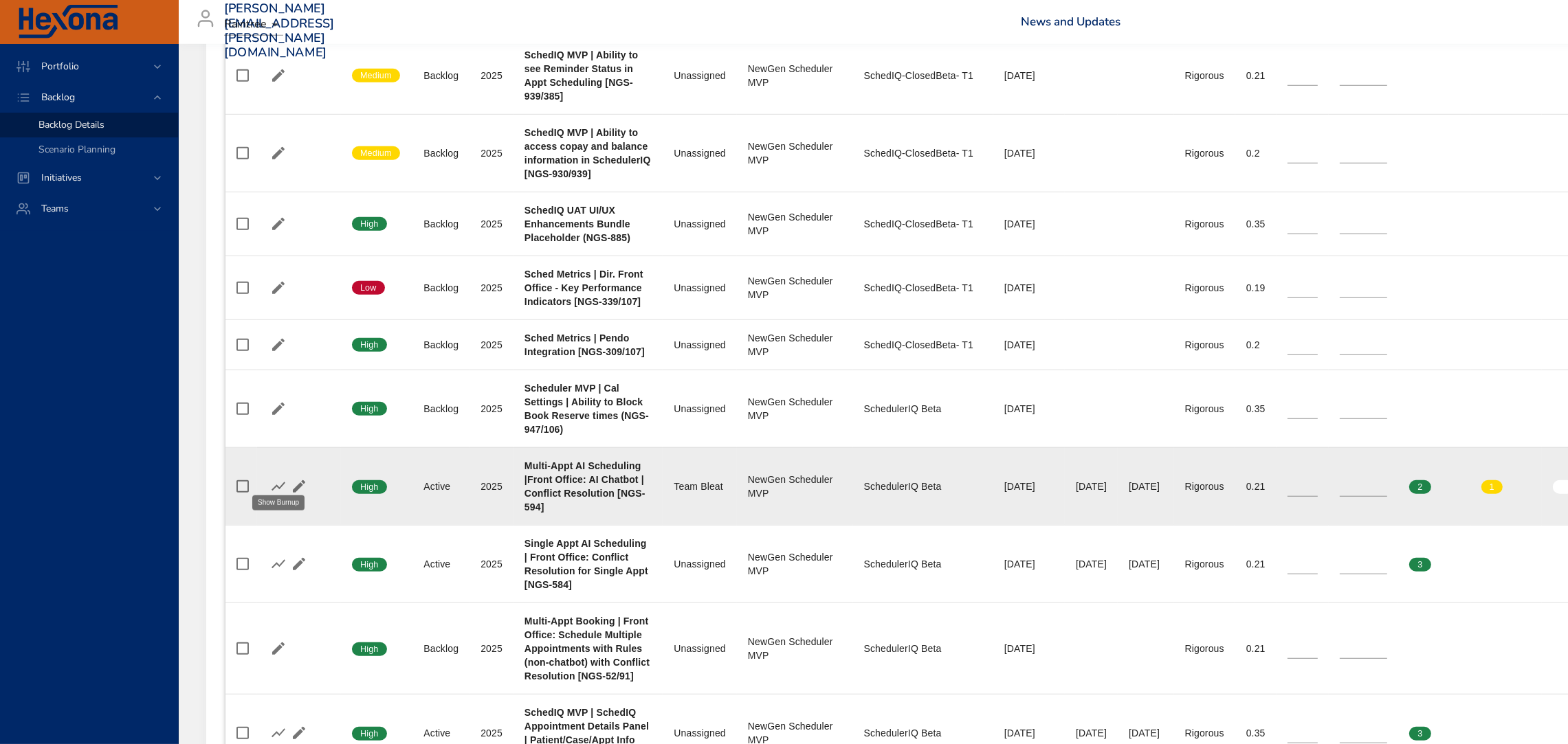
click at [271, 478] on icon "button" at bounding box center [279, 486] width 16 height 16
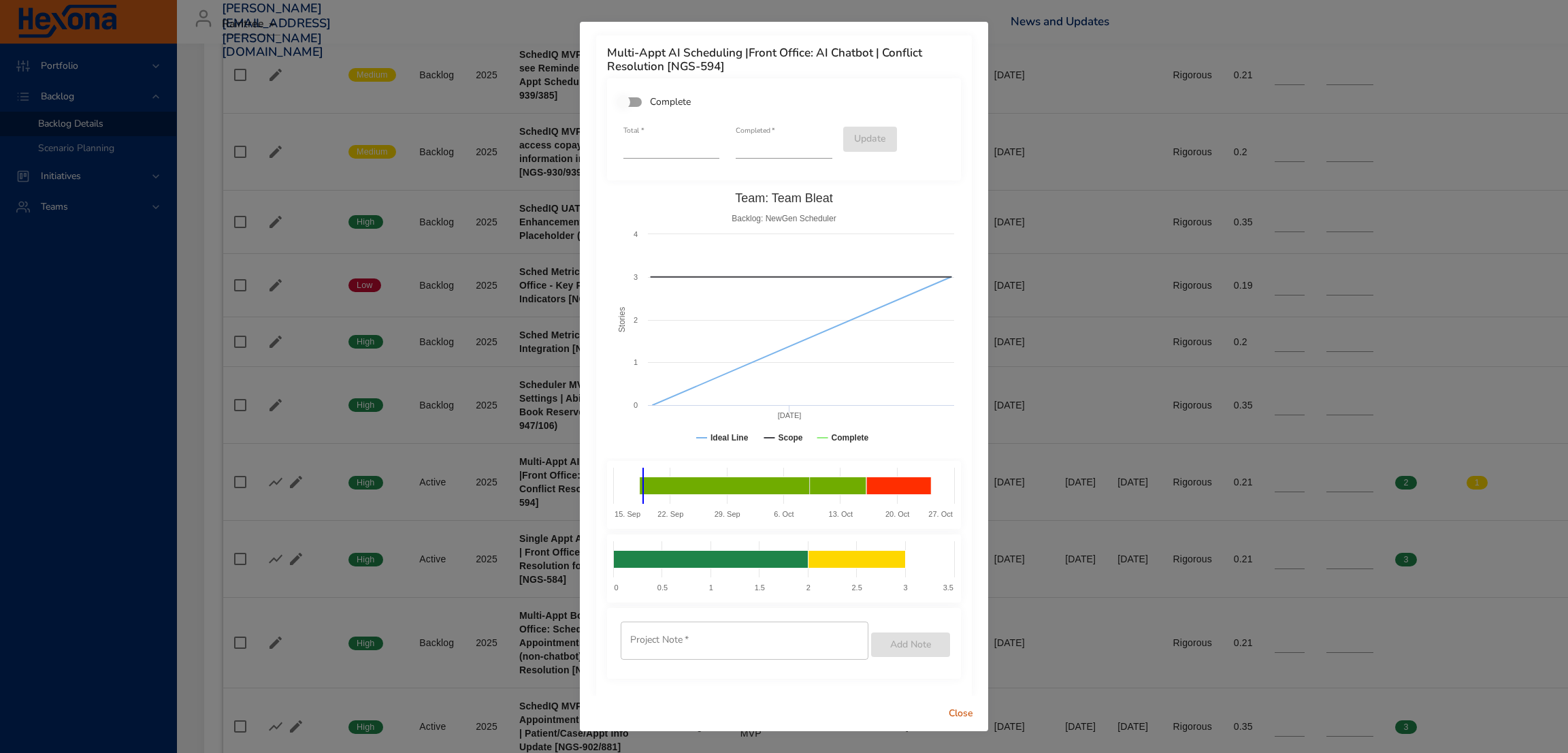
click at [360, 481] on div "Multi-Appt AI Scheduling |Front Office: AI Chatbot | Conflict Resolution [NGS-5…" at bounding box center [784, 376] width 1568 height 753
click at [985, 707] on div "Close" at bounding box center [784, 713] width 408 height 36
click at [957, 710] on span "Close" at bounding box center [961, 713] width 33 height 17
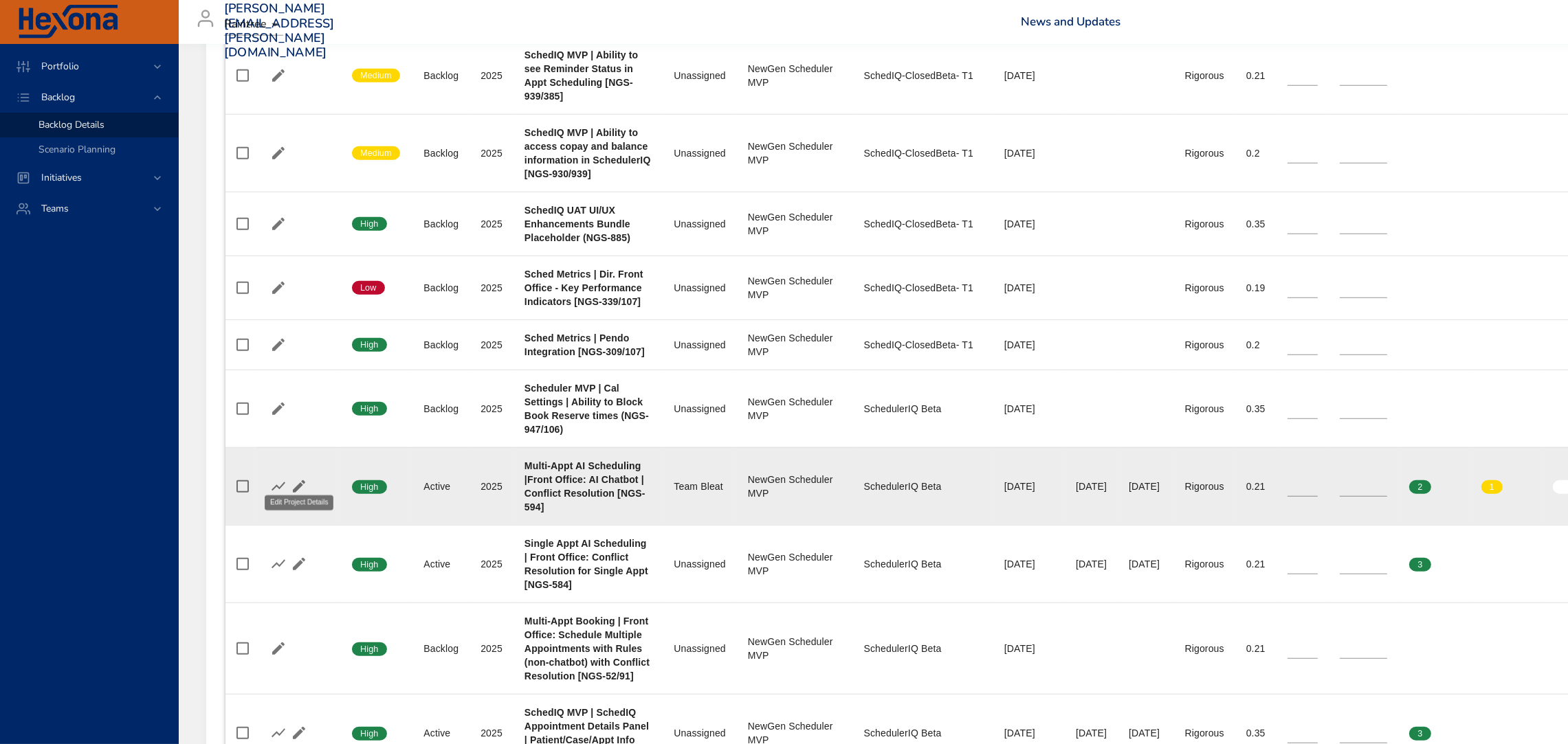
click at [295, 478] on icon "button" at bounding box center [299, 486] width 16 height 16
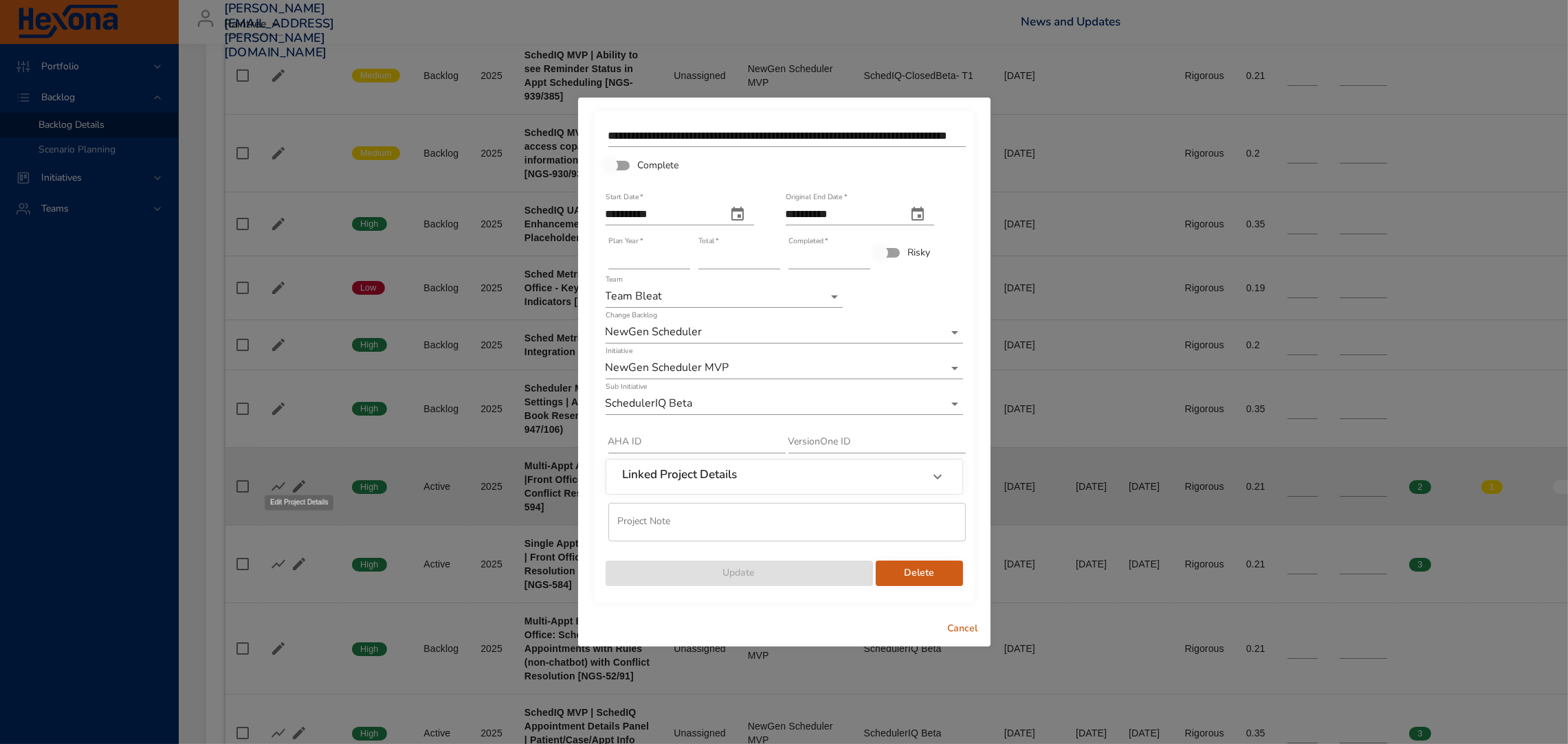
click at [295, 470] on div "**********" at bounding box center [784, 372] width 1568 height 744
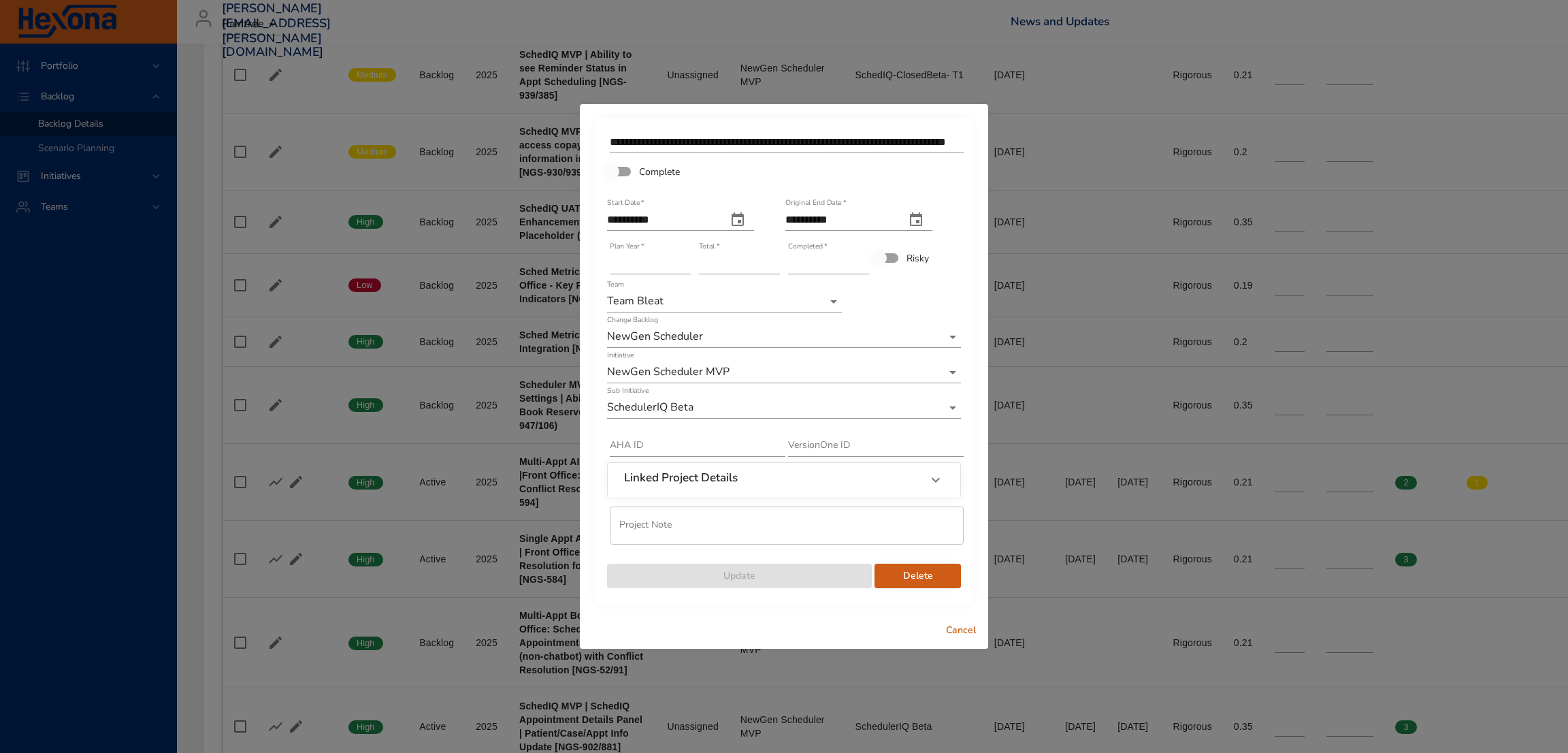
click at [957, 623] on span "Cancel" at bounding box center [961, 630] width 33 height 17
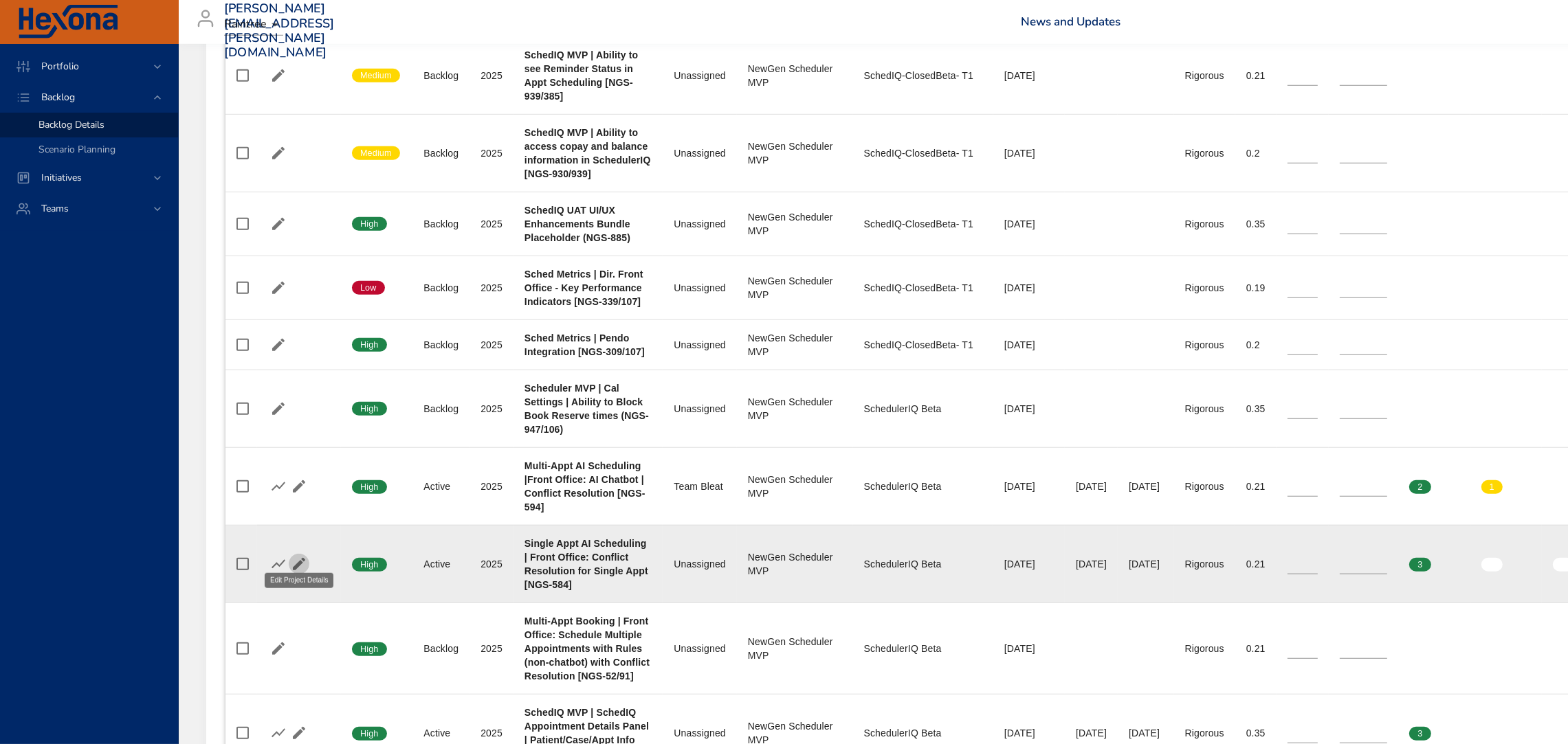
click at [292, 556] on icon "button" at bounding box center [299, 564] width 16 height 16
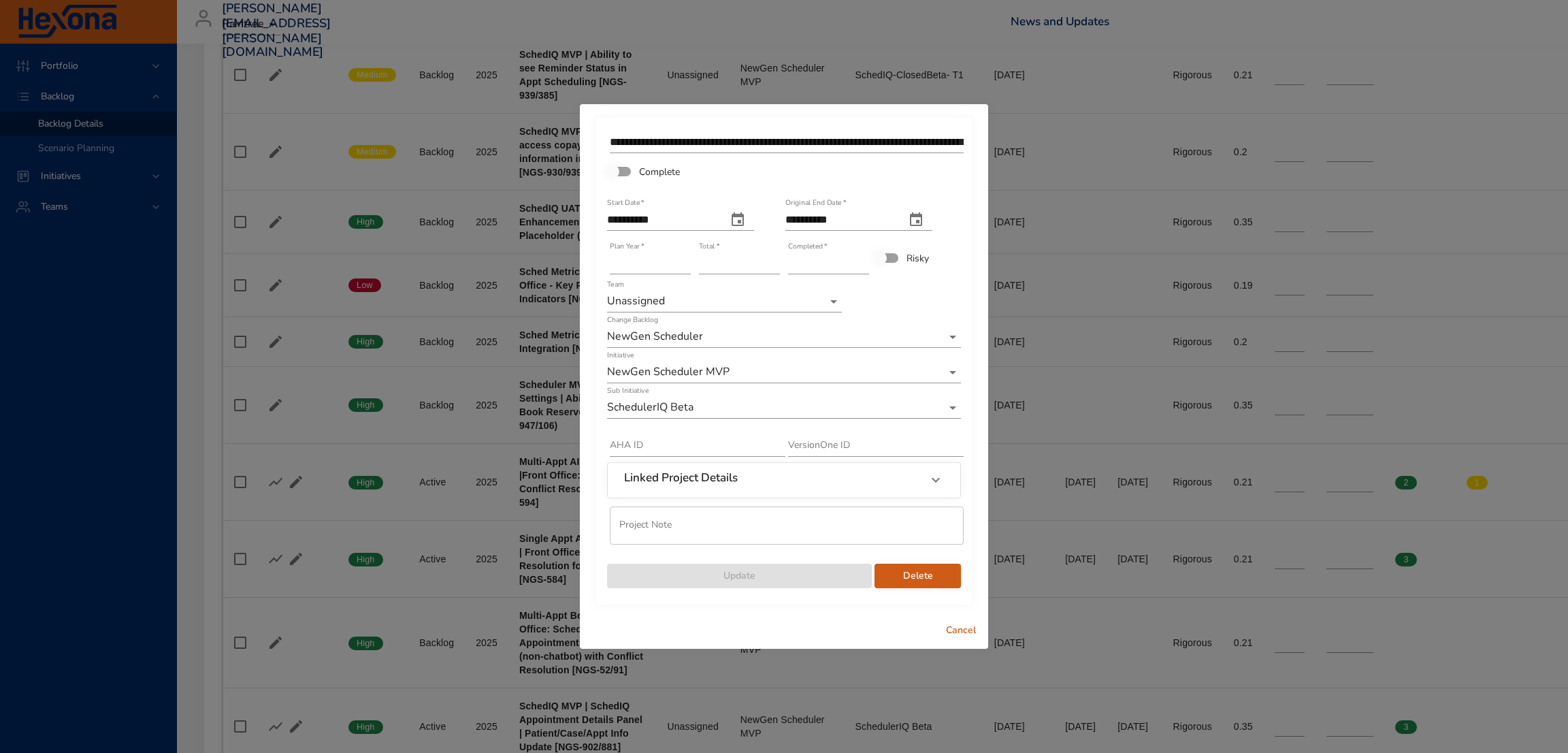
click at [964, 625] on span "Cancel" at bounding box center [961, 630] width 33 height 17
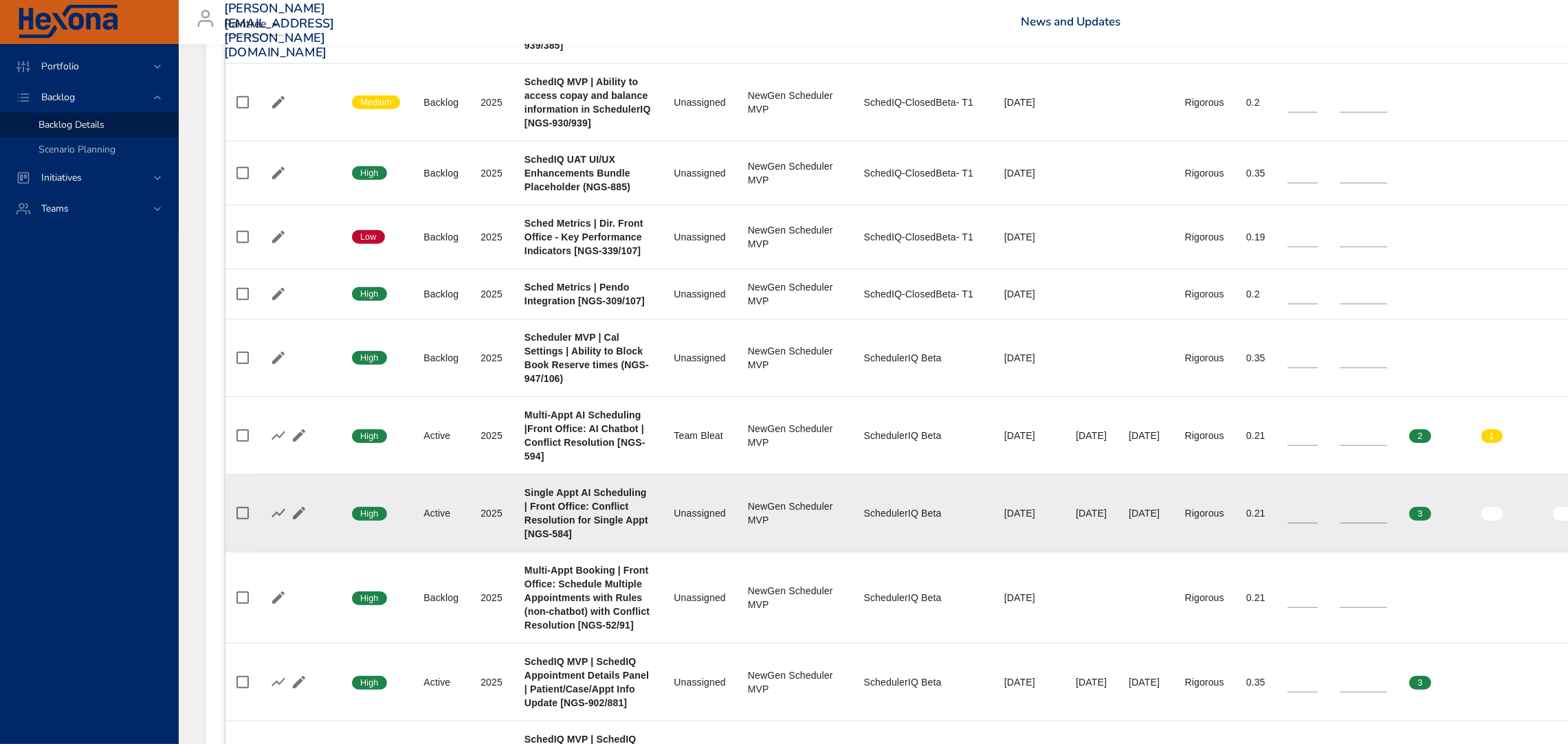
scroll to position [1645, 0]
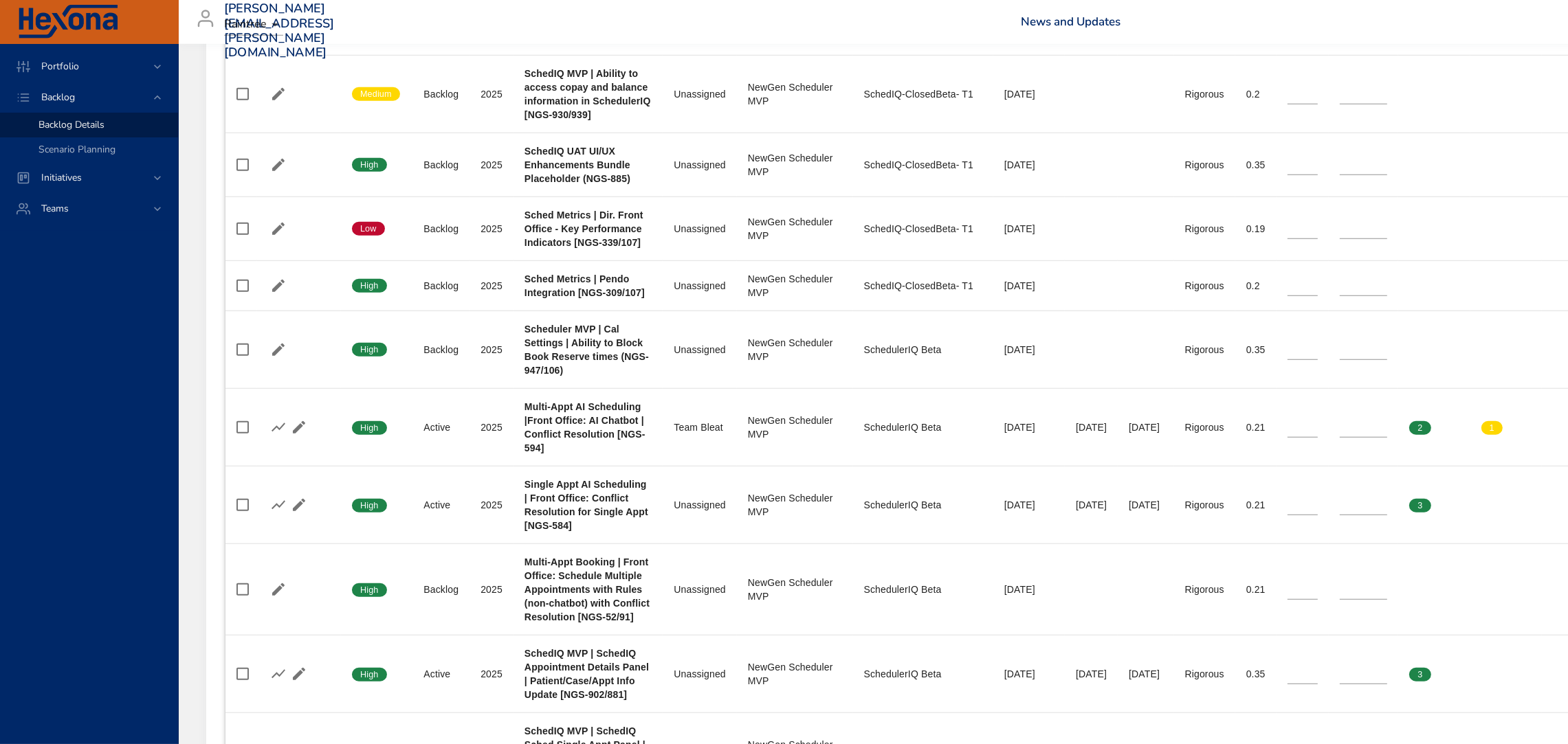
scroll to position [1645, 0]
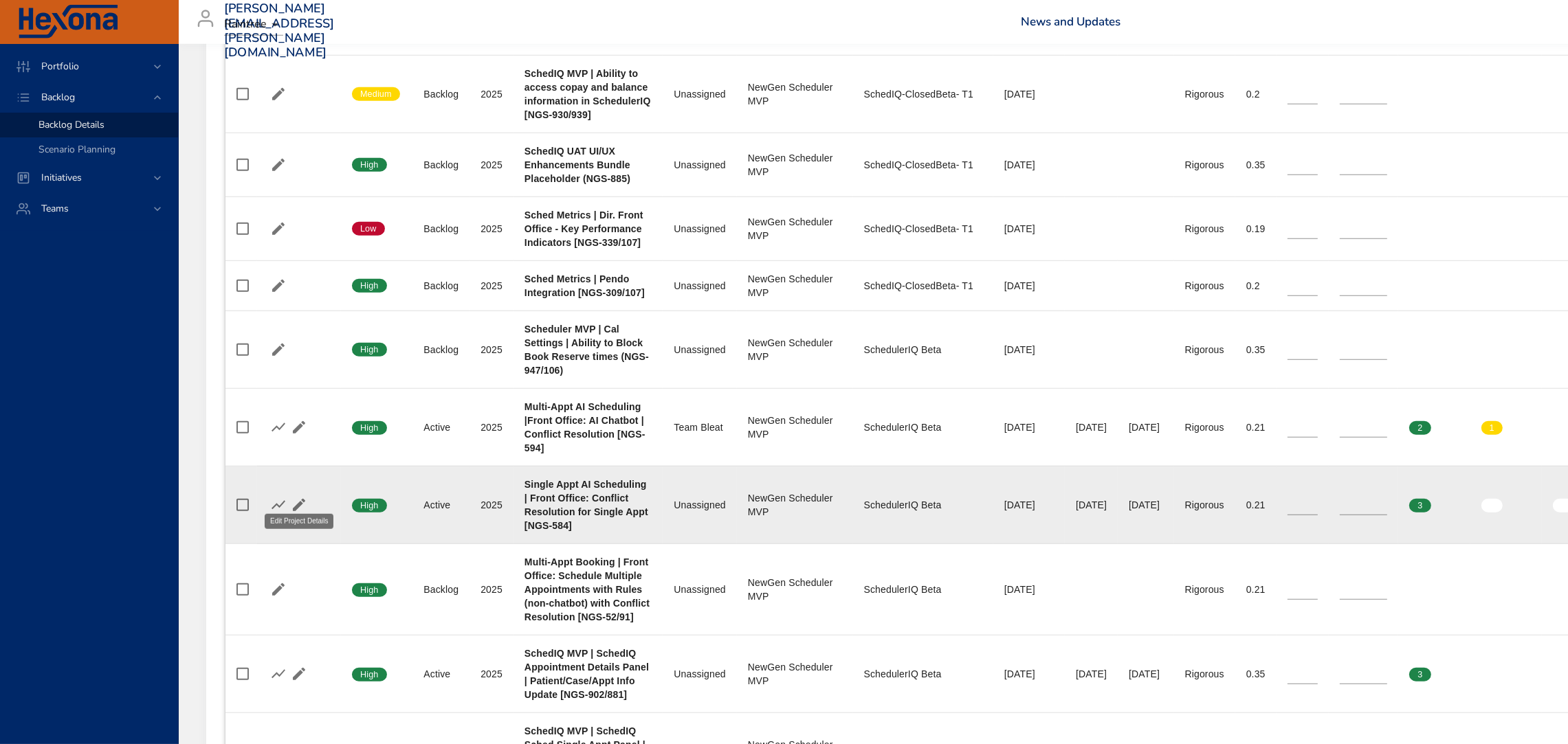
click at [298, 497] on icon "button" at bounding box center [299, 505] width 16 height 16
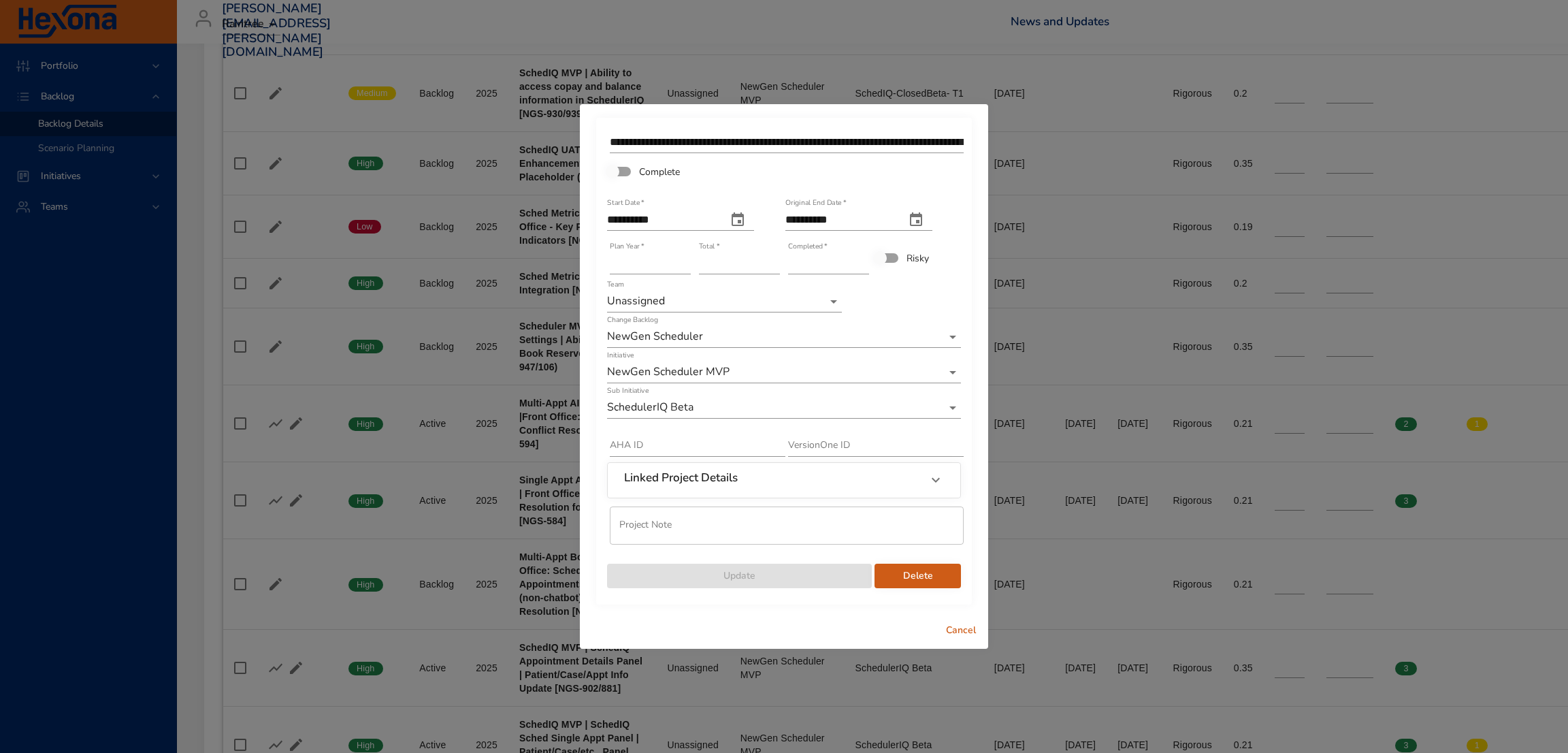
click at [693, 230] on li "Team Aether" at bounding box center [724, 234] width 234 height 23
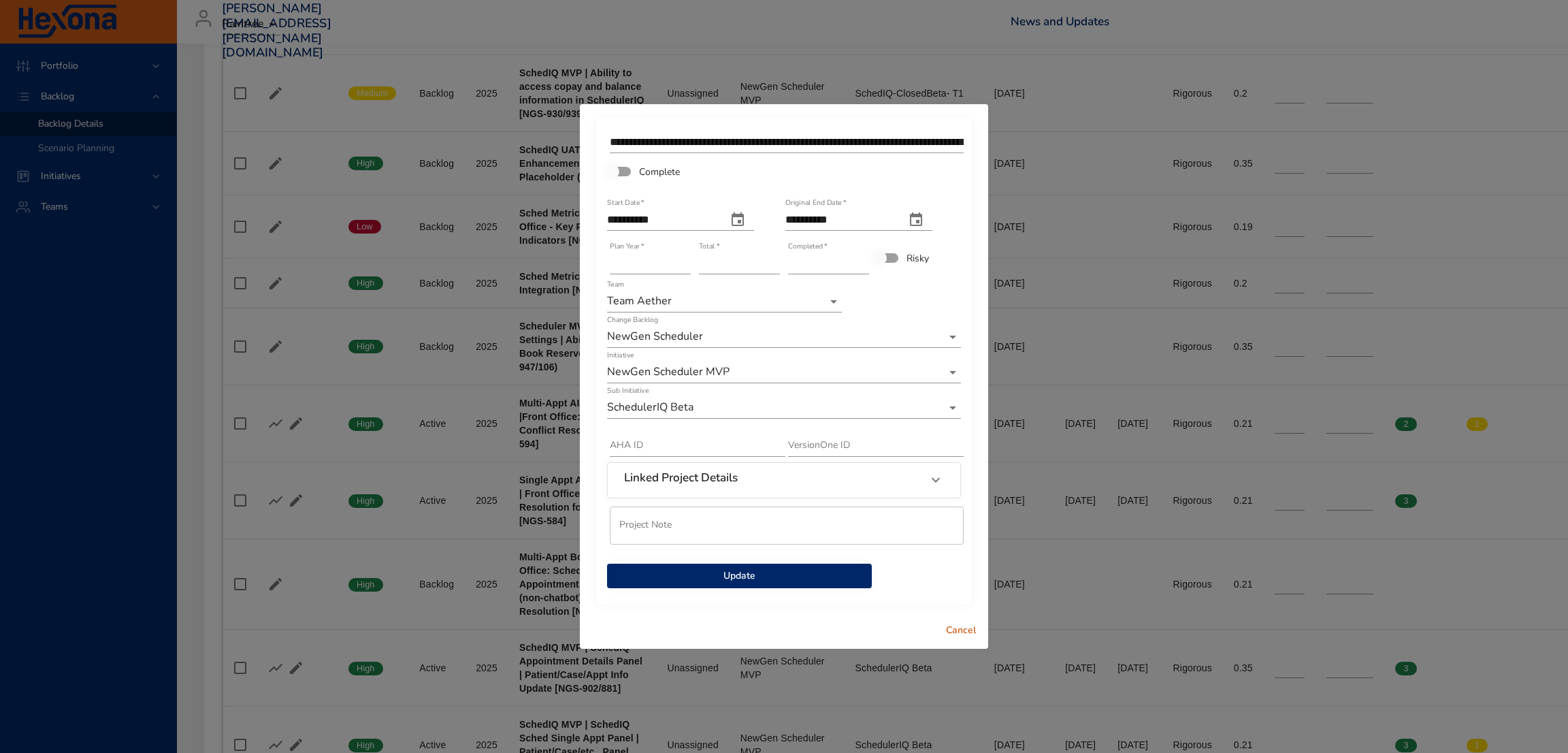
click at [729, 575] on span "Update" at bounding box center [740, 576] width 243 height 17
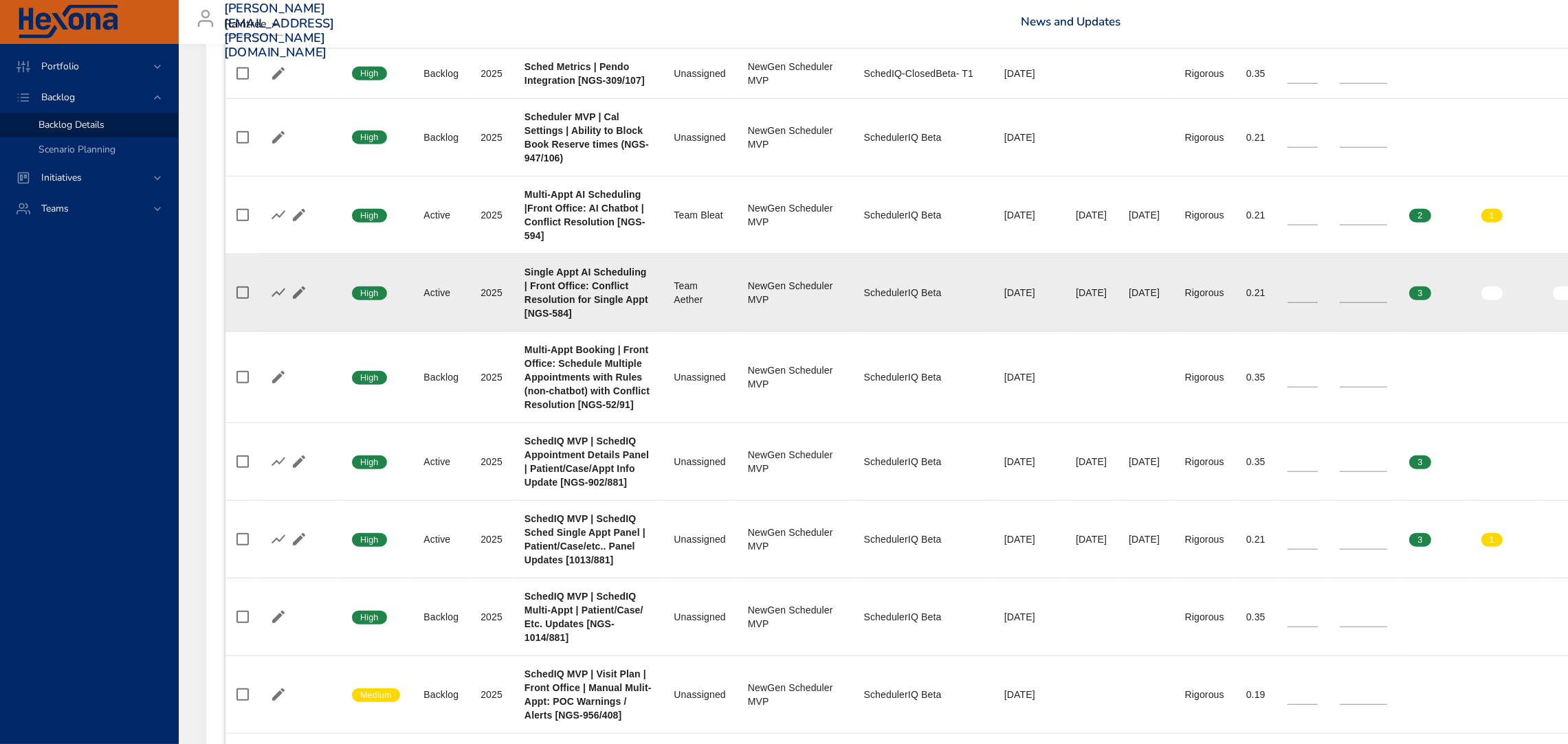
scroll to position [1868, 0]
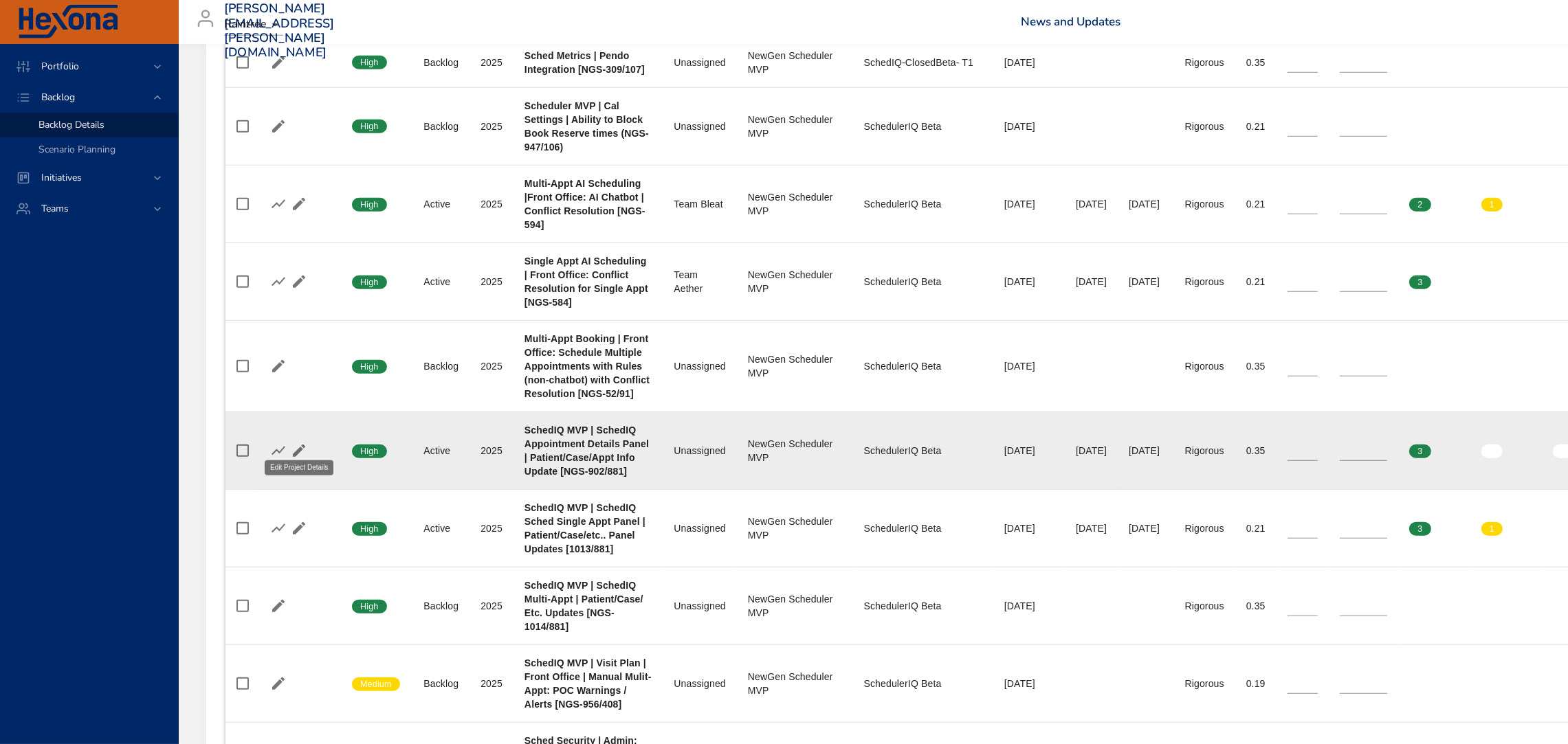
click at [298, 444] on icon "button" at bounding box center [299, 451] width 13 height 13
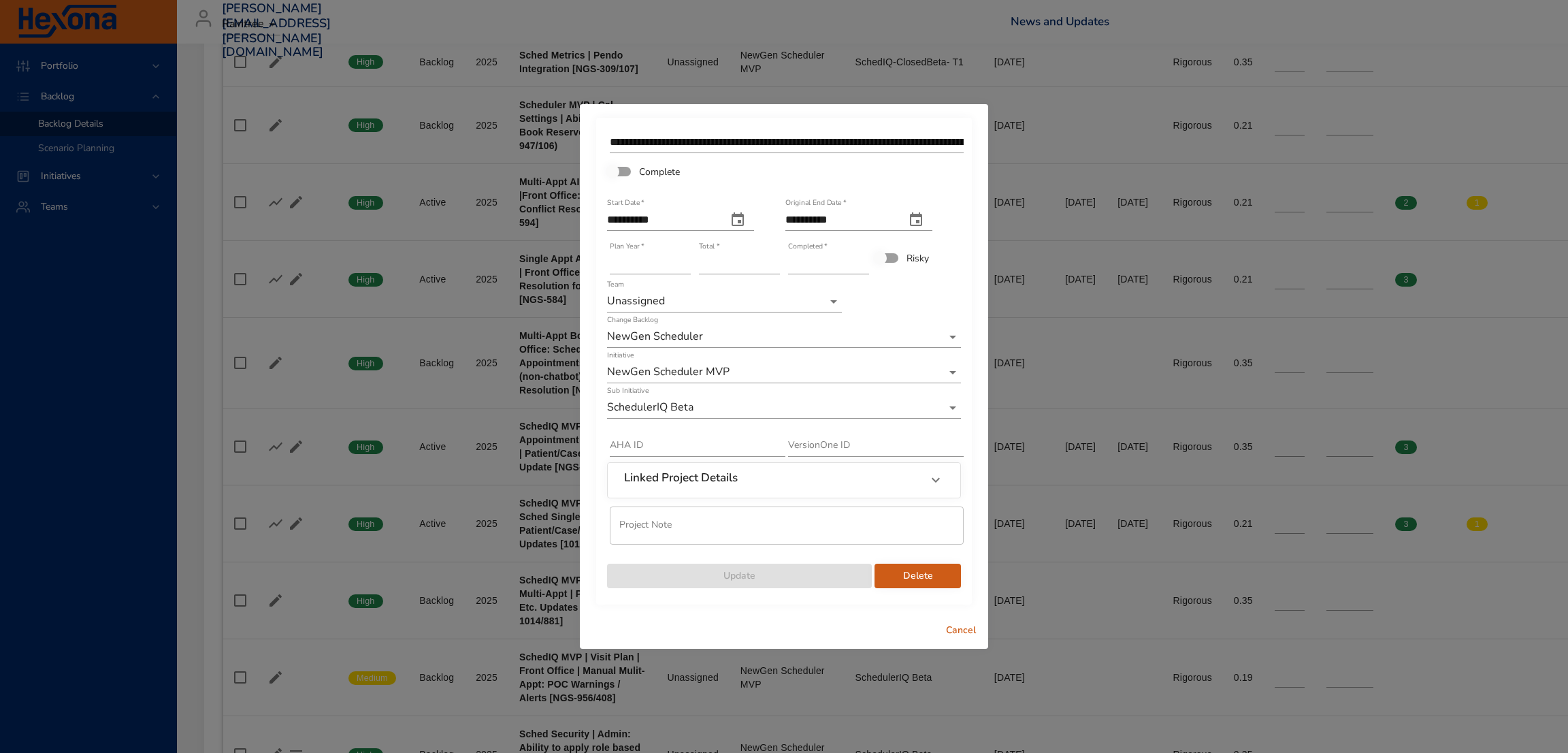
click at [688, 259] on li "Team Roar" at bounding box center [724, 256] width 234 height 23
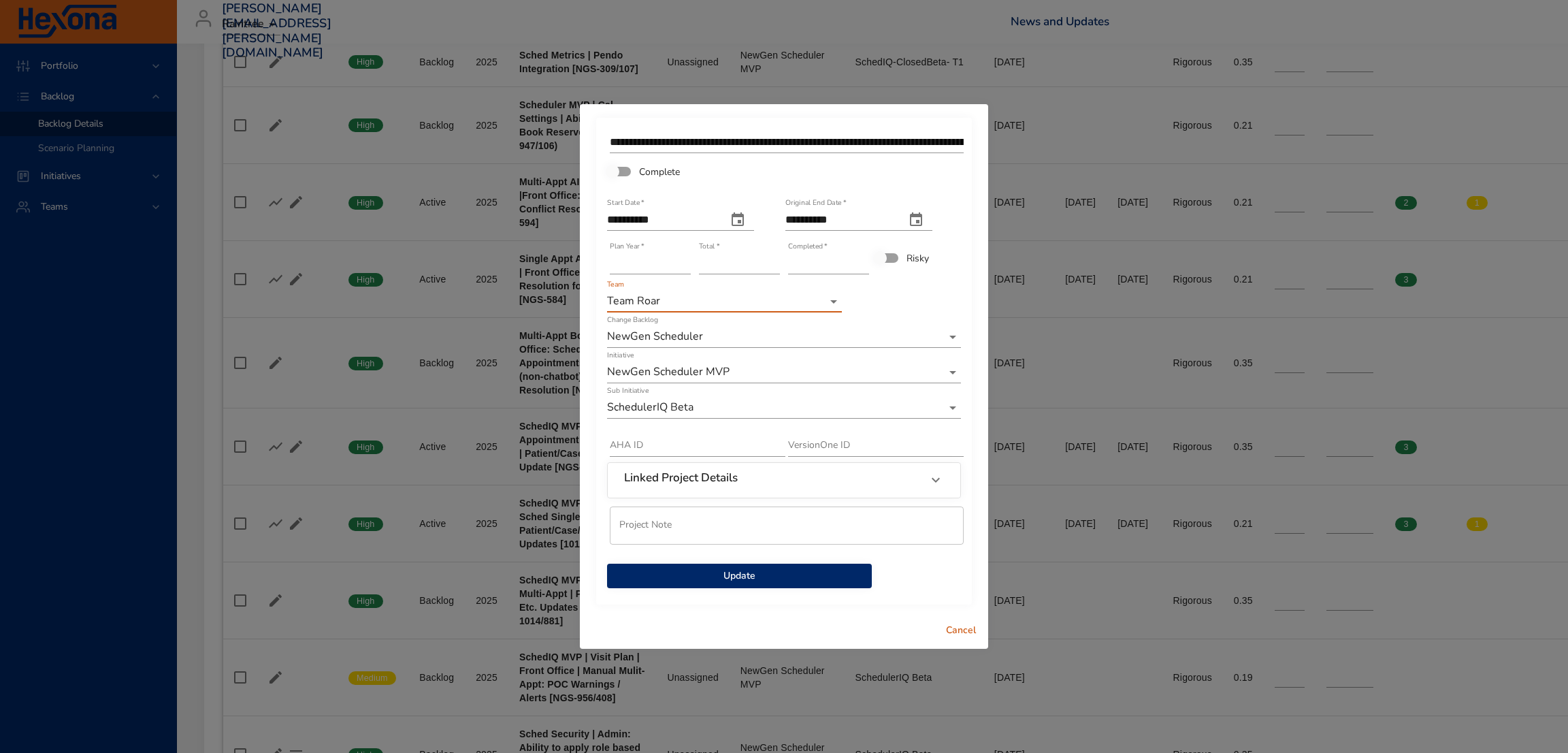
click at [730, 572] on span "Update" at bounding box center [740, 576] width 243 height 17
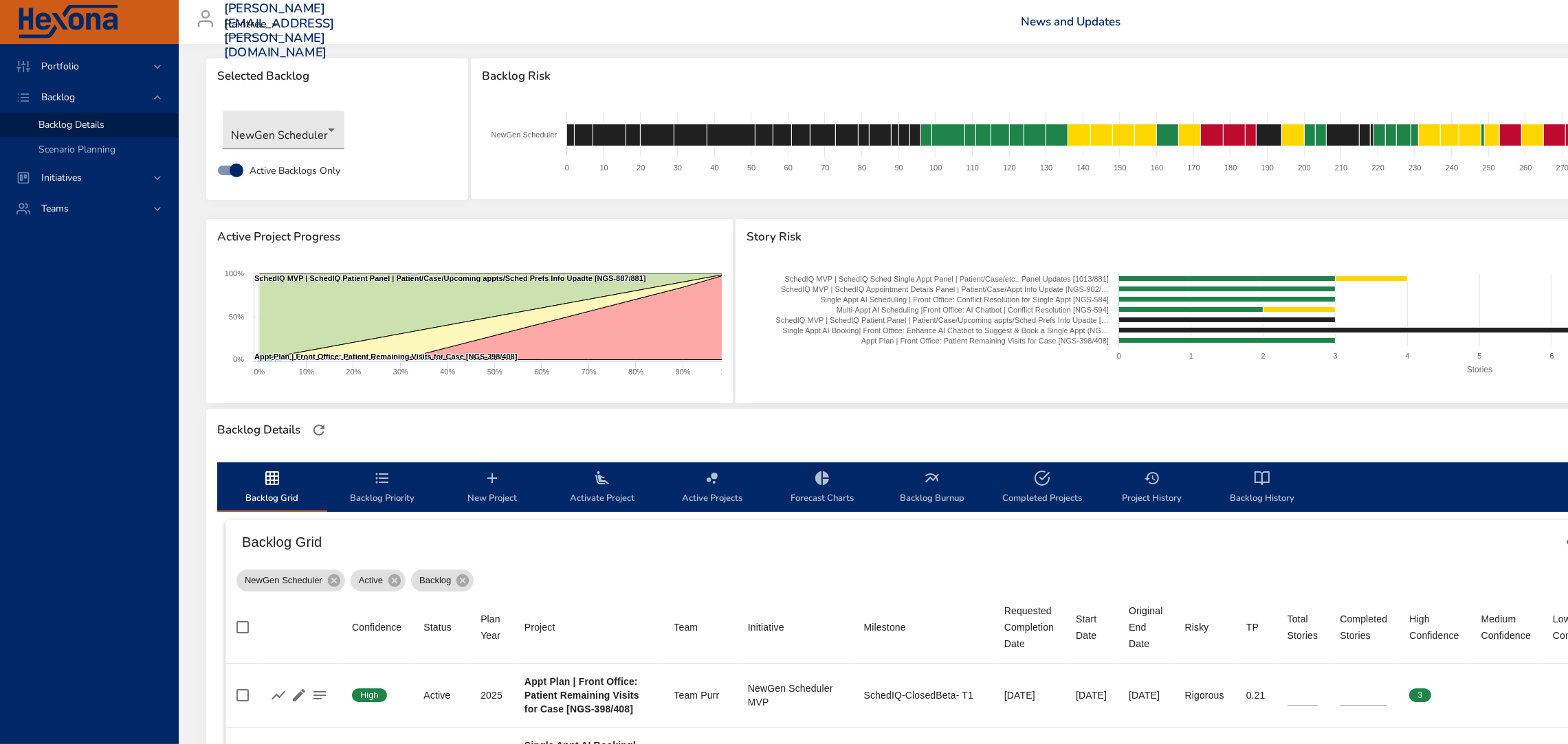
scroll to position [8, 0]
